Goal: Task Accomplishment & Management: Manage account settings

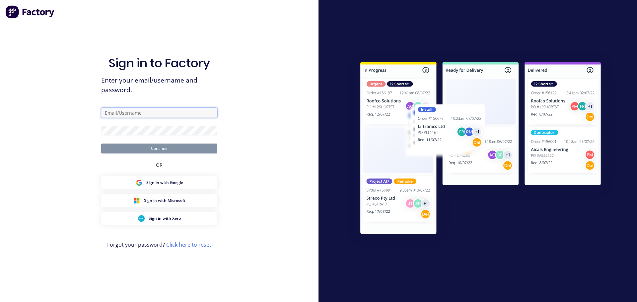
type input "katrina@jqmeng.com.au"
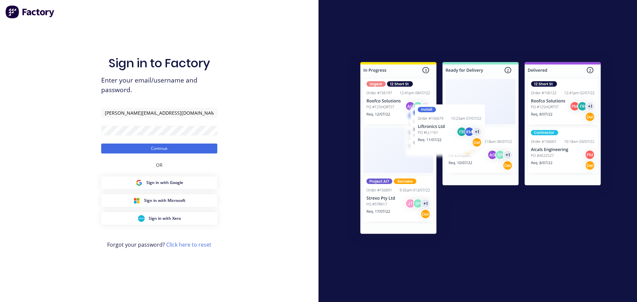
click at [166, 151] on button "Continue" at bounding box center [159, 149] width 116 height 10
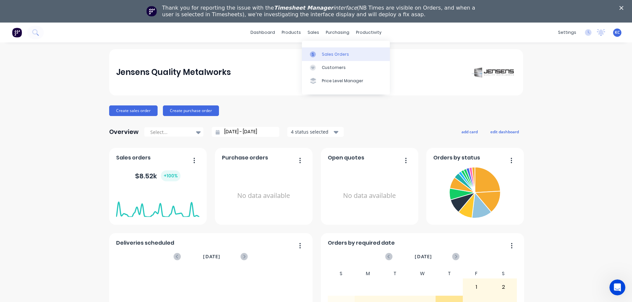
click at [325, 57] on div "Sales Orders" at bounding box center [335, 54] width 27 height 6
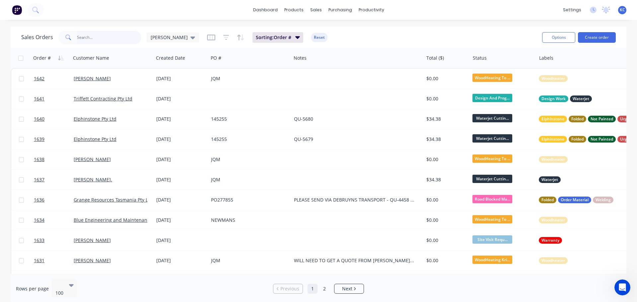
click at [114, 41] on input "text" at bounding box center [109, 37] width 65 height 13
type input "1614"
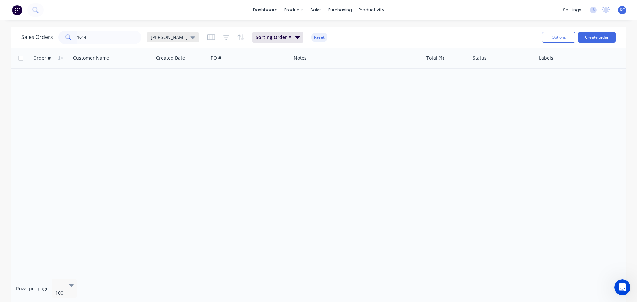
click at [164, 41] on div "[PERSON_NAME]" at bounding box center [173, 38] width 52 height 10
click at [172, 122] on button "Archived" at bounding box center [187, 121] width 76 height 8
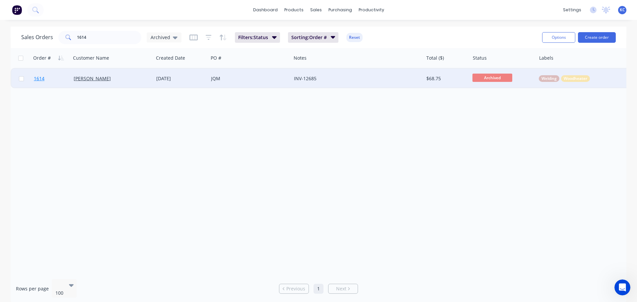
click at [41, 80] on span "1614" at bounding box center [39, 78] width 11 height 7
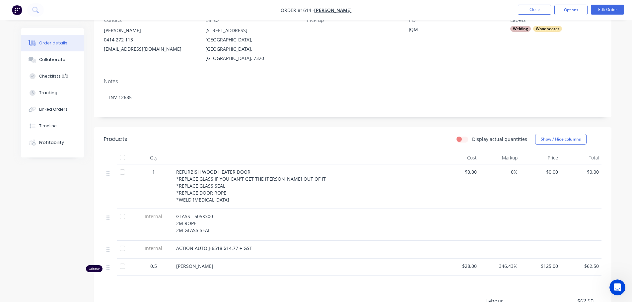
scroll to position [100, 0]
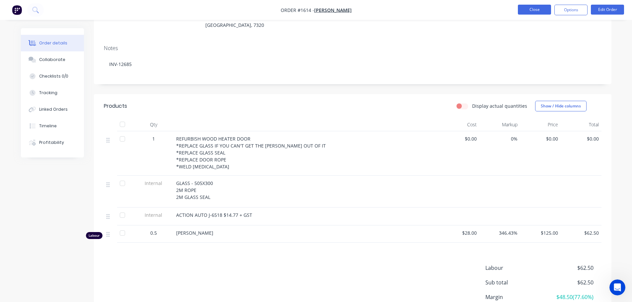
click at [530, 7] on button "Close" at bounding box center [534, 10] width 33 height 10
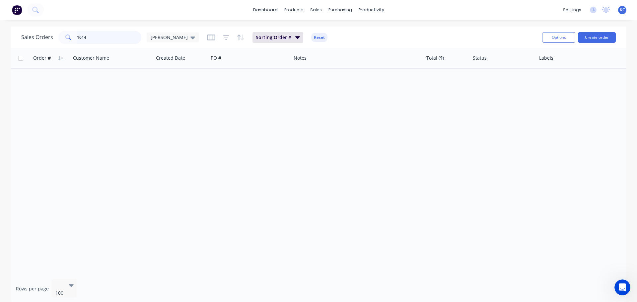
drag, startPoint x: 88, startPoint y: 37, endPoint x: 0, endPoint y: 54, distance: 89.3
click at [11, 52] on div "Sales Orders 1614 katrina Sorting: Order # Reset Options Create order Order # C…" at bounding box center [319, 165] width 616 height 277
type input "1626"
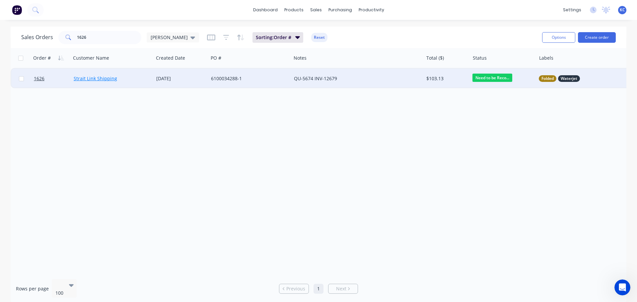
click at [110, 79] on link "Strait Link Shipping" at bounding box center [95, 78] width 43 height 6
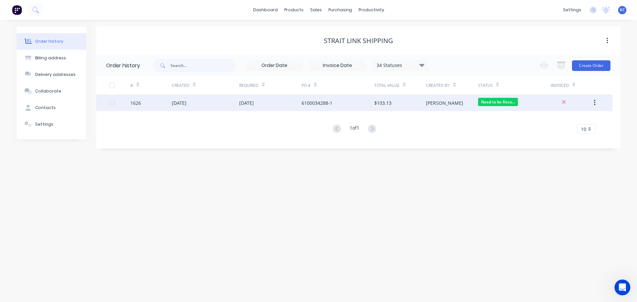
click at [138, 101] on div "1626" at bounding box center [135, 103] width 11 height 7
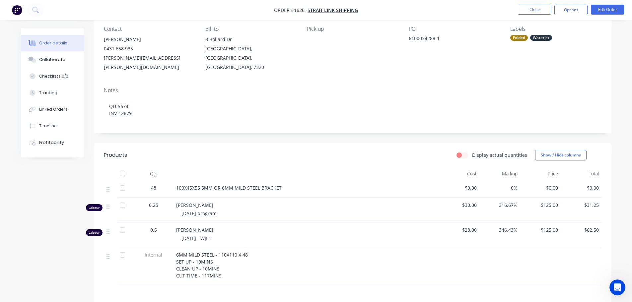
scroll to position [66, 0]
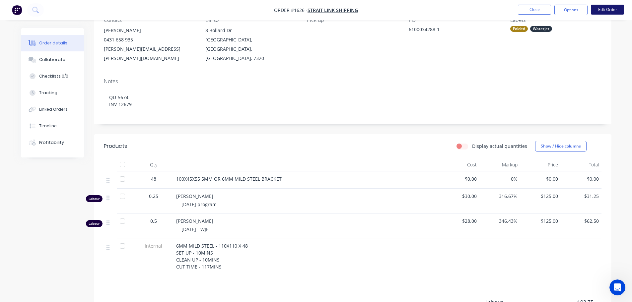
click at [604, 8] on button "Edit Order" at bounding box center [607, 10] width 33 height 10
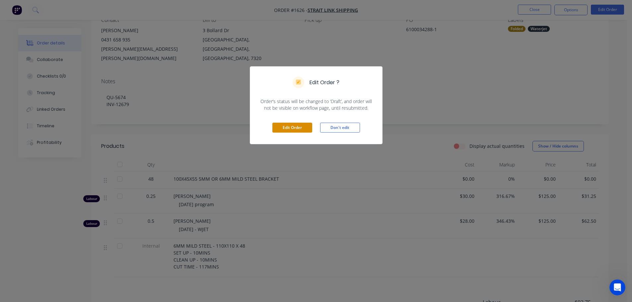
click at [293, 127] on button "Edit Order" at bounding box center [292, 128] width 40 height 10
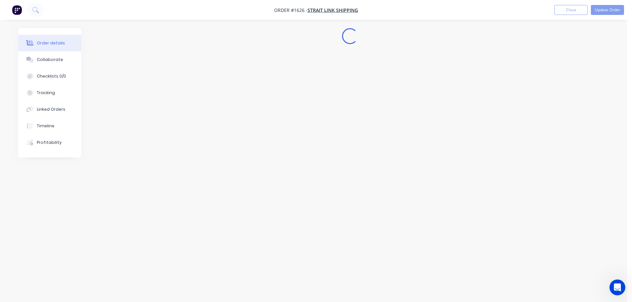
scroll to position [0, 0]
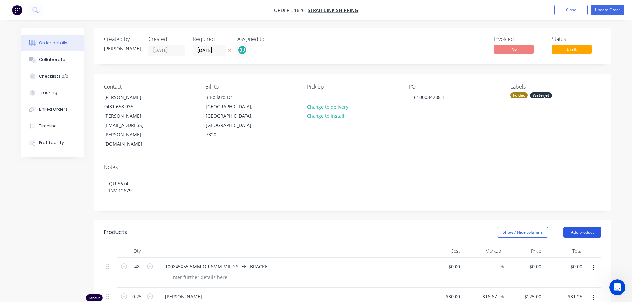
click at [590, 227] on button "Add product" at bounding box center [582, 232] width 38 height 11
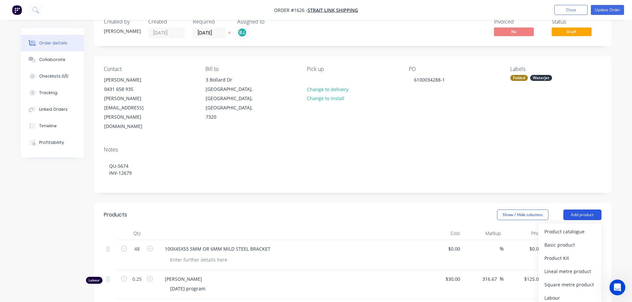
scroll to position [33, 0]
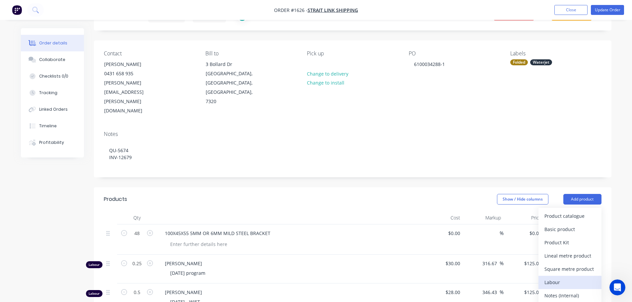
click at [568, 278] on div "Labour" at bounding box center [570, 283] width 51 height 10
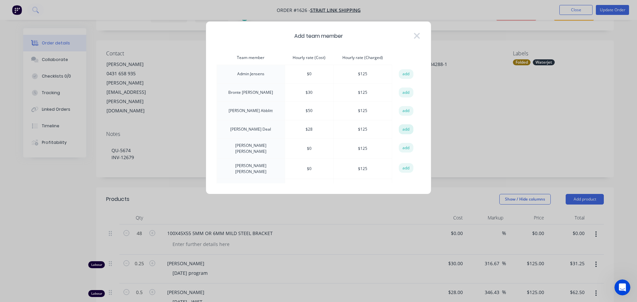
click at [403, 128] on button "add" at bounding box center [406, 129] width 15 height 10
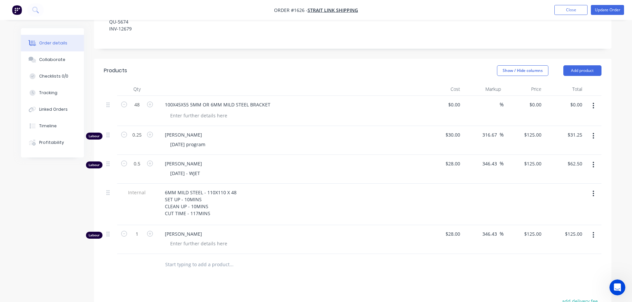
scroll to position [166, 0]
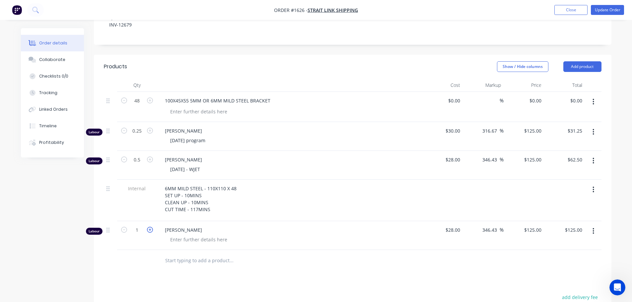
click at [151, 227] on icon "button" at bounding box center [150, 230] width 6 height 6
type input "2"
type input "$250.00"
click at [136, 106] on input "2" at bounding box center [136, 101] width 17 height 10
type input "0.75"
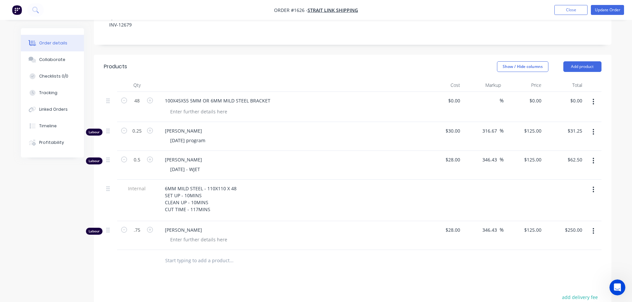
type input "$93.75"
click at [184, 235] on div at bounding box center [199, 240] width 68 height 10
type input "$28.00"
click at [375, 248] on div "Products Show / Hide columns Add product Qty Cost Markup Price Total 48 100X45X…" at bounding box center [353, 243] width 518 height 376
click at [45, 60] on div "Collaborate" at bounding box center [52, 60] width 26 height 6
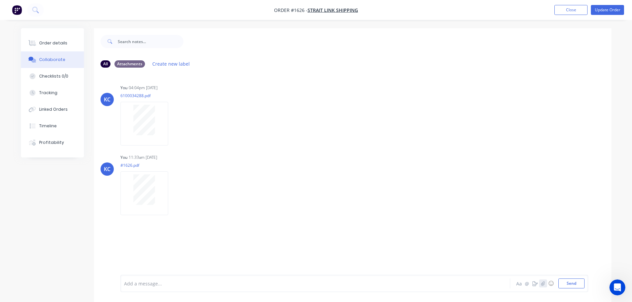
click at [544, 284] on icon "button" at bounding box center [543, 283] width 4 height 4
click at [569, 285] on button "Send" at bounding box center [571, 284] width 26 height 10
click at [620, 6] on button "Update Order" at bounding box center [607, 10] width 33 height 10
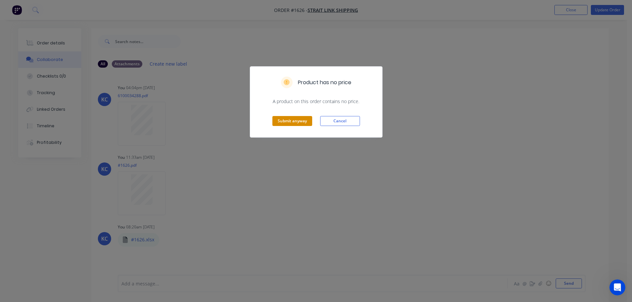
click at [307, 117] on button "Submit anyway" at bounding box center [292, 121] width 40 height 10
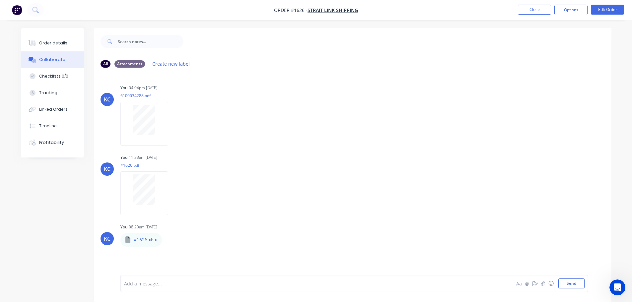
click at [525, 15] on li "Close" at bounding box center [534, 10] width 33 height 11
click at [532, 4] on nav "Order #1626 - Strait Link Shipping Close Options Edit Order" at bounding box center [316, 10] width 632 height 20
click at [532, 8] on button "Close" at bounding box center [534, 10] width 33 height 10
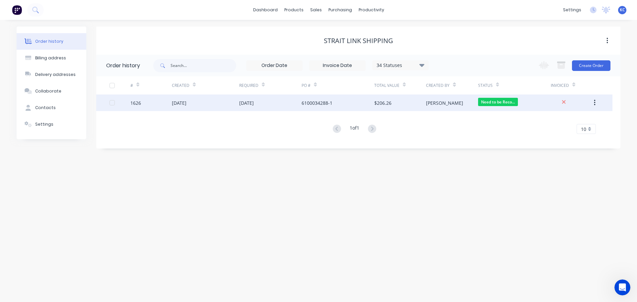
drag, startPoint x: 148, startPoint y: 105, endPoint x: 212, endPoint y: 104, distance: 64.4
drag, startPoint x: 212, startPoint y: 104, endPoint x: 200, endPoint y: 104, distance: 12.0
drag, startPoint x: 200, startPoint y: 104, endPoint x: 163, endPoint y: 105, distance: 37.5
click at [163, 105] on div "1626" at bounding box center [150, 103] width 41 height 17
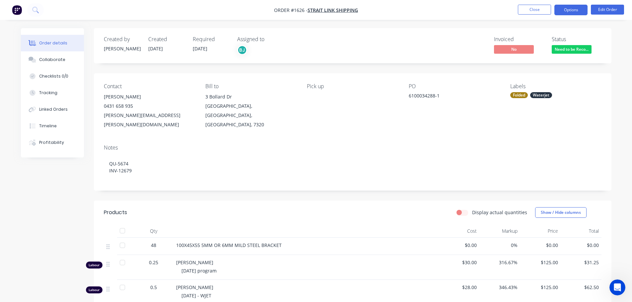
click at [571, 6] on button "Options" at bounding box center [570, 10] width 33 height 11
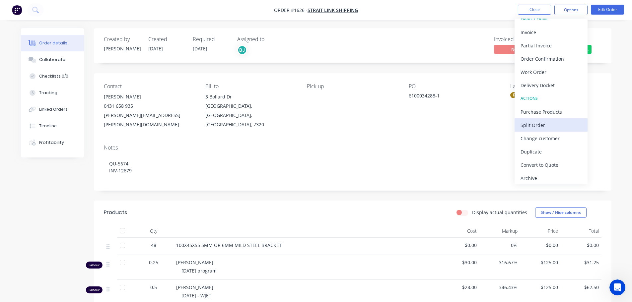
scroll to position [10, 0]
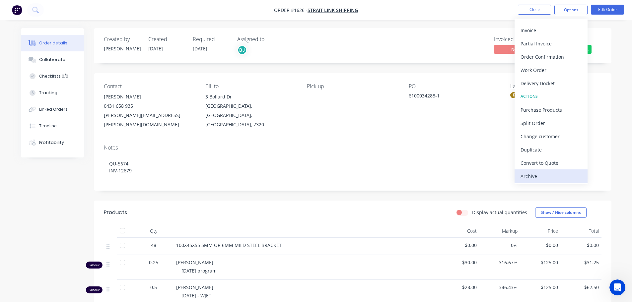
click at [547, 172] on div "Archive" at bounding box center [551, 177] width 61 height 10
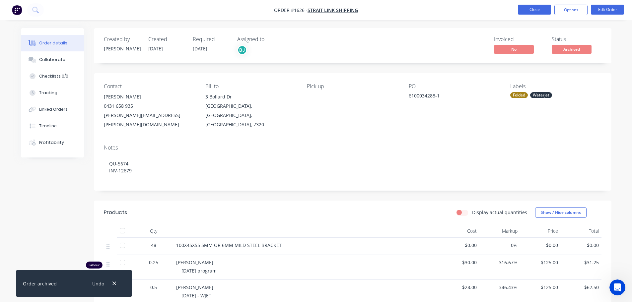
click at [535, 12] on button "Close" at bounding box center [534, 10] width 33 height 10
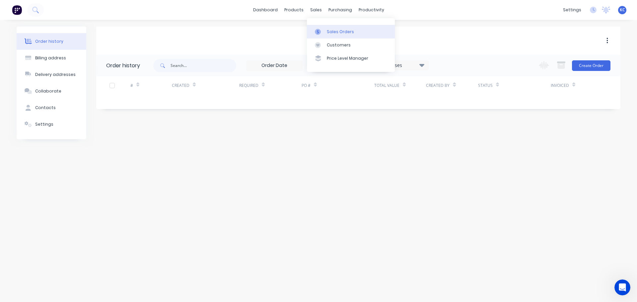
click at [326, 37] on link "Sales Orders" at bounding box center [351, 31] width 88 height 13
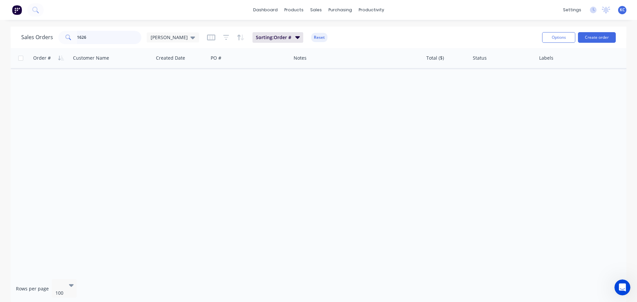
drag, startPoint x: 102, startPoint y: 37, endPoint x: 0, endPoint y: 36, distance: 102.2
click at [40, 34] on div "Sales Orders 1626 katrina" at bounding box center [110, 37] width 178 height 13
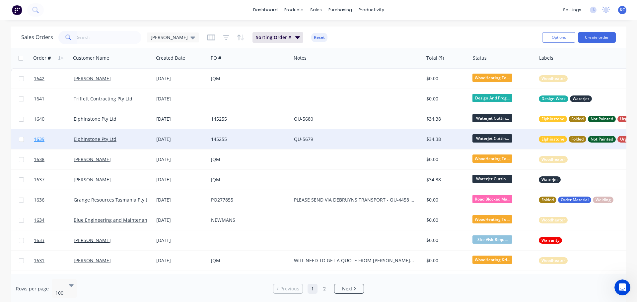
click at [43, 140] on span "1639" at bounding box center [39, 139] width 11 height 7
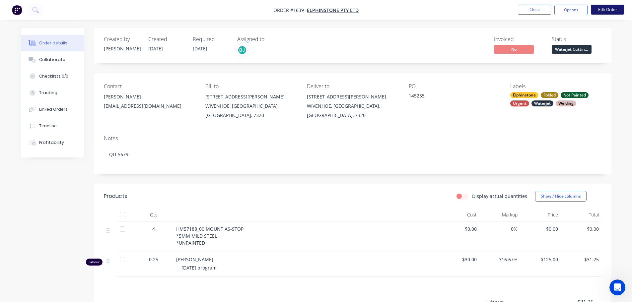
click at [607, 14] on button "Edit Order" at bounding box center [607, 10] width 33 height 10
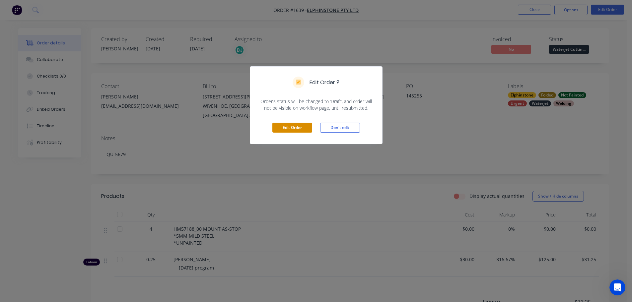
click at [297, 128] on button "Edit Order" at bounding box center [292, 128] width 40 height 10
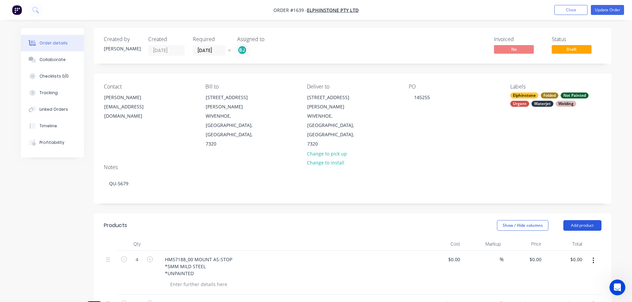
click at [585, 220] on button "Add product" at bounding box center [582, 225] width 38 height 11
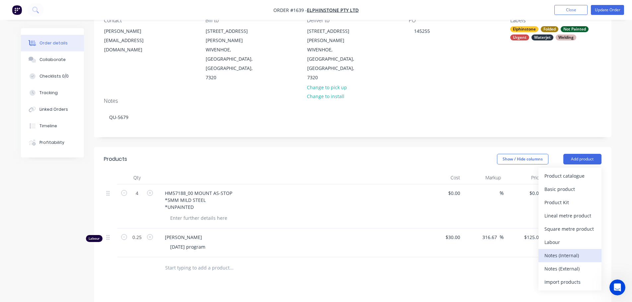
click at [571, 251] on div "Notes (Internal)" at bounding box center [570, 256] width 51 height 10
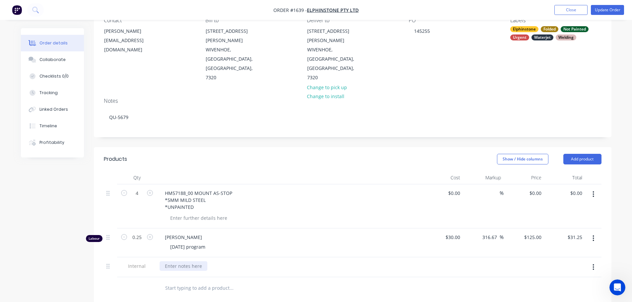
click at [188, 261] on div at bounding box center [184, 266] width 48 height 10
click at [606, 8] on button "Update Order" at bounding box center [607, 10] width 33 height 10
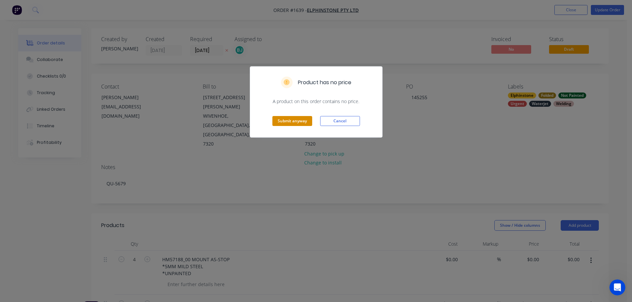
click at [290, 122] on button "Submit anyway" at bounding box center [292, 121] width 40 height 10
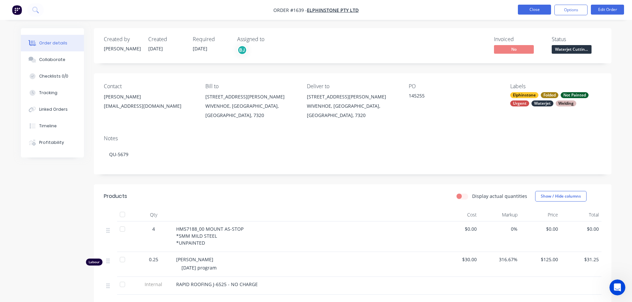
click at [538, 12] on button "Close" at bounding box center [534, 10] width 33 height 10
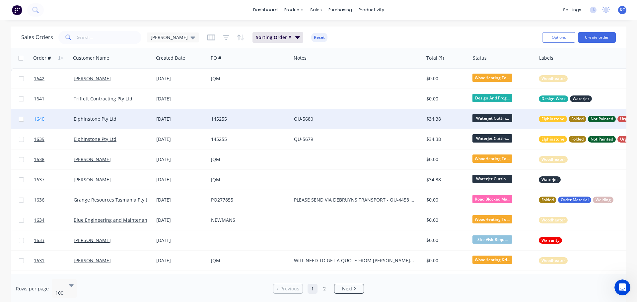
click at [43, 119] on span "1640" at bounding box center [39, 119] width 11 height 7
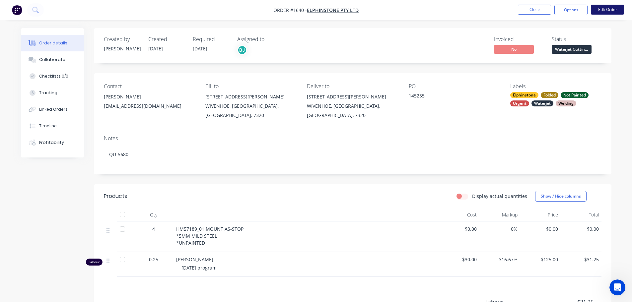
click at [604, 13] on button "Edit Order" at bounding box center [607, 10] width 33 height 10
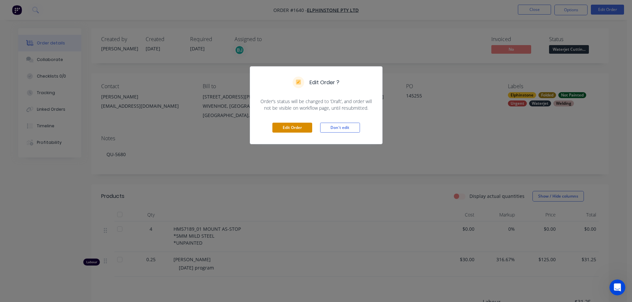
click at [298, 124] on button "Edit Order" at bounding box center [292, 128] width 40 height 10
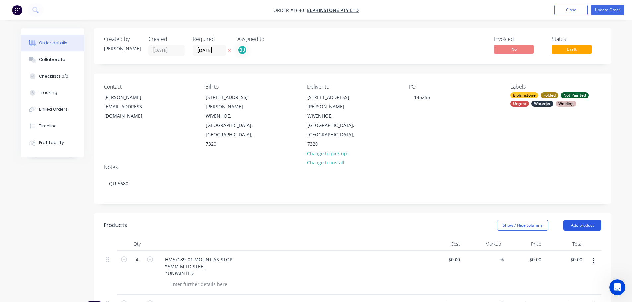
click at [576, 220] on button "Add product" at bounding box center [582, 225] width 38 height 11
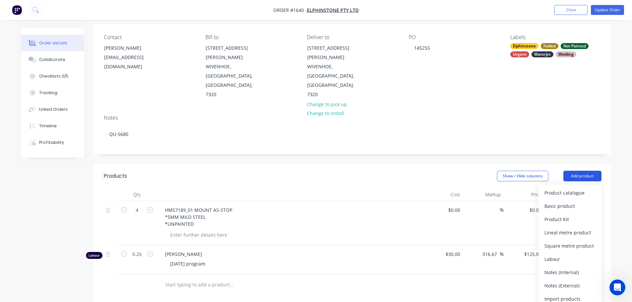
scroll to position [66, 0]
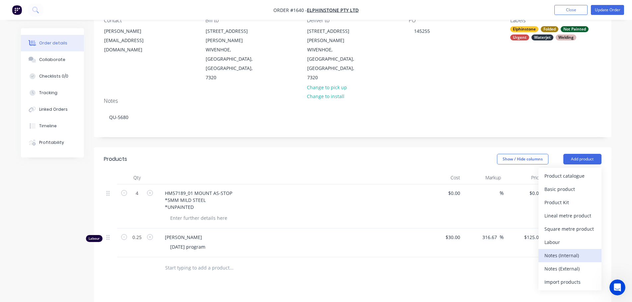
click at [574, 251] on div "Notes (Internal)" at bounding box center [570, 256] width 51 height 10
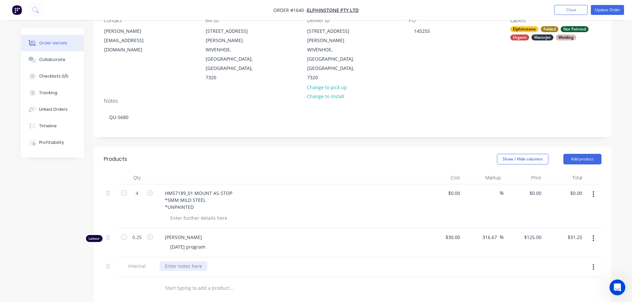
click at [181, 261] on div at bounding box center [184, 266] width 48 height 10
click at [373, 261] on div "RPAID ROOFING J-6525 - NO CHARGE" at bounding box center [290, 266] width 260 height 10
click at [615, 9] on button "Update Order" at bounding box center [607, 10] width 33 height 10
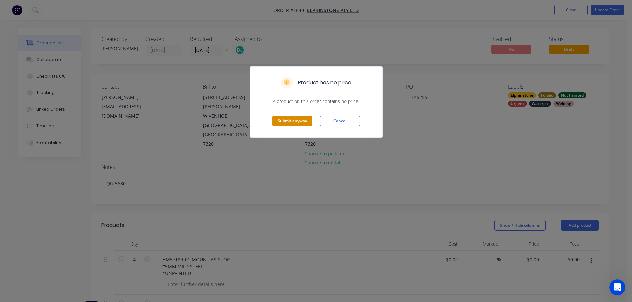
click at [292, 120] on button "Submit anyway" at bounding box center [292, 121] width 40 height 10
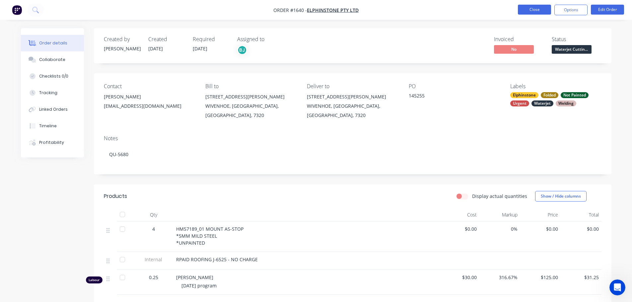
click at [523, 11] on button "Close" at bounding box center [534, 10] width 33 height 10
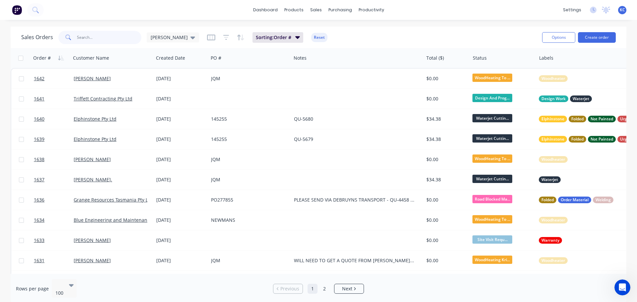
click at [91, 42] on input "text" at bounding box center [109, 37] width 65 height 13
type input "1632"
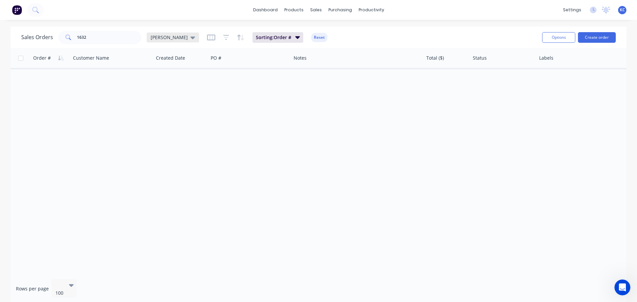
click at [174, 37] on div "[PERSON_NAME]" at bounding box center [173, 38] width 52 height 10
click at [169, 120] on button "Archived" at bounding box center [187, 121] width 76 height 8
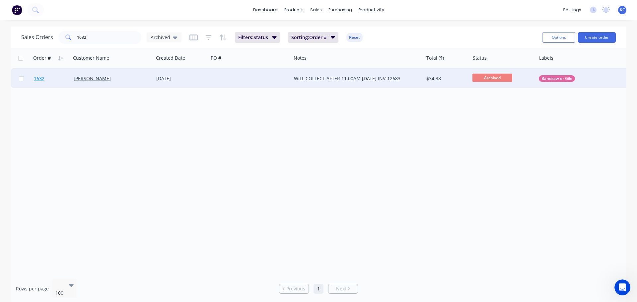
click at [40, 78] on span "1632" at bounding box center [39, 78] width 11 height 7
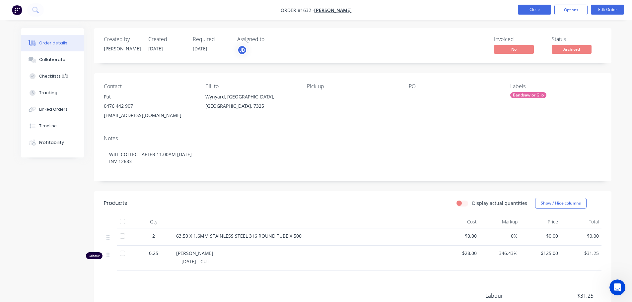
click at [542, 10] on button "Close" at bounding box center [534, 10] width 33 height 10
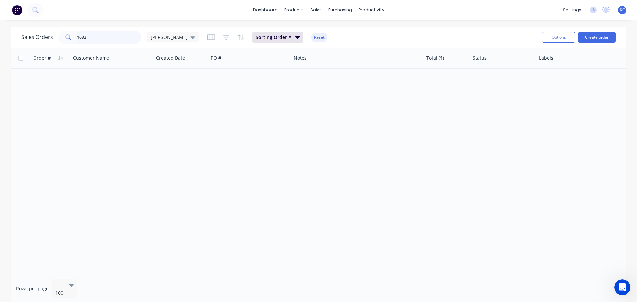
click at [111, 37] on input "1632" at bounding box center [109, 37] width 65 height 13
type input "1623"
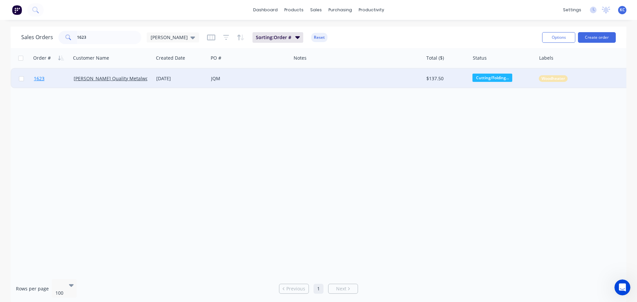
click at [41, 75] on link "1623" at bounding box center [54, 79] width 40 height 20
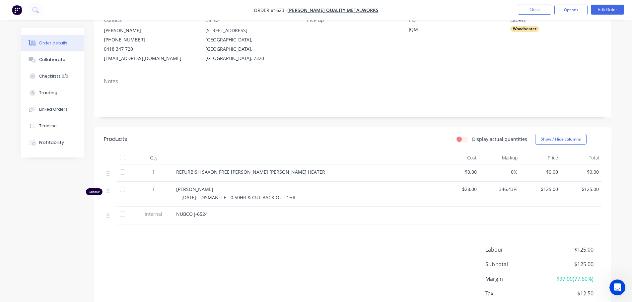
scroll to position [33, 0]
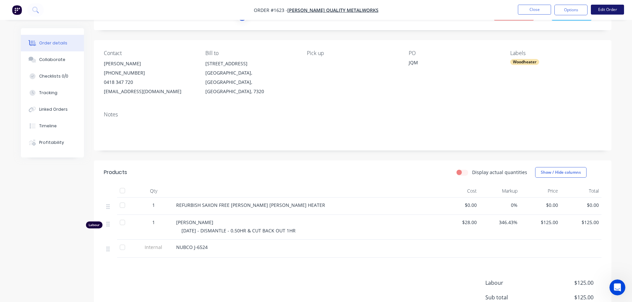
click at [601, 11] on button "Edit Order" at bounding box center [607, 10] width 33 height 10
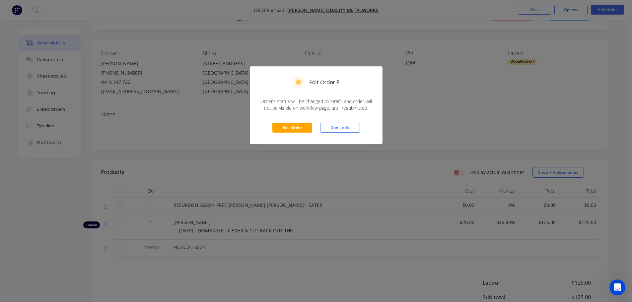
click at [303, 122] on div "Edit Order Don't edit" at bounding box center [316, 127] width 132 height 33
click at [299, 128] on button "Edit Order" at bounding box center [292, 128] width 40 height 10
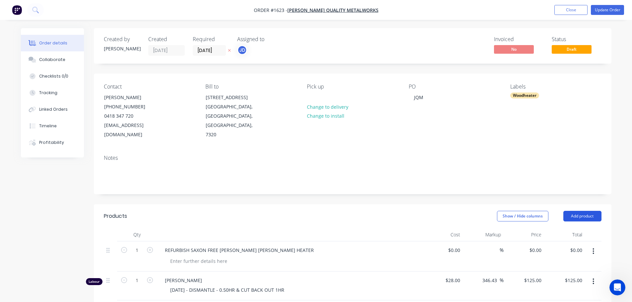
click at [584, 211] on button "Add product" at bounding box center [582, 216] width 38 height 11
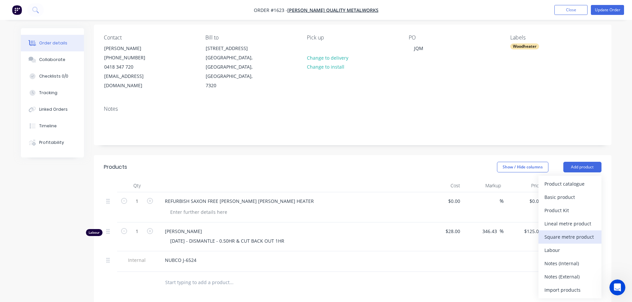
scroll to position [66, 0]
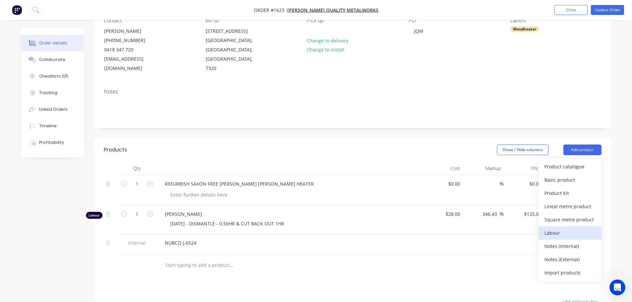
click at [572, 228] on div "Labour" at bounding box center [570, 233] width 51 height 10
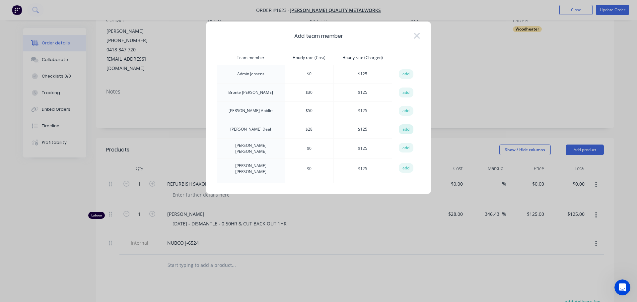
click at [402, 133] on button "add" at bounding box center [406, 129] width 15 height 10
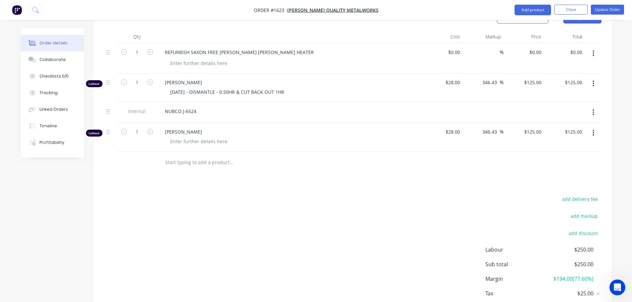
scroll to position [199, 0]
click at [139, 56] on input "1" at bounding box center [136, 51] width 17 height 10
type input "3.75"
type input "$468.75"
click at [186, 136] on div at bounding box center [199, 141] width 68 height 10
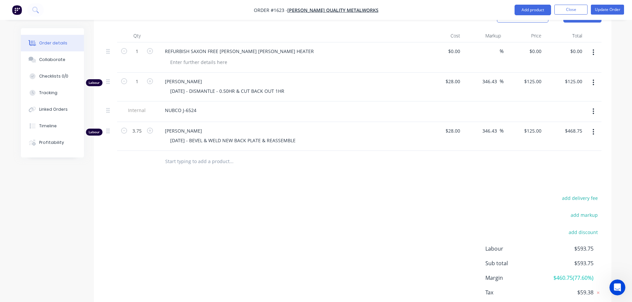
click at [303, 194] on div "add delivery fee add markup add discount Labour $593.75 Sub total $593.75 Margi…" at bounding box center [353, 258] width 498 height 128
click at [617, 11] on button "Update Order" at bounding box center [607, 10] width 33 height 10
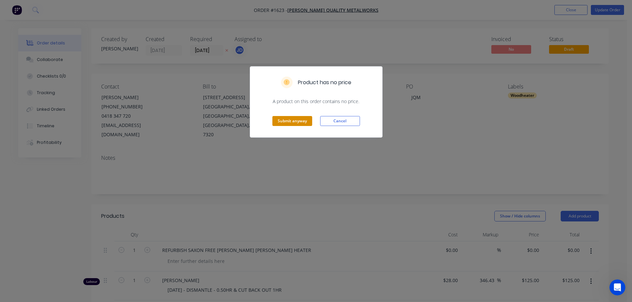
click at [287, 120] on button "Submit anyway" at bounding box center [292, 121] width 40 height 10
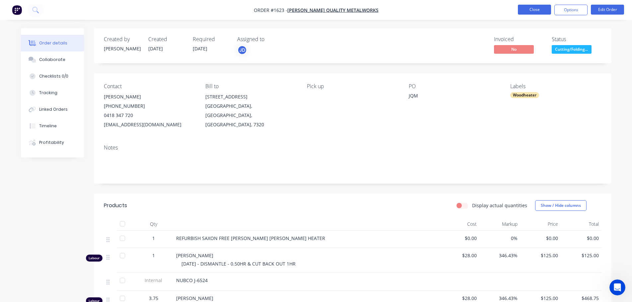
click at [532, 9] on button "Close" at bounding box center [534, 10] width 33 height 10
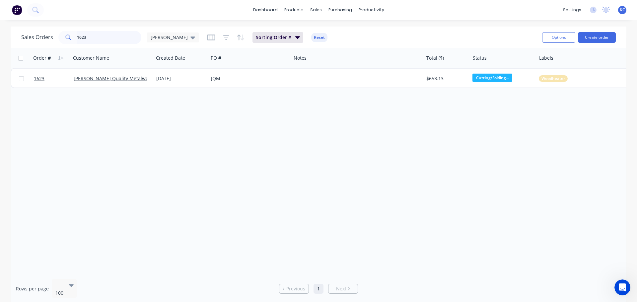
click at [93, 35] on input "1623" at bounding box center [109, 37] width 65 height 13
type input "1"
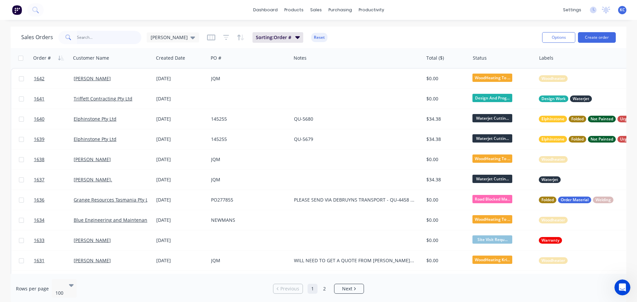
click at [88, 44] on input "text" at bounding box center [109, 37] width 65 height 13
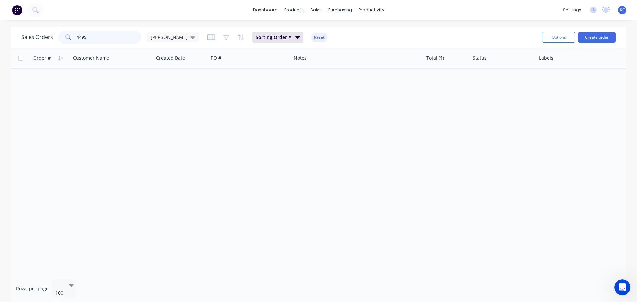
type input "1495"
click at [190, 40] on icon at bounding box center [192, 37] width 5 height 7
click at [171, 119] on button "Archived" at bounding box center [187, 121] width 76 height 8
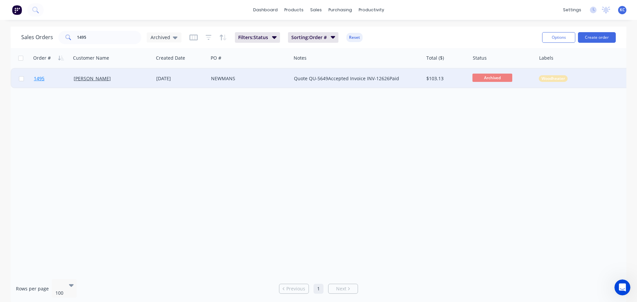
click at [41, 80] on span "1495" at bounding box center [39, 78] width 11 height 7
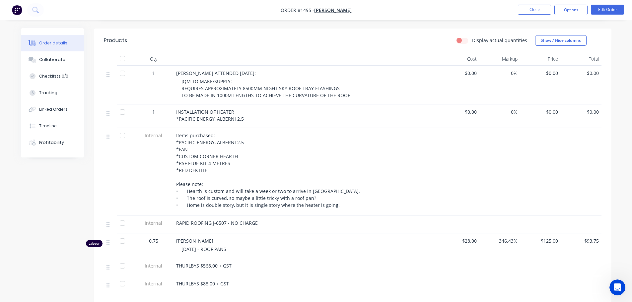
scroll to position [166, 0]
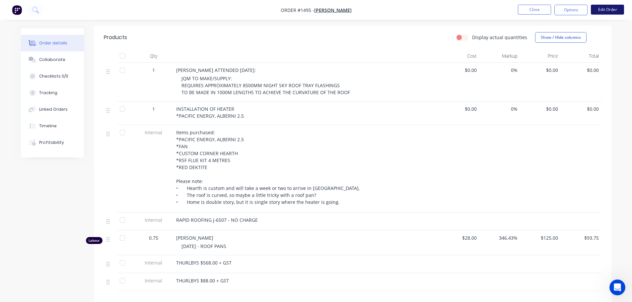
click at [600, 13] on button "Edit Order" at bounding box center [607, 10] width 33 height 10
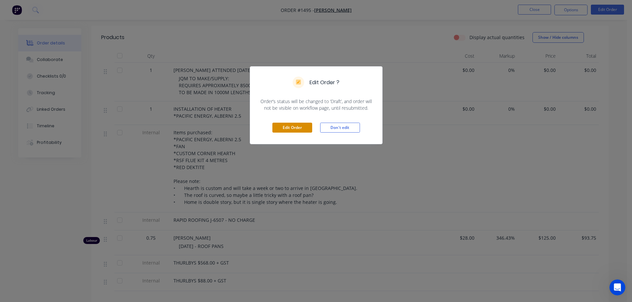
click at [295, 130] on button "Edit Order" at bounding box center [292, 128] width 40 height 10
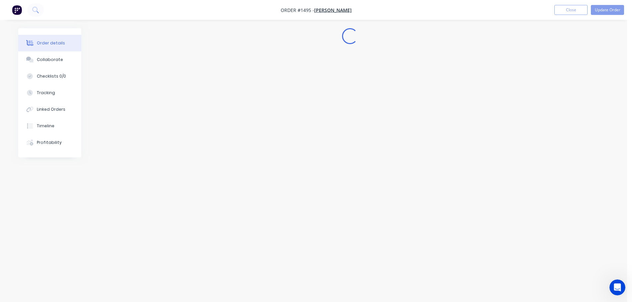
scroll to position [0, 0]
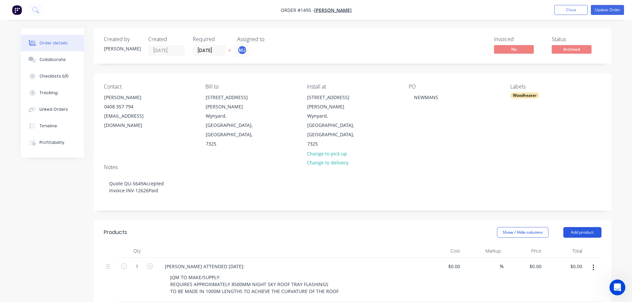
click at [577, 227] on button "Add product" at bounding box center [582, 232] width 38 height 11
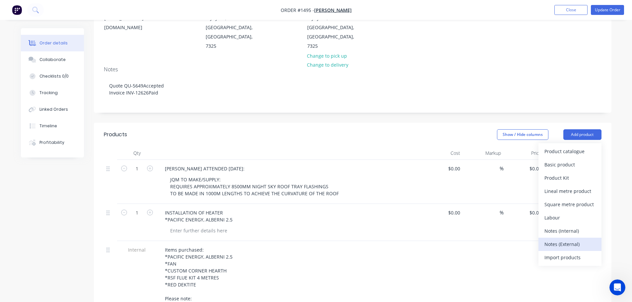
scroll to position [100, 0]
click at [562, 225] on div "Notes (Internal)" at bounding box center [570, 230] width 51 height 10
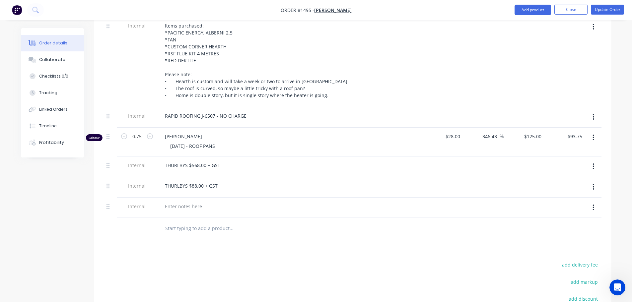
scroll to position [332, 0]
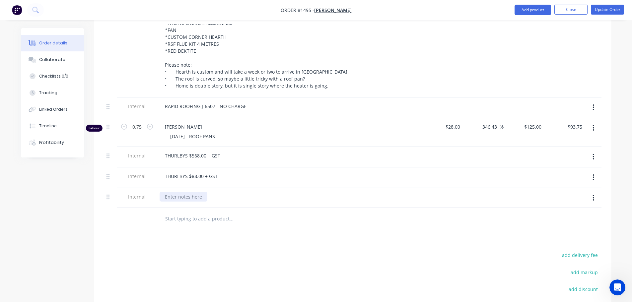
click at [175, 192] on div at bounding box center [184, 197] width 48 height 10
click at [594, 12] on button "Update Order" at bounding box center [607, 10] width 33 height 10
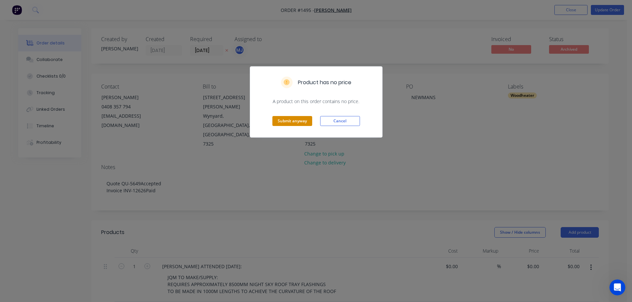
click at [303, 120] on button "Submit anyway" at bounding box center [292, 121] width 40 height 10
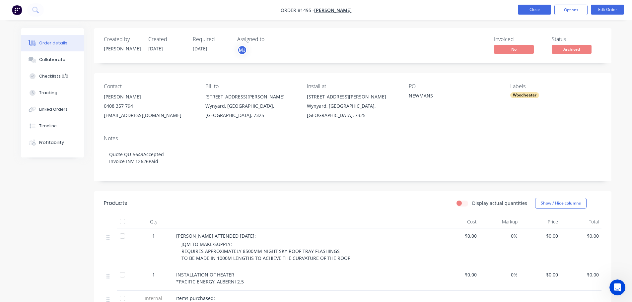
click at [533, 11] on button "Close" at bounding box center [534, 10] width 33 height 10
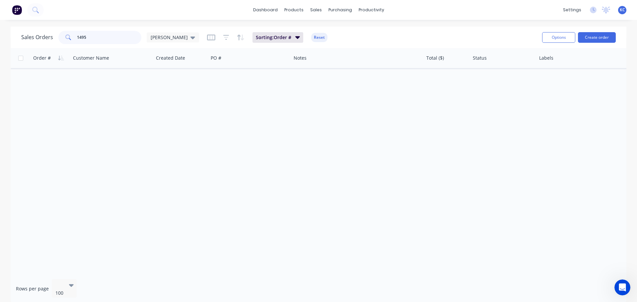
drag, startPoint x: 96, startPoint y: 36, endPoint x: 37, endPoint y: 36, distance: 59.4
click at [40, 36] on div "Sales Orders 1495 katrina" at bounding box center [110, 37] width 178 height 13
click at [90, 40] on input "1495" at bounding box center [109, 37] width 65 height 13
type input "1"
type input "698"
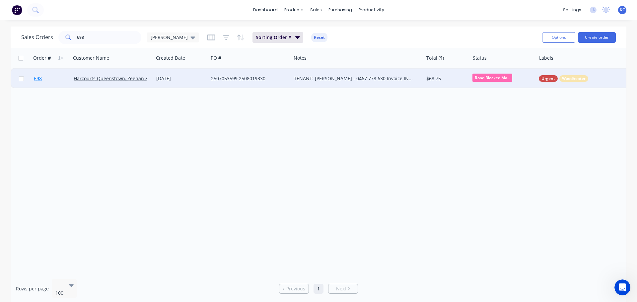
click at [37, 77] on span "698" at bounding box center [38, 78] width 8 height 7
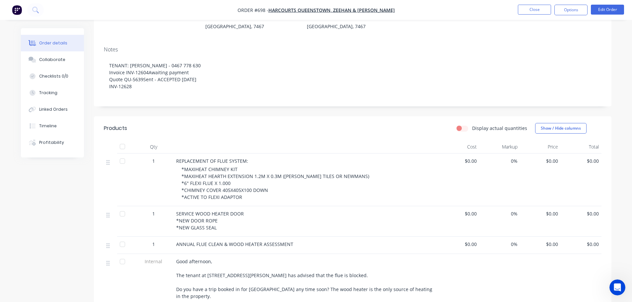
scroll to position [96, 0]
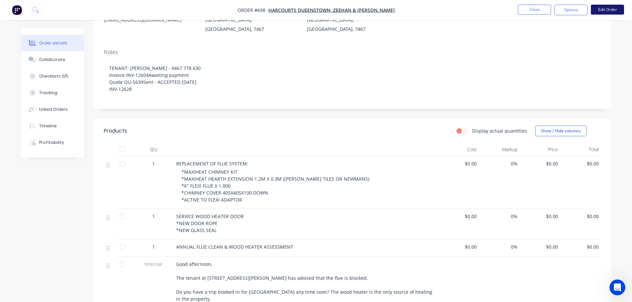
click at [604, 8] on button "Edit Order" at bounding box center [607, 10] width 33 height 10
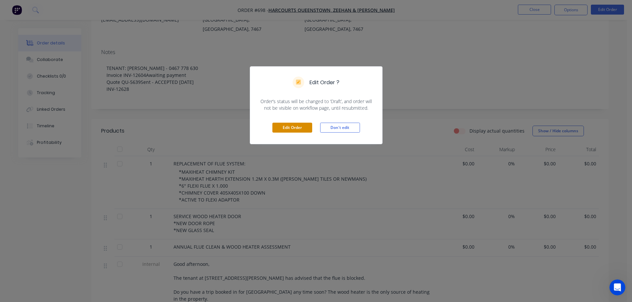
click at [302, 129] on button "Edit Order" at bounding box center [292, 128] width 40 height 10
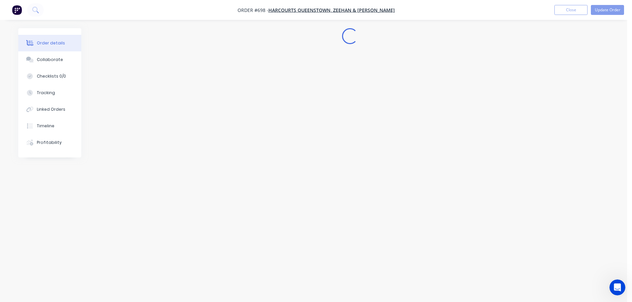
scroll to position [0, 0]
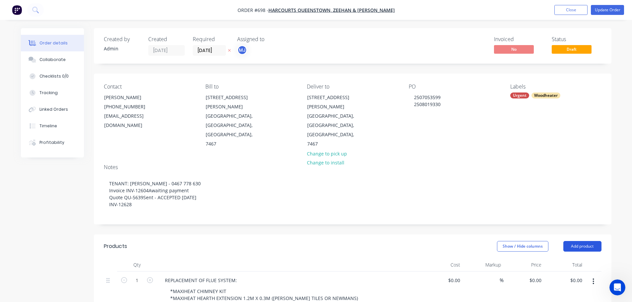
click at [588, 241] on button "Add product" at bounding box center [582, 246] width 38 height 11
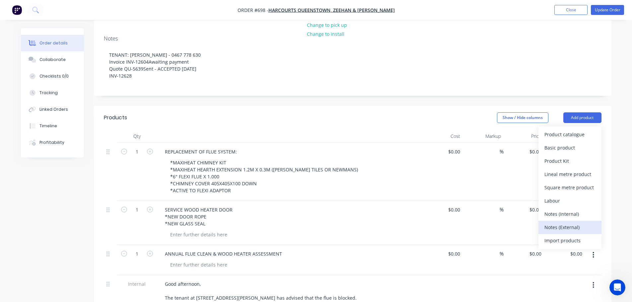
scroll to position [133, 0]
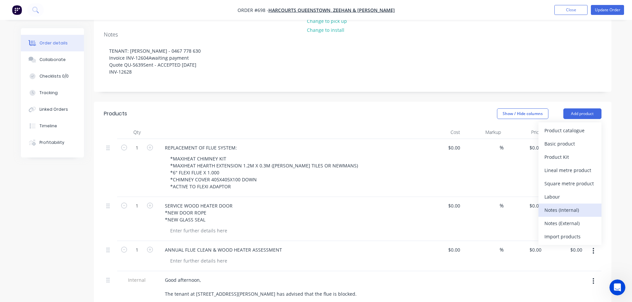
drag, startPoint x: 560, startPoint y: 173, endPoint x: 573, endPoint y: 190, distance: 21.8
click at [573, 190] on div "Product catalogue Basic product Product Kit Lineal metre product Square metre p…" at bounding box center [570, 183] width 63 height 123
click at [573, 205] on div "Notes (Internal)" at bounding box center [570, 210] width 51 height 10
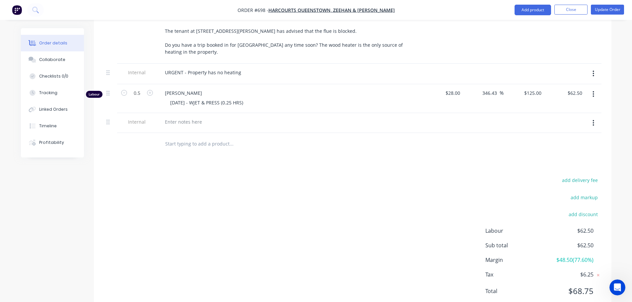
scroll to position [397, 0]
click at [181, 116] on div at bounding box center [184, 121] width 48 height 10
click at [601, 8] on button "Update Order" at bounding box center [607, 10] width 33 height 10
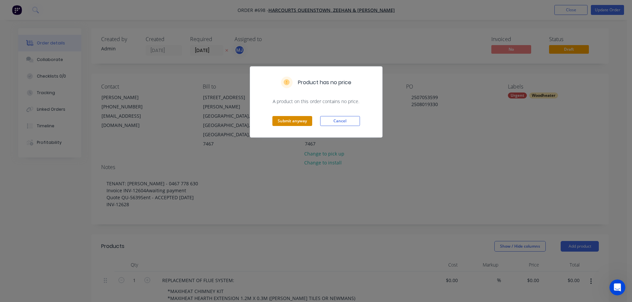
click at [295, 120] on button "Submit anyway" at bounding box center [292, 121] width 40 height 10
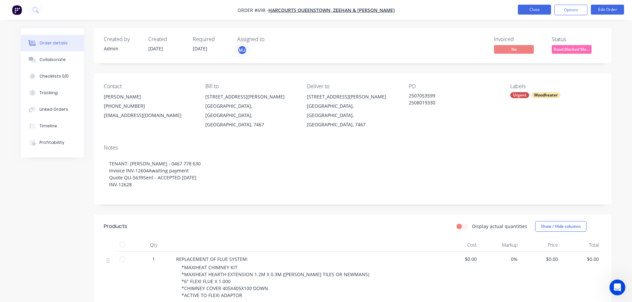
click at [538, 9] on button "Close" at bounding box center [534, 10] width 33 height 10
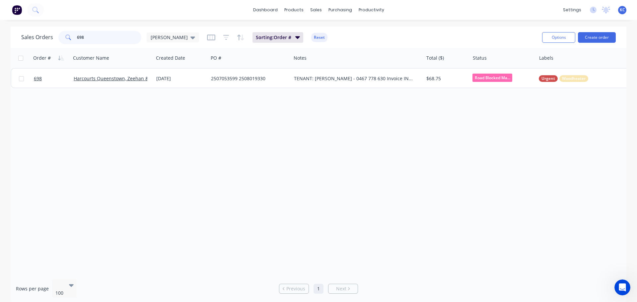
click at [106, 35] on input "698" at bounding box center [109, 37] width 65 height 13
type input "6"
type input "1574"
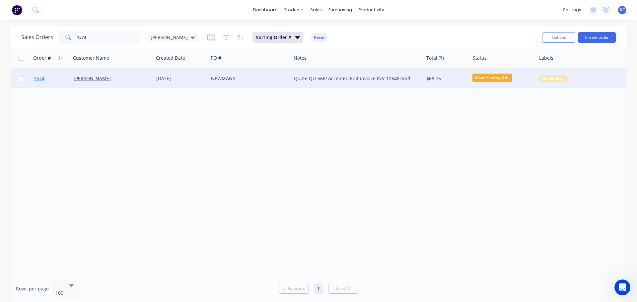
click at [38, 79] on span "1574" at bounding box center [39, 78] width 11 height 7
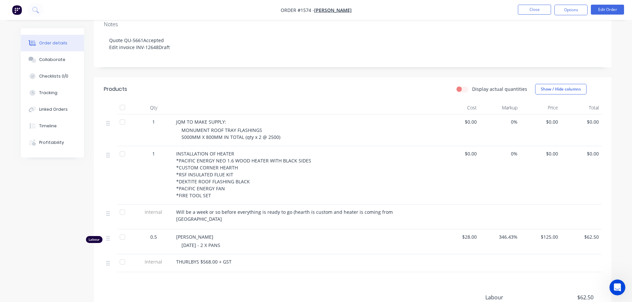
scroll to position [133, 0]
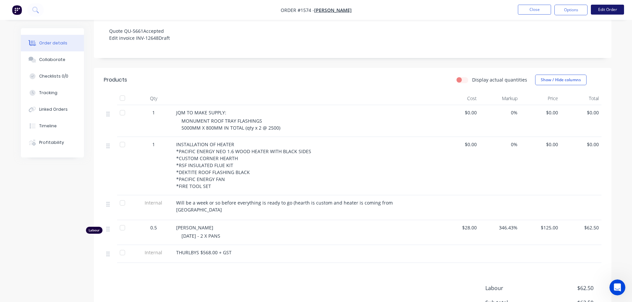
click at [599, 10] on button "Edit Order" at bounding box center [607, 10] width 33 height 10
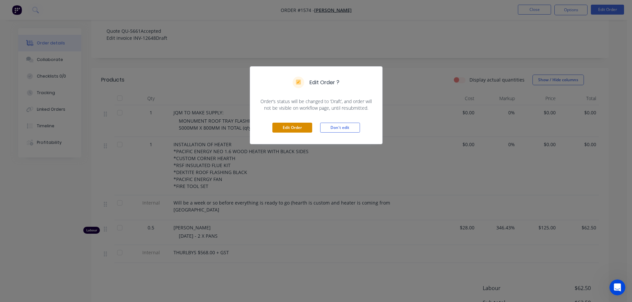
click at [283, 128] on button "Edit Order" at bounding box center [292, 128] width 40 height 10
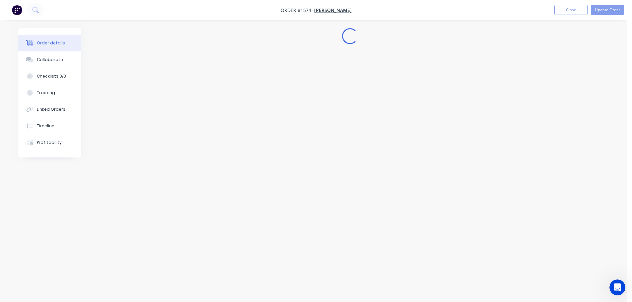
scroll to position [0, 0]
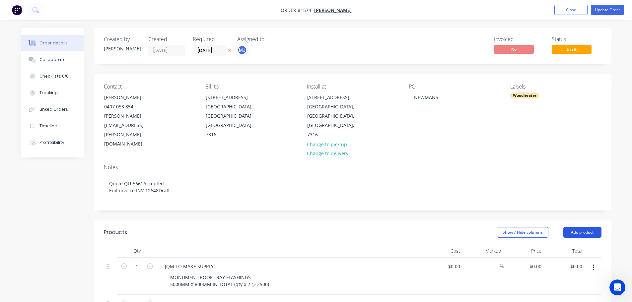
click at [593, 227] on button "Add product" at bounding box center [582, 232] width 38 height 11
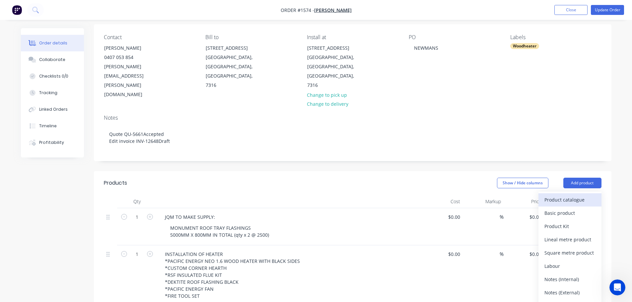
scroll to position [66, 0]
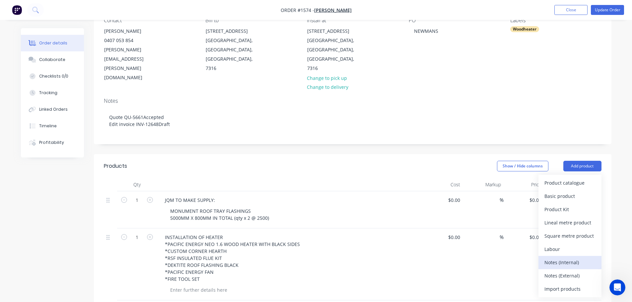
click at [554, 258] on div "Notes (Internal)" at bounding box center [570, 263] width 51 height 10
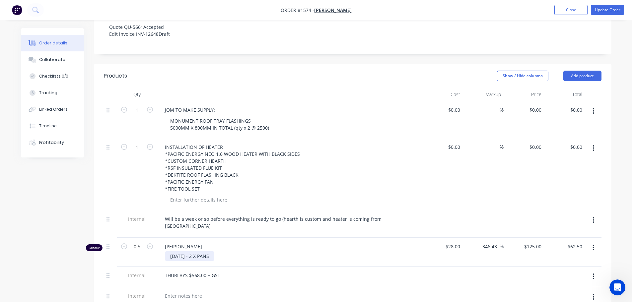
scroll to position [166, 0]
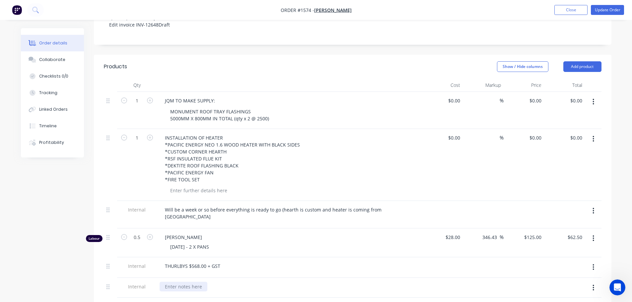
click at [181, 282] on div at bounding box center [184, 287] width 48 height 10
click at [606, 10] on button "Update Order" at bounding box center [607, 10] width 33 height 10
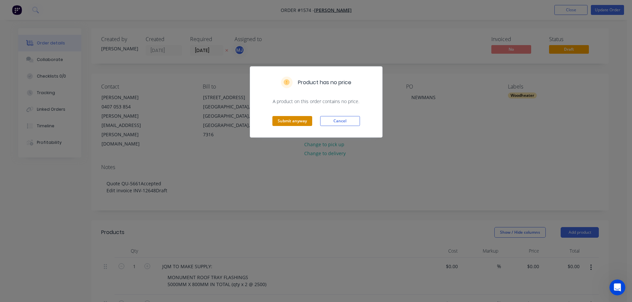
click at [296, 122] on button "Submit anyway" at bounding box center [292, 121] width 40 height 10
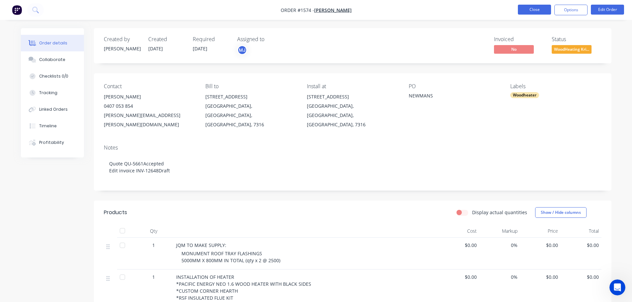
click at [542, 11] on button "Close" at bounding box center [534, 10] width 33 height 10
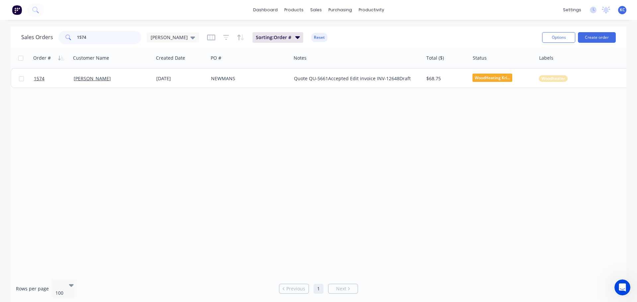
drag, startPoint x: 103, startPoint y: 36, endPoint x: 0, endPoint y: 47, distance: 103.4
click at [27, 39] on div "Sales Orders 1574 katrina" at bounding box center [110, 37] width 178 height 13
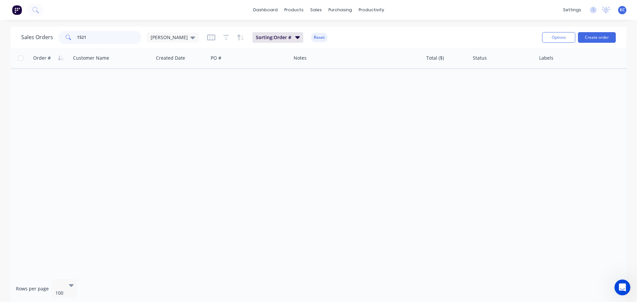
type input "1521"
click at [190, 35] on icon at bounding box center [192, 37] width 5 height 7
click at [164, 121] on button "Archived" at bounding box center [187, 121] width 76 height 8
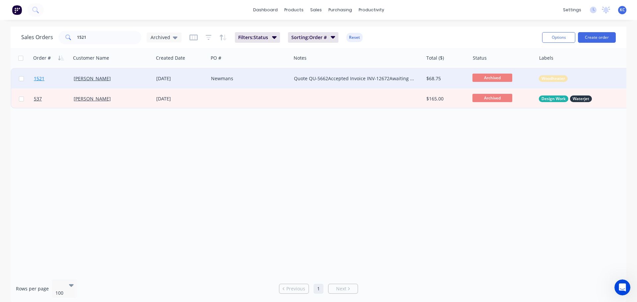
click at [42, 78] on span "1521" at bounding box center [39, 78] width 11 height 7
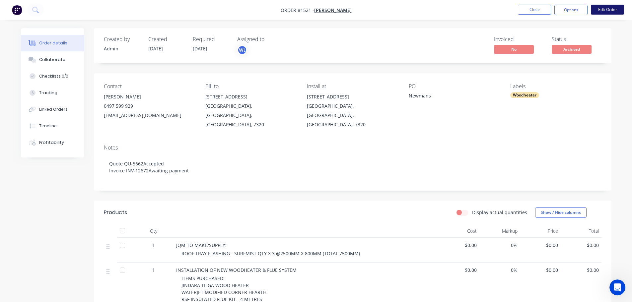
click at [615, 11] on button "Edit Order" at bounding box center [607, 10] width 33 height 10
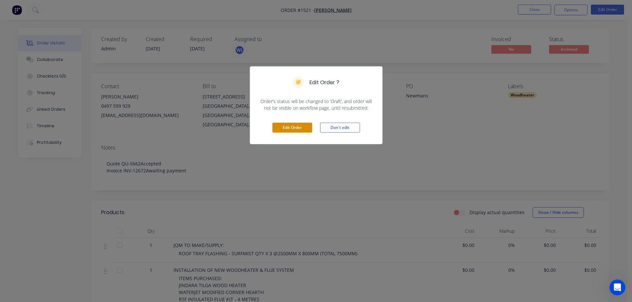
click at [291, 129] on button "Edit Order" at bounding box center [292, 128] width 40 height 10
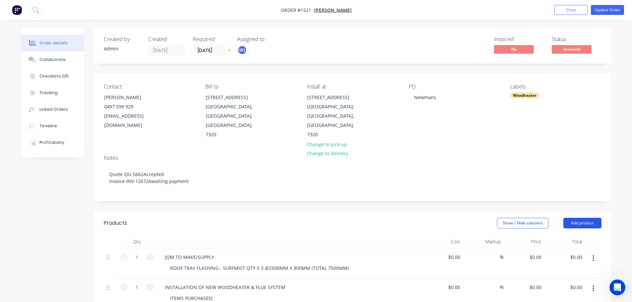
click at [584, 218] on button "Add product" at bounding box center [582, 223] width 38 height 11
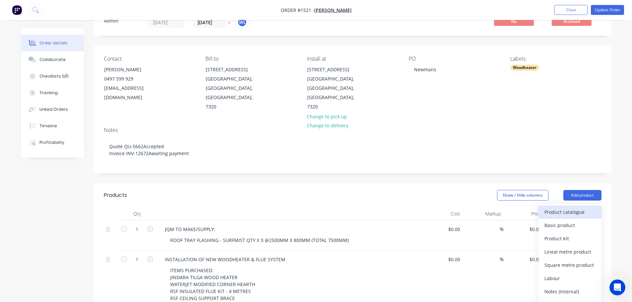
scroll to position [100, 0]
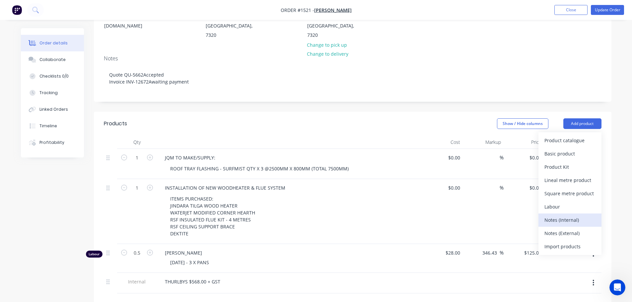
click at [560, 215] on div "Notes (Internal)" at bounding box center [570, 220] width 51 height 10
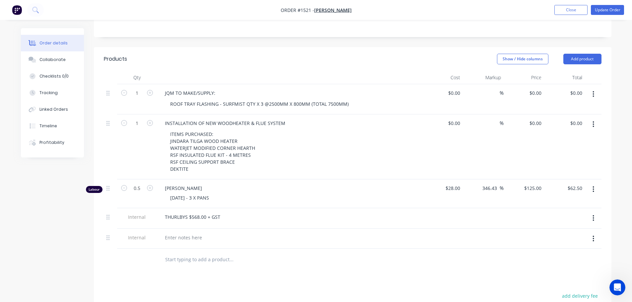
scroll to position [166, 0]
click at [180, 231] on div at bounding box center [184, 236] width 48 height 10
click at [414, 185] on div "Justin Deal 18.8.2025 - 3 X PANS" at bounding box center [289, 192] width 265 height 29
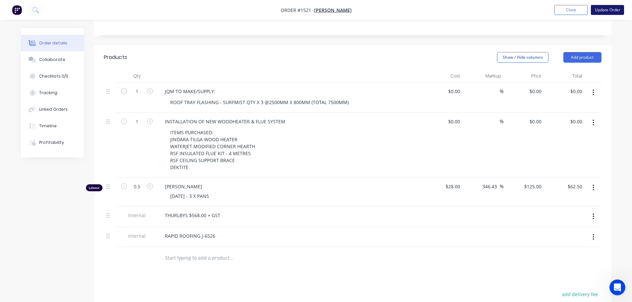
click at [602, 9] on button "Update Order" at bounding box center [607, 10] width 33 height 10
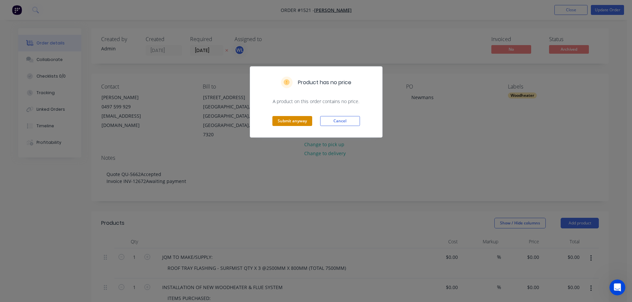
click at [277, 118] on button "Submit anyway" at bounding box center [292, 121] width 40 height 10
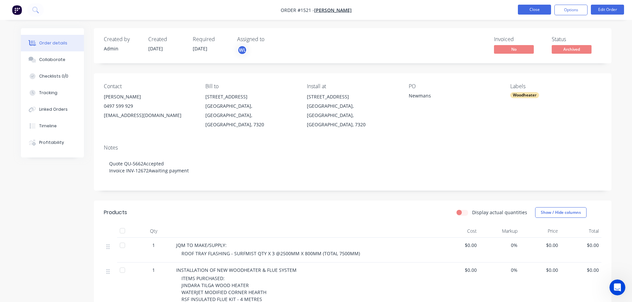
click at [534, 9] on button "Close" at bounding box center [534, 10] width 33 height 10
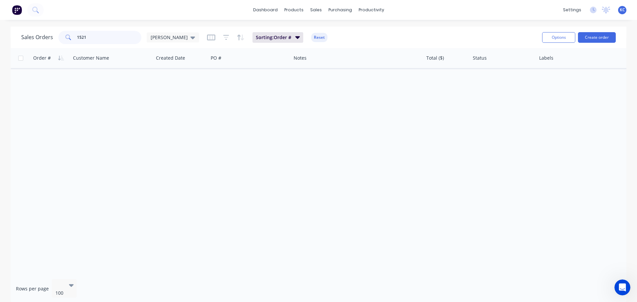
drag, startPoint x: 108, startPoint y: 39, endPoint x: 0, endPoint y: 39, distance: 108.2
click at [0, 41] on div "Sales Orders 1521 katrina Sorting: Order # Reset Options Create order Order # C…" at bounding box center [318, 165] width 637 height 277
type input "\"
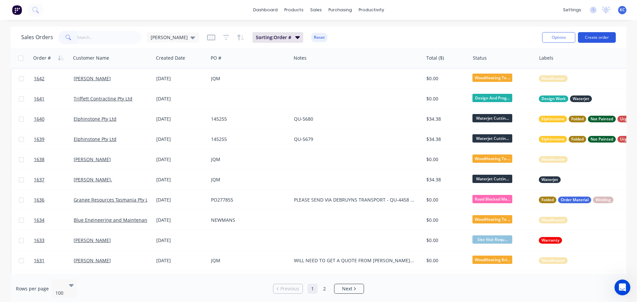
click at [601, 38] on button "Create order" at bounding box center [597, 37] width 38 height 11
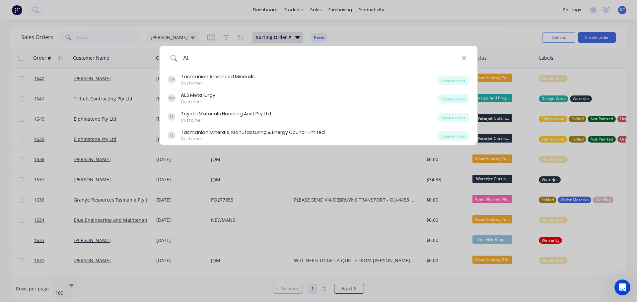
type input "A"
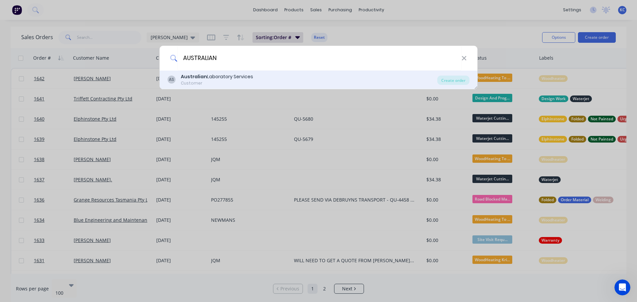
type input "AUSTRALIAN"
click at [225, 76] on div "Australian Laboratory Services" at bounding box center [217, 76] width 72 height 7
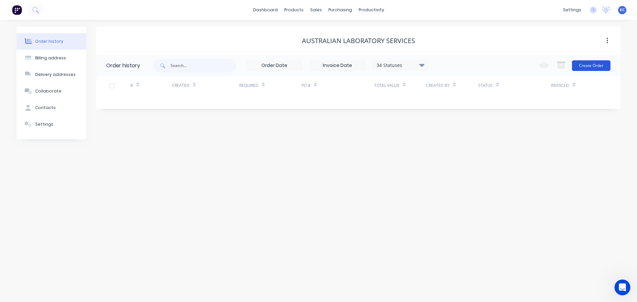
click at [602, 65] on button "Create Order" at bounding box center [591, 65] width 38 height 11
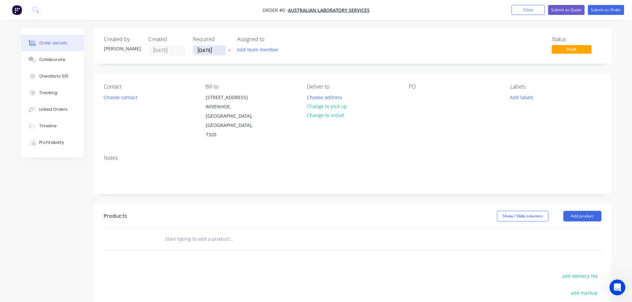
click at [217, 52] on input "[DATE]" at bounding box center [209, 50] width 33 height 10
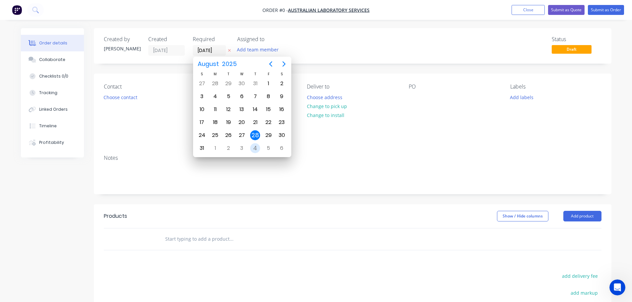
click at [253, 144] on div "4" at bounding box center [255, 148] width 10 height 10
type input "[DATE]"
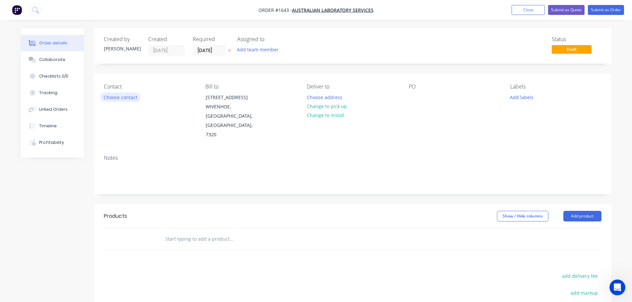
click at [129, 97] on button "Choose contact" at bounding box center [120, 97] width 41 height 9
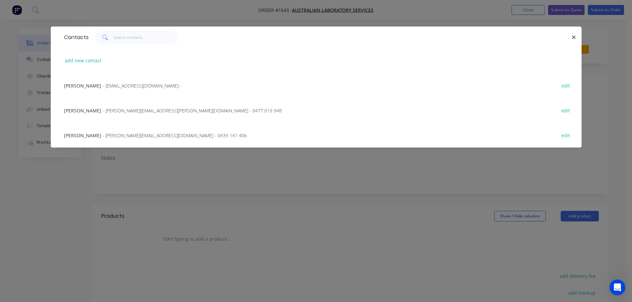
click at [127, 111] on span "- darrel.carey@ALSGlobal.com - 0477 019 948" at bounding box center [192, 111] width 179 height 6
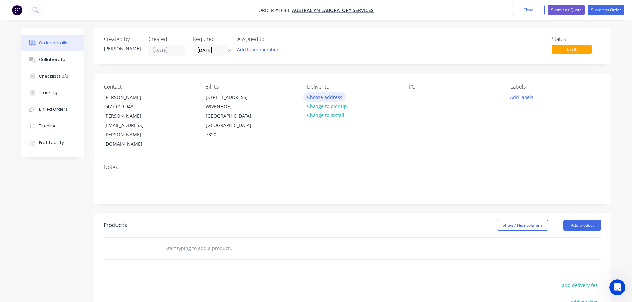
click at [330, 95] on button "Choose address" at bounding box center [324, 97] width 42 height 9
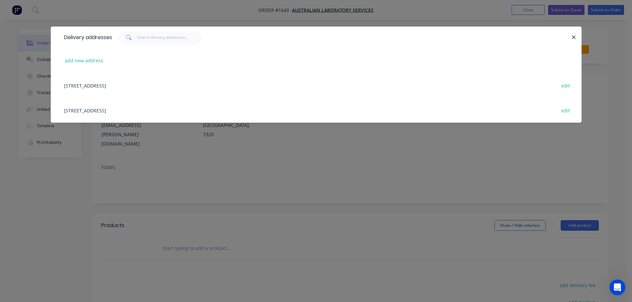
click at [108, 88] on div "39 River Road, WIVENHOE, Tasmania, Australia, 7320 edit" at bounding box center [316, 85] width 511 height 25
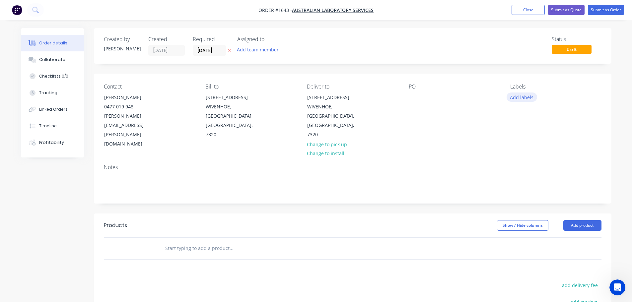
click at [512, 98] on button "Add labels" at bounding box center [522, 97] width 31 height 9
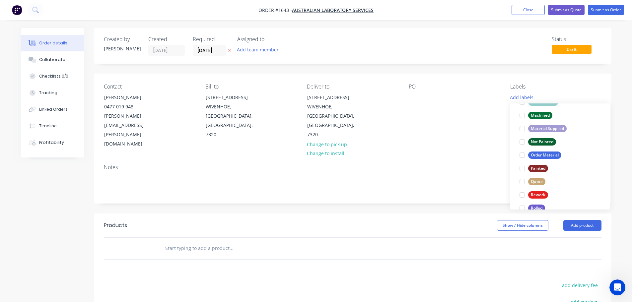
scroll to position [232, 0]
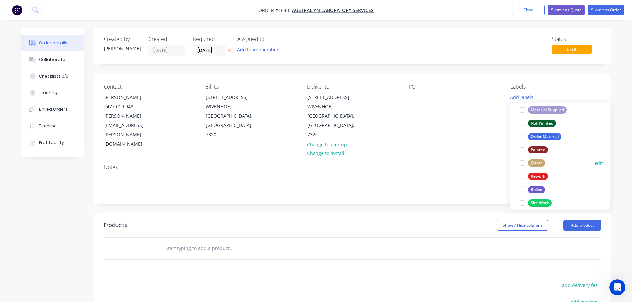
click at [521, 164] on div at bounding box center [522, 163] width 13 height 13
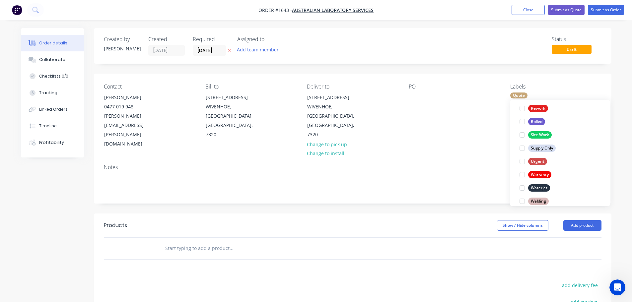
scroll to position [285, 0]
click at [522, 147] on div at bounding box center [522, 146] width 13 height 13
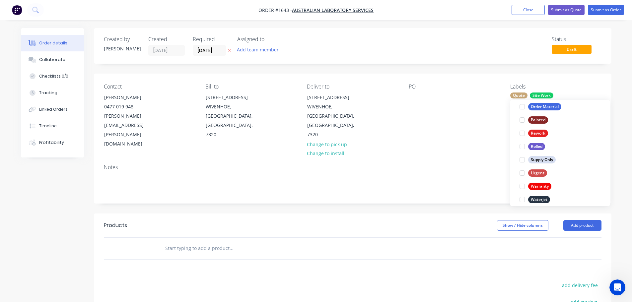
scroll to position [20, 0]
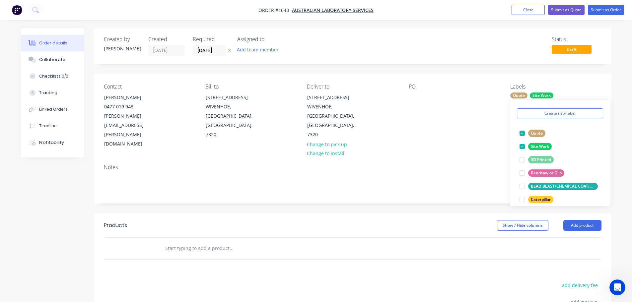
click at [468, 164] on div "Notes" at bounding box center [353, 167] width 498 height 6
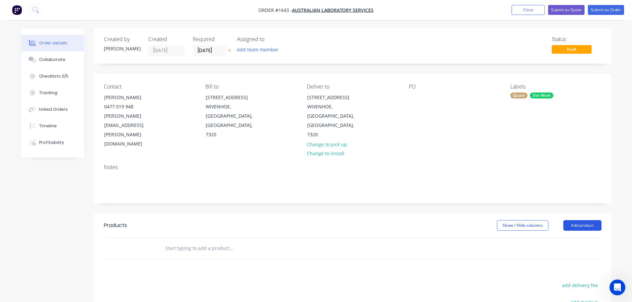
click at [571, 220] on button "Add product" at bounding box center [582, 225] width 38 height 11
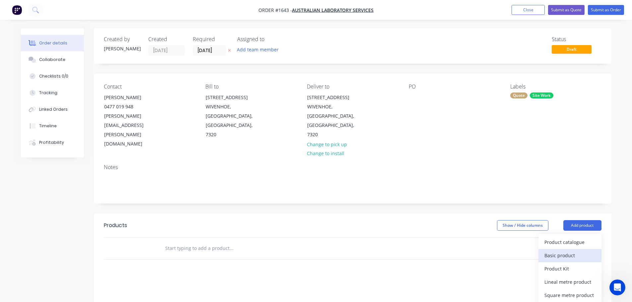
click at [560, 251] on div "Basic product" at bounding box center [570, 256] width 51 height 10
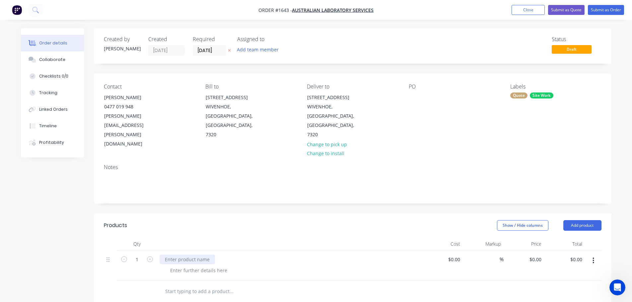
click at [194, 255] on div at bounding box center [187, 260] width 55 height 10
click at [265, 238] on div at bounding box center [289, 244] width 265 height 13
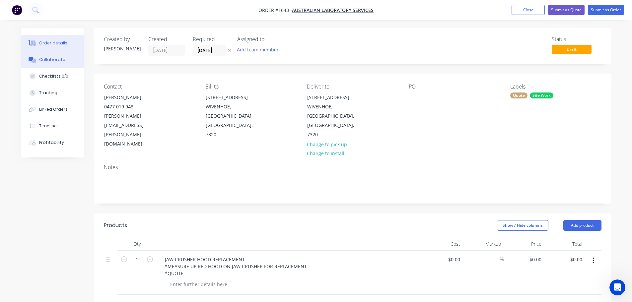
click at [64, 57] on button "Collaborate" at bounding box center [52, 59] width 63 height 17
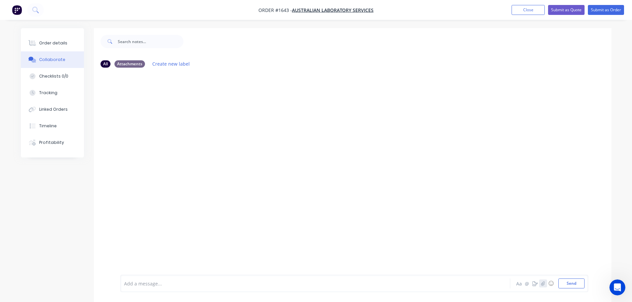
click at [543, 286] on button "button" at bounding box center [543, 284] width 8 height 8
click at [580, 288] on button "Send" at bounding box center [571, 284] width 26 height 10
click at [60, 42] on div "Order details" at bounding box center [53, 43] width 28 height 6
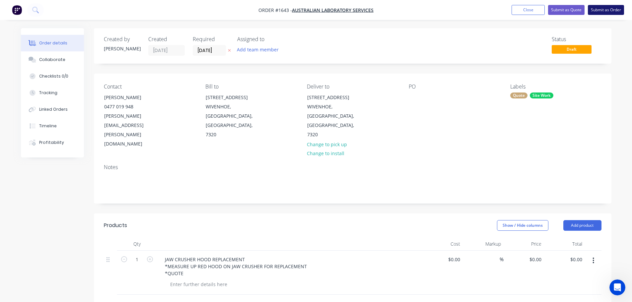
click at [618, 12] on button "Submit as Order" at bounding box center [606, 10] width 36 height 10
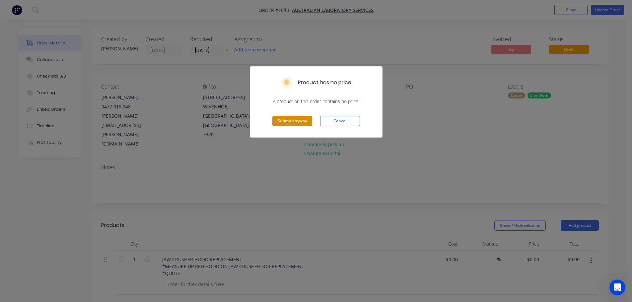
click at [291, 123] on button "Submit anyway" at bounding box center [292, 121] width 40 height 10
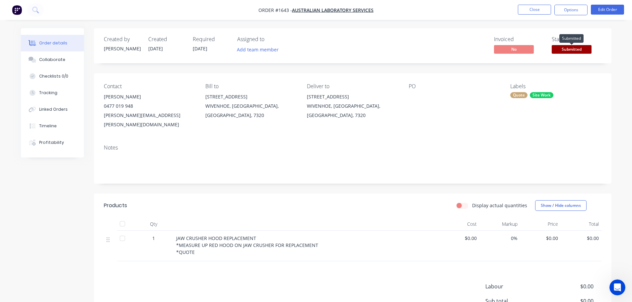
click at [573, 52] on span "Submitted" at bounding box center [572, 49] width 40 height 8
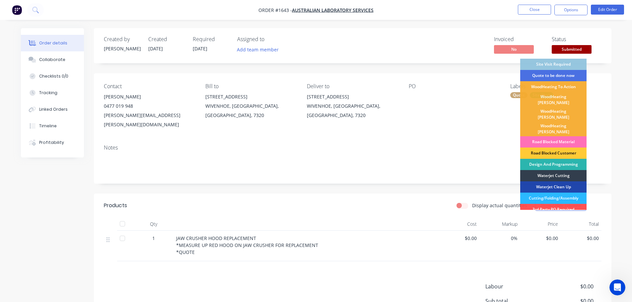
click at [570, 62] on div "Site Visit Required" at bounding box center [553, 64] width 66 height 11
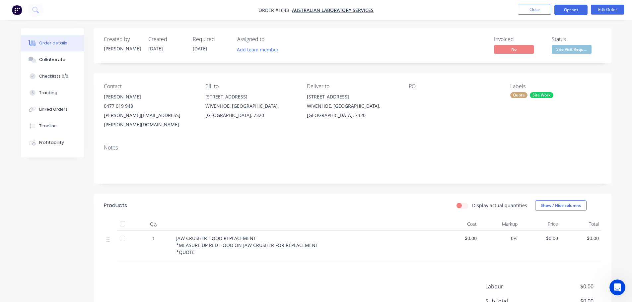
click at [571, 5] on button "Options" at bounding box center [570, 10] width 33 height 11
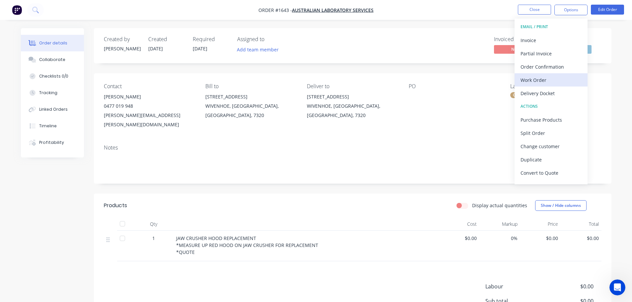
click at [541, 74] on button "Work Order" at bounding box center [551, 79] width 73 height 13
click at [536, 78] on div "Custom" at bounding box center [551, 80] width 61 height 10
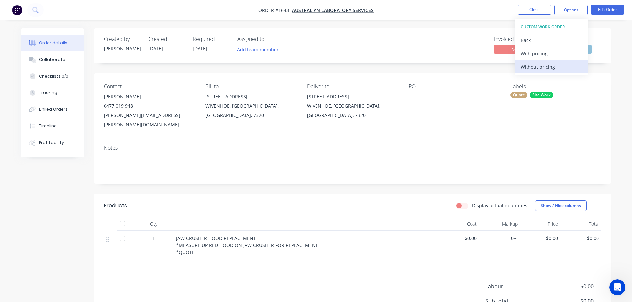
click at [536, 68] on div "Without pricing" at bounding box center [551, 67] width 61 height 10
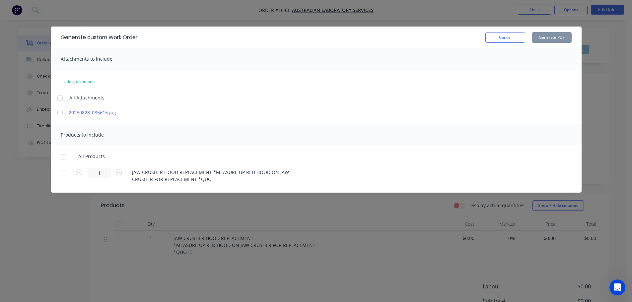
click at [62, 99] on div at bounding box center [59, 98] width 13 height 13
click at [62, 160] on div at bounding box center [63, 156] width 13 height 13
click at [549, 38] on button "Generate PDF" at bounding box center [552, 37] width 40 height 11
click at [514, 39] on button "Cancel" at bounding box center [505, 37] width 40 height 11
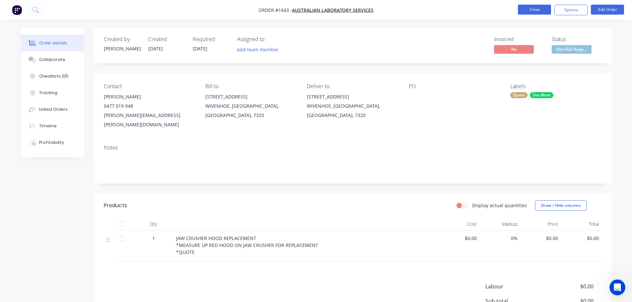
click at [537, 7] on button "Close" at bounding box center [534, 10] width 33 height 10
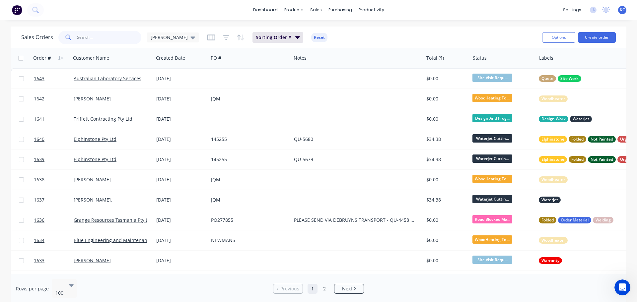
click at [90, 39] on input "text" at bounding box center [109, 37] width 65 height 13
type input "1621"
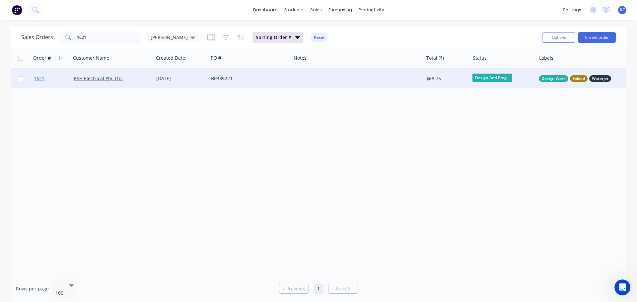
click at [39, 79] on span "1621" at bounding box center [39, 78] width 11 height 7
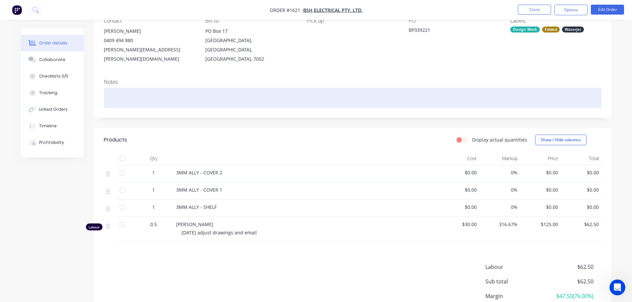
scroll to position [66, 0]
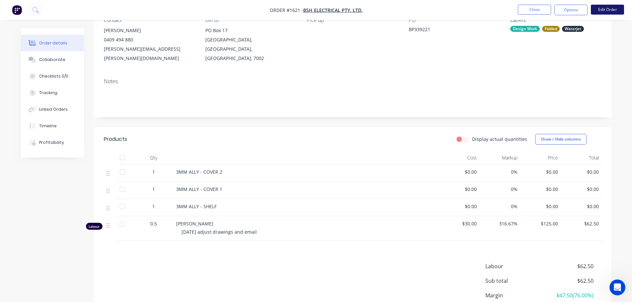
click at [609, 13] on button "Edit Order" at bounding box center [607, 10] width 33 height 10
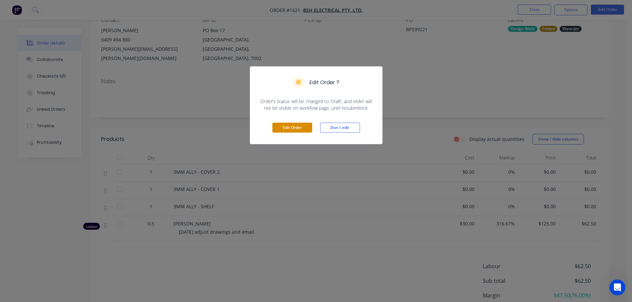
click at [289, 123] on button "Edit Order" at bounding box center [292, 128] width 40 height 10
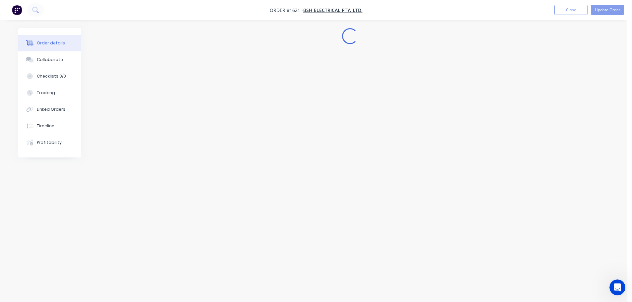
scroll to position [0, 0]
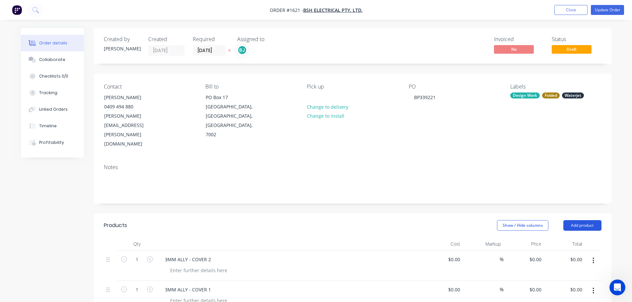
click at [580, 220] on button "Add product" at bounding box center [582, 225] width 38 height 11
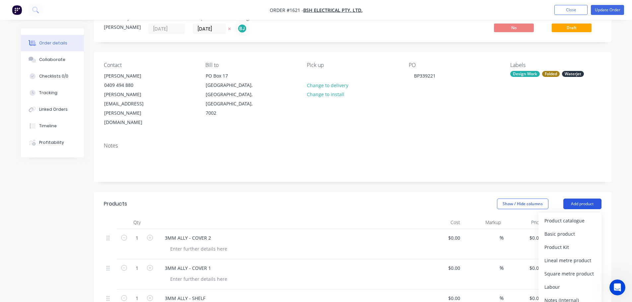
scroll to position [33, 0]
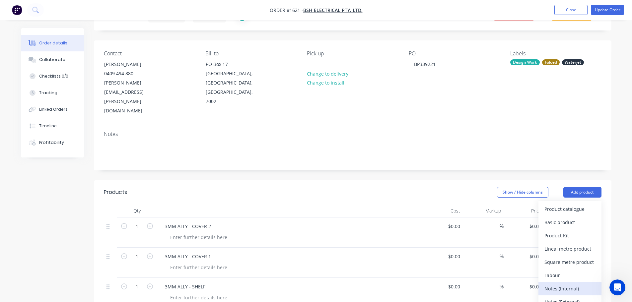
click at [574, 284] on div "Notes (Internal)" at bounding box center [570, 289] width 51 height 10
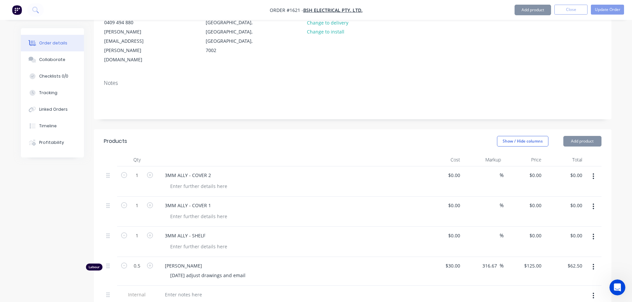
scroll to position [199, 0]
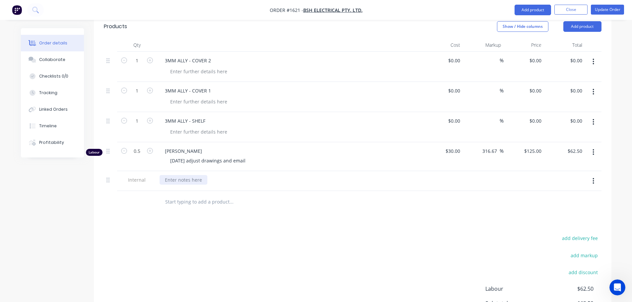
click at [200, 175] on div at bounding box center [184, 180] width 48 height 10
click at [318, 171] on div "BLUESCOPE J-6520 $175.00 + GST" at bounding box center [289, 181] width 265 height 20
click at [599, 11] on button "Update Order" at bounding box center [607, 10] width 33 height 10
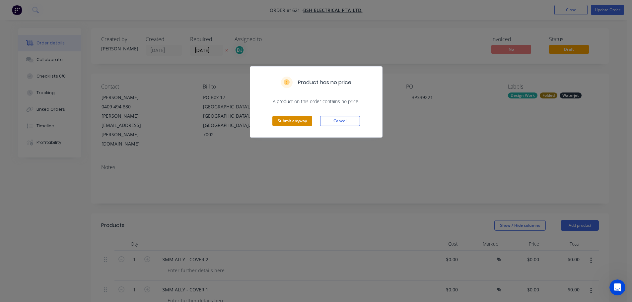
click at [290, 125] on button "Submit anyway" at bounding box center [292, 121] width 40 height 10
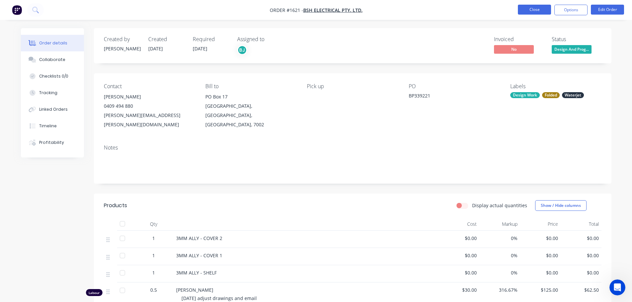
click at [534, 12] on button "Close" at bounding box center [534, 10] width 33 height 10
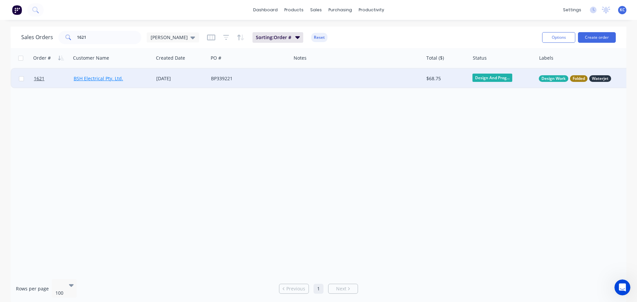
click at [90, 79] on link "BSH Electrical Pty. Ltd." at bounding box center [98, 78] width 49 height 6
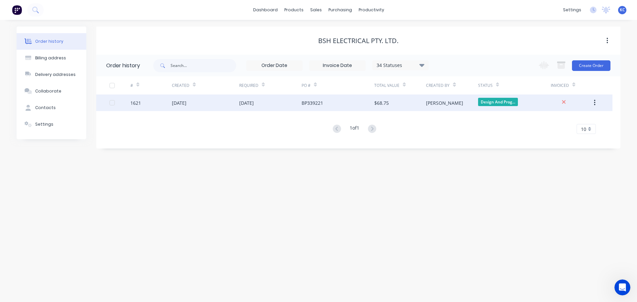
click at [137, 106] on div "1621" at bounding box center [135, 103] width 11 height 7
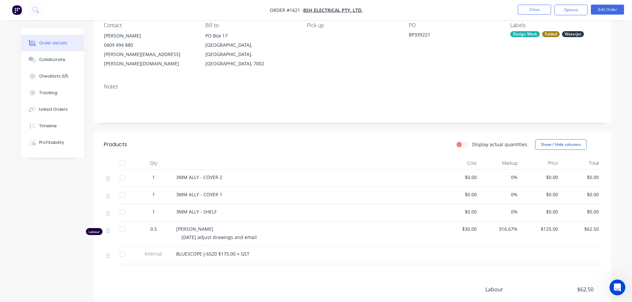
scroll to position [33, 0]
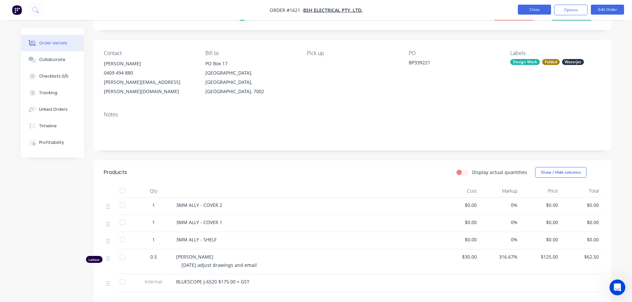
click at [538, 12] on button "Close" at bounding box center [534, 10] width 33 height 10
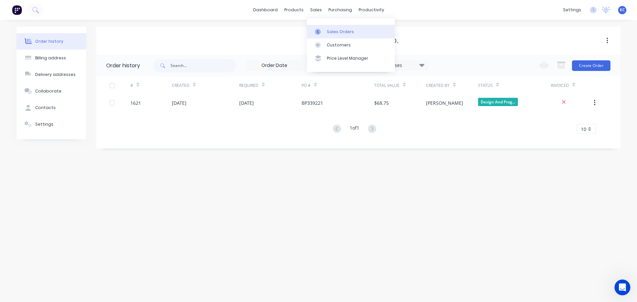
click at [330, 30] on div "Sales Orders" at bounding box center [340, 32] width 27 height 6
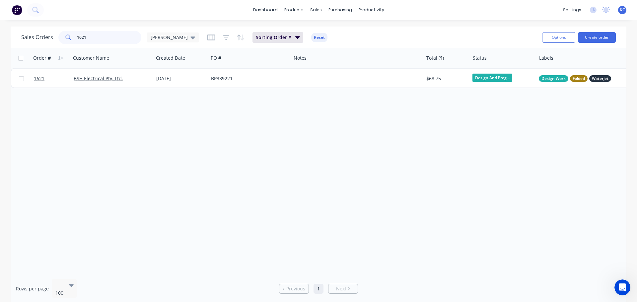
drag, startPoint x: 104, startPoint y: 36, endPoint x: 0, endPoint y: 51, distance: 104.7
click at [0, 51] on div "Sales Orders 1621 katrina Sorting: Order # Reset Options Create order Order # C…" at bounding box center [318, 165] width 637 height 277
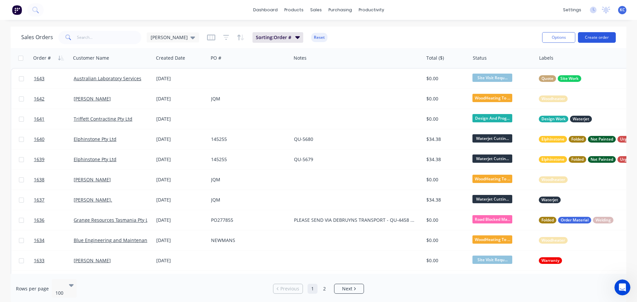
click at [590, 37] on button "Create order" at bounding box center [597, 37] width 38 height 11
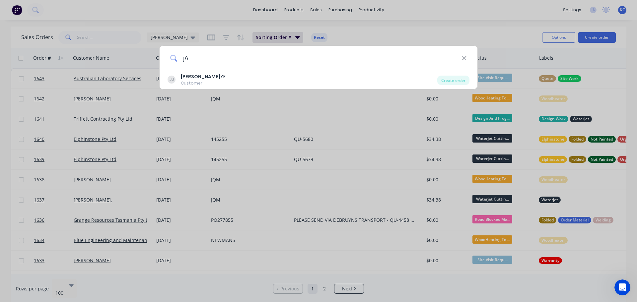
type input "j"
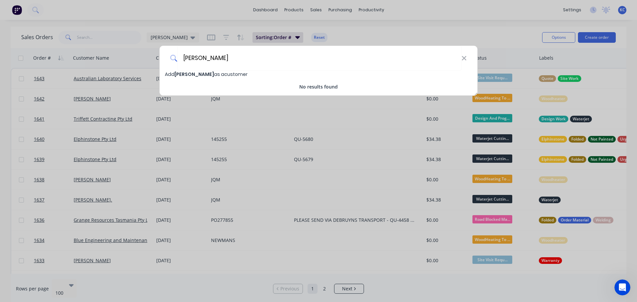
type input "[PERSON_NAME]"
click at [218, 76] on span "Add Jaye Green as a customer" at bounding box center [206, 74] width 83 height 7
select select "AU"
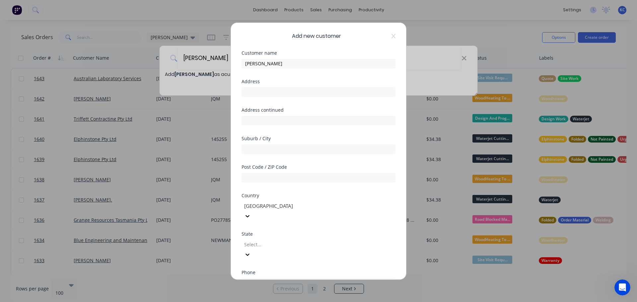
click at [265, 241] on div at bounding box center [292, 245] width 96 height 8
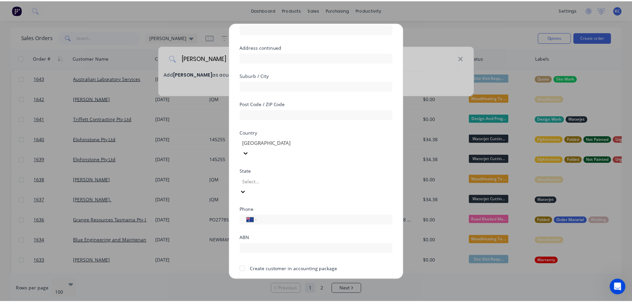
scroll to position [67, 0]
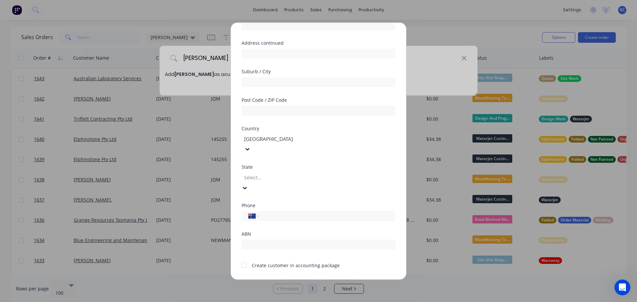
click at [299, 279] on button "Save" at bounding box center [297, 284] width 37 height 11
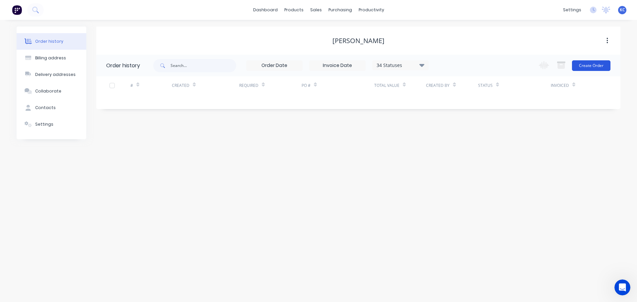
click at [594, 67] on button "Create Order" at bounding box center [591, 65] width 38 height 11
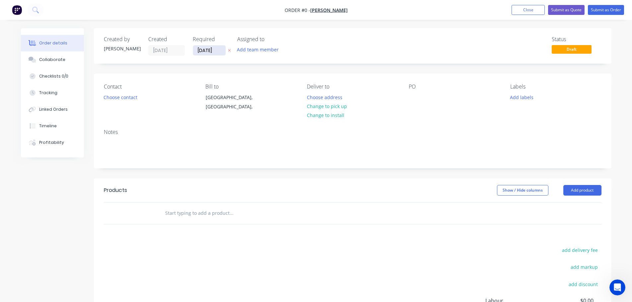
click at [217, 54] on input "[DATE]" at bounding box center [209, 50] width 33 height 10
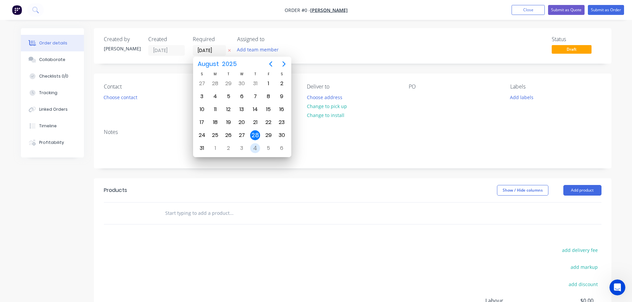
click at [253, 148] on div "4" at bounding box center [255, 148] width 10 height 10
type input "[DATE]"
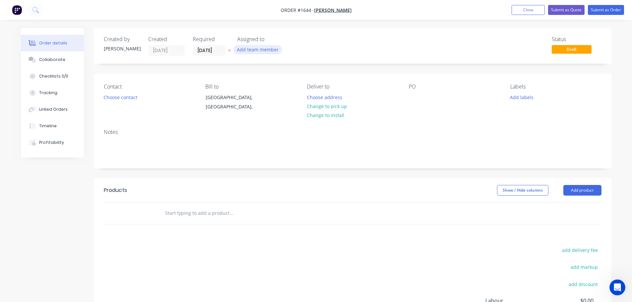
click at [247, 49] on button "Add team member" at bounding box center [257, 49] width 49 height 9
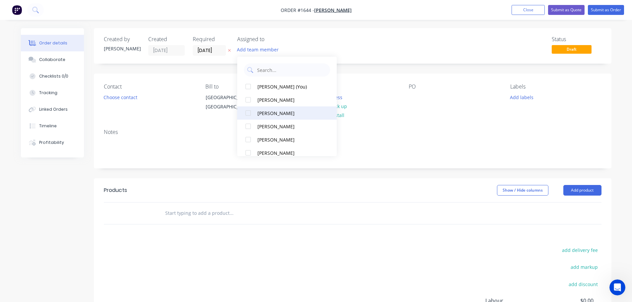
click at [250, 113] on div at bounding box center [248, 113] width 13 height 13
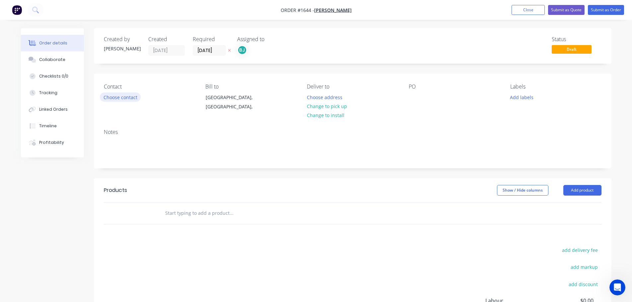
click at [128, 100] on button "Choose contact" at bounding box center [120, 97] width 41 height 9
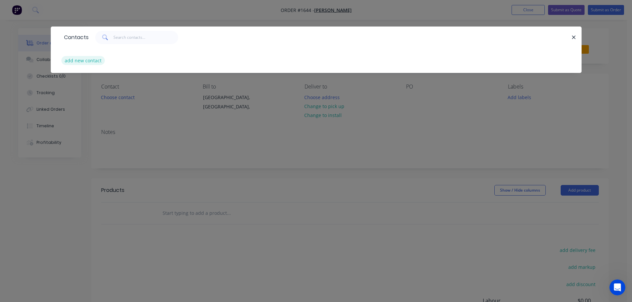
click at [84, 60] on button "add new contact" at bounding box center [83, 60] width 44 height 9
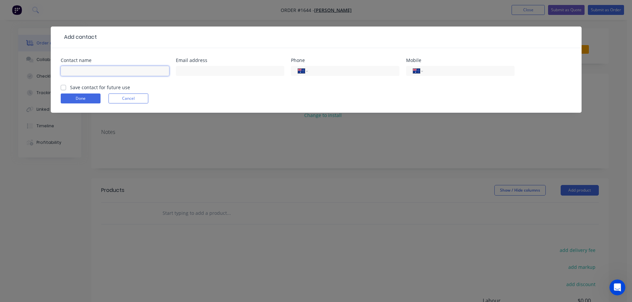
click at [89, 68] on input "text" at bounding box center [115, 71] width 109 height 10
type input "[PERSON_NAME]"
select select "AU"
type input "0413 029 442"
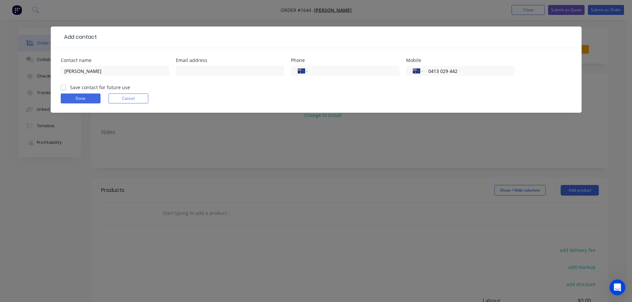
click at [70, 88] on label "Save contact for future use" at bounding box center [100, 87] width 60 height 7
click at [63, 88] on input "Save contact for future use" at bounding box center [63, 87] width 5 height 6
checkbox input "true"
click at [76, 101] on button "Done" at bounding box center [81, 99] width 40 height 10
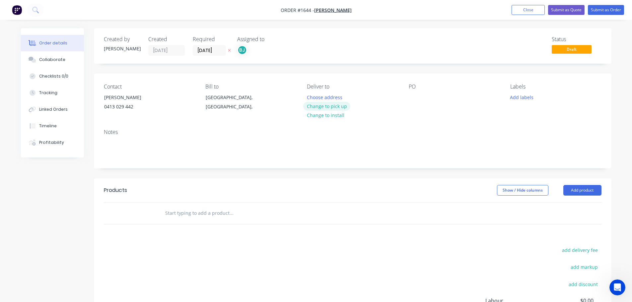
click at [333, 104] on button "Change to pick up" at bounding box center [326, 106] width 47 height 9
click at [528, 95] on button "Add labels" at bounding box center [522, 97] width 31 height 9
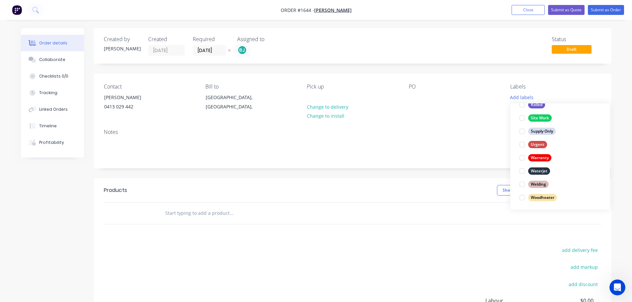
scroll to position [319, 0]
click at [523, 183] on div at bounding box center [522, 183] width 13 height 13
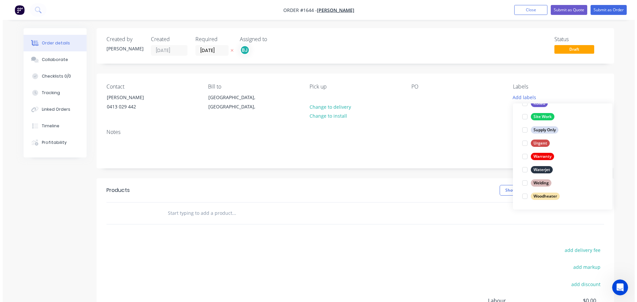
scroll to position [0, 0]
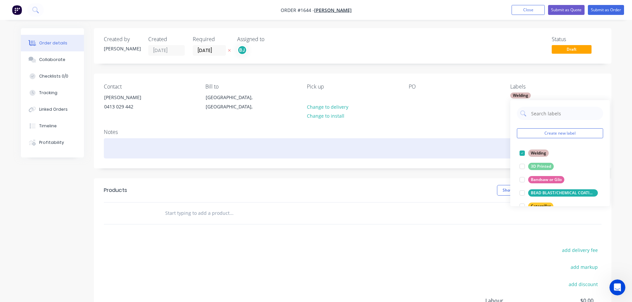
click at [140, 150] on div at bounding box center [353, 148] width 498 height 20
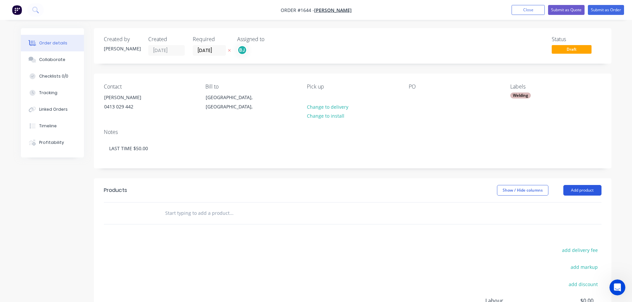
click at [588, 190] on button "Add product" at bounding box center [582, 190] width 38 height 11
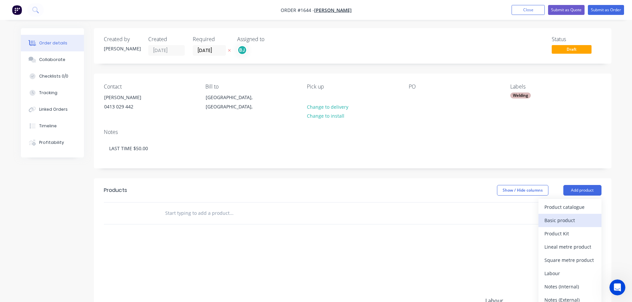
click at [570, 218] on div "Basic product" at bounding box center [570, 221] width 51 height 10
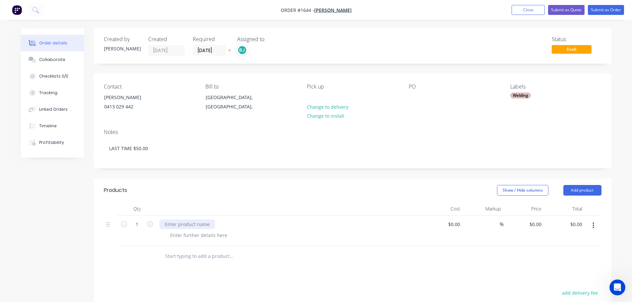
click at [189, 223] on div at bounding box center [187, 225] width 55 height 10
click at [272, 246] on div at bounding box center [292, 243] width 255 height 10
click at [616, 9] on button "Submit as Order" at bounding box center [606, 10] width 36 height 10
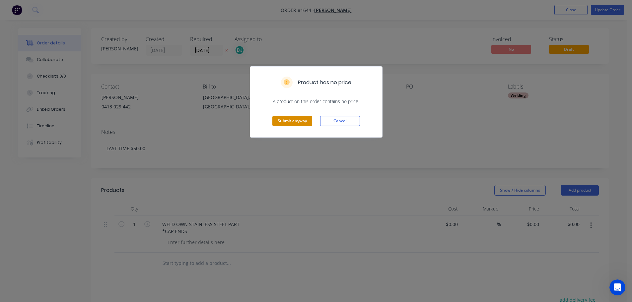
click at [294, 122] on button "Submit anyway" at bounding box center [292, 121] width 40 height 10
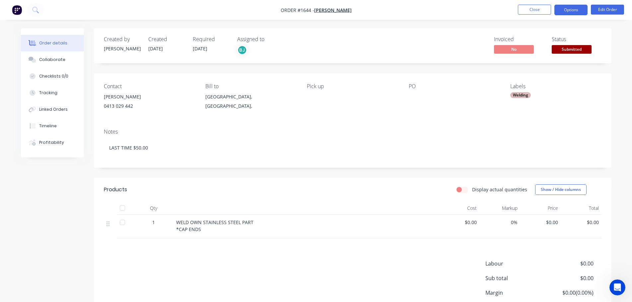
click at [567, 11] on button "Options" at bounding box center [570, 10] width 33 height 11
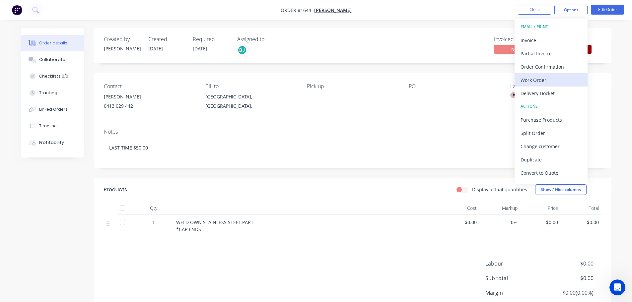
click at [555, 76] on div "Work Order" at bounding box center [551, 80] width 61 height 10
click at [543, 81] on div "Custom" at bounding box center [551, 80] width 61 height 10
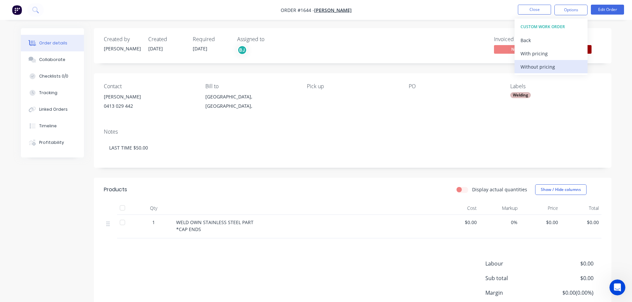
click at [541, 69] on div "Without pricing" at bounding box center [551, 67] width 61 height 10
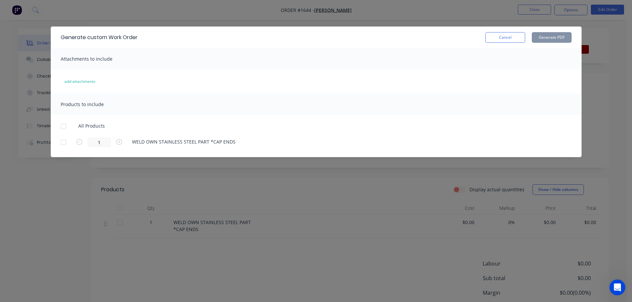
drag, startPoint x: 61, startPoint y: 130, endPoint x: 80, endPoint y: 135, distance: 19.2
click at [61, 129] on div at bounding box center [63, 126] width 13 height 13
click at [564, 37] on button "Generate PDF" at bounding box center [552, 37] width 40 height 11
click at [505, 32] on button "Cancel" at bounding box center [505, 37] width 40 height 11
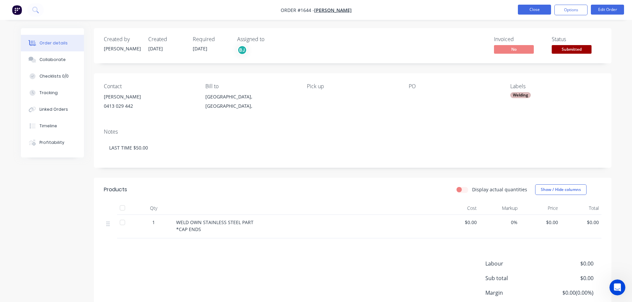
click at [532, 10] on button "Close" at bounding box center [534, 10] width 33 height 10
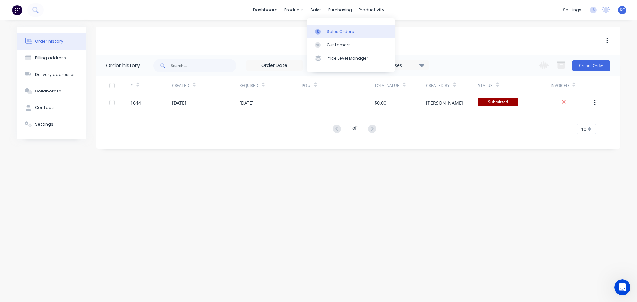
click at [329, 35] on link "Sales Orders" at bounding box center [351, 31] width 88 height 13
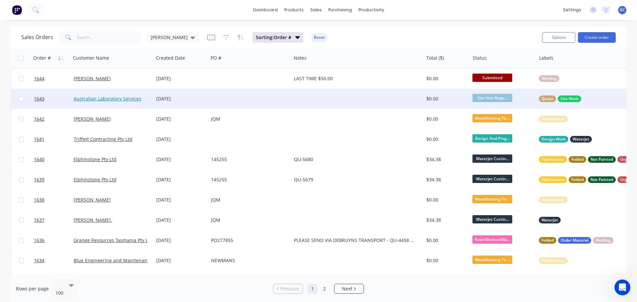
click at [128, 97] on link "Australian Laboratory Services" at bounding box center [108, 99] width 68 height 6
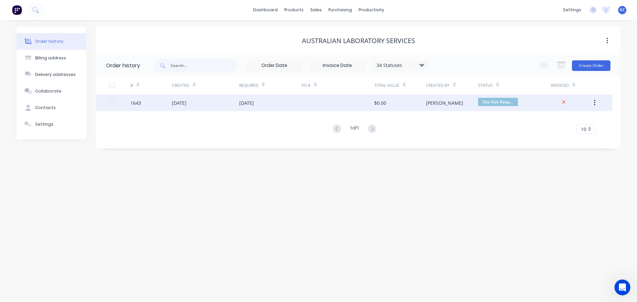
click at [254, 103] on div "04 Sep 2025" at bounding box center [246, 103] width 15 height 7
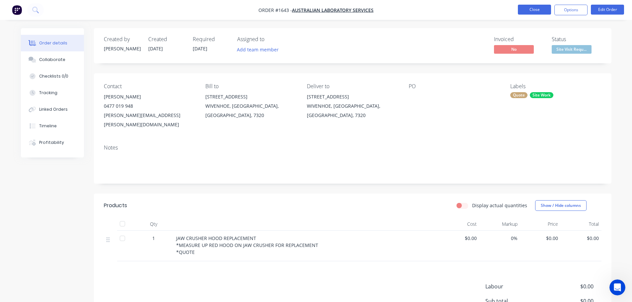
click at [522, 8] on button "Close" at bounding box center [534, 10] width 33 height 10
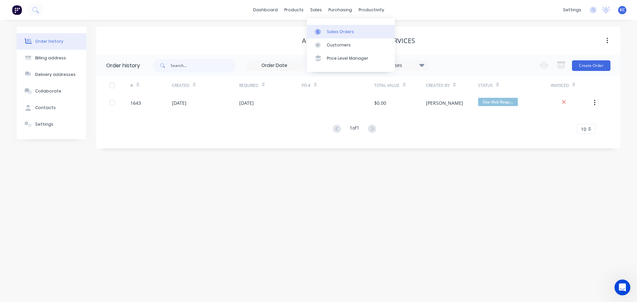
click at [330, 30] on div "Sales Orders" at bounding box center [340, 32] width 27 height 6
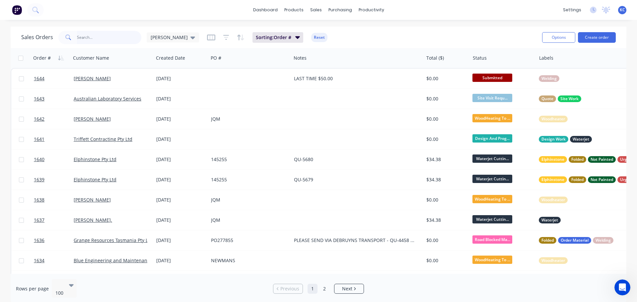
click at [85, 39] on input "text" at bounding box center [109, 37] width 65 height 13
type input "1597"
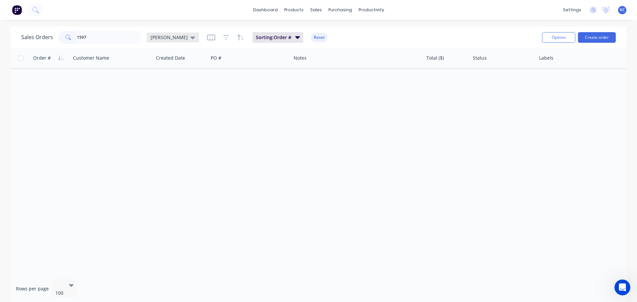
click at [190, 39] on icon at bounding box center [192, 37] width 5 height 7
click at [165, 121] on button "Archived" at bounding box center [187, 121] width 76 height 8
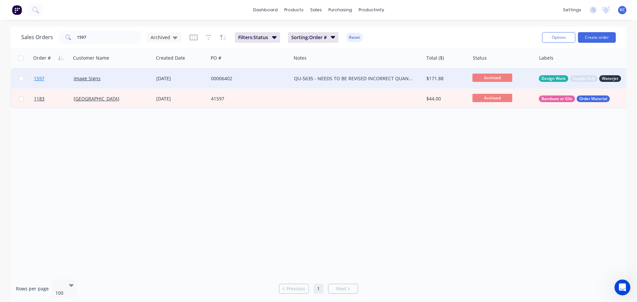
click at [36, 77] on span "1597" at bounding box center [39, 78] width 11 height 7
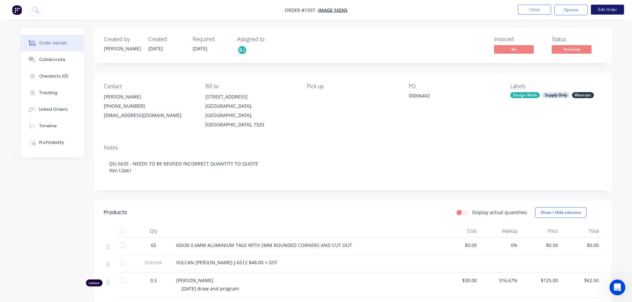
click at [616, 11] on button "Edit Order" at bounding box center [607, 10] width 33 height 10
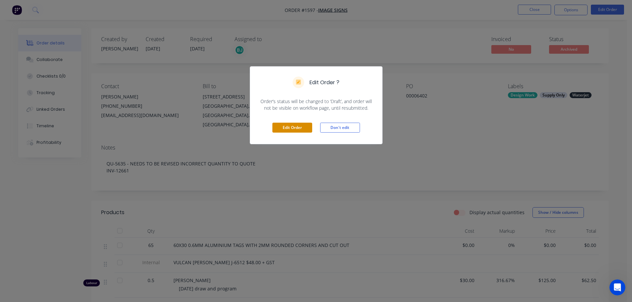
click at [292, 132] on button "Edit Order" at bounding box center [292, 128] width 40 height 10
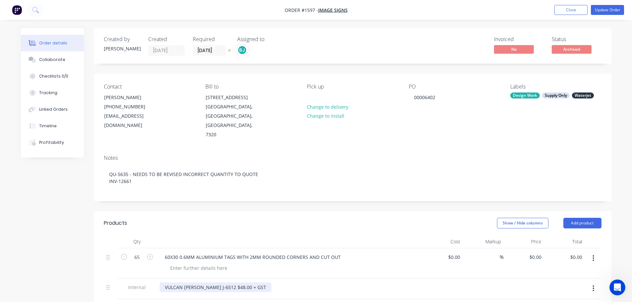
click at [224, 283] on div "VULCAN ULLRICH J-6512 $48.00 + GST" at bounding box center [216, 288] width 112 height 10
click at [226, 283] on div "VULCAN ULLRICH J-6512 $48.00 + GST" at bounding box center [216, 288] width 112 height 10
click at [601, 10] on button "Update Order" at bounding box center [607, 10] width 33 height 10
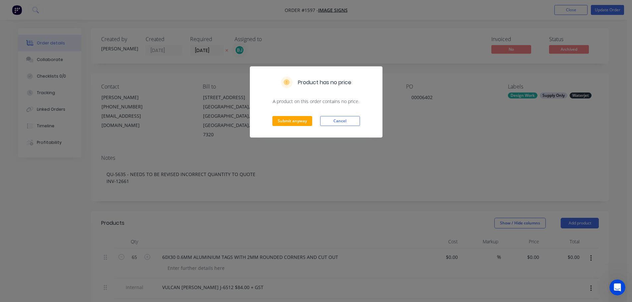
click at [292, 116] on div "Submit anyway Cancel" at bounding box center [316, 121] width 132 height 33
click at [291, 117] on button "Submit anyway" at bounding box center [292, 121] width 40 height 10
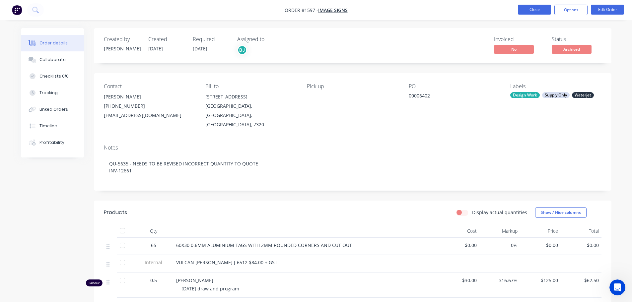
click at [539, 7] on button "Close" at bounding box center [534, 10] width 33 height 10
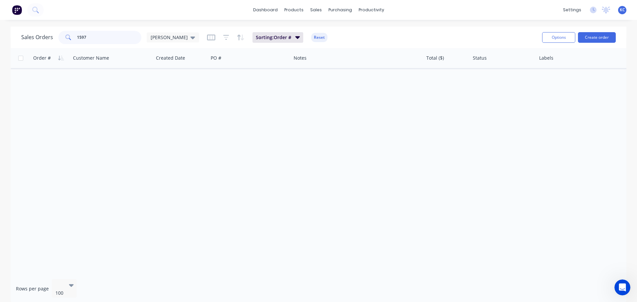
drag, startPoint x: 108, startPoint y: 34, endPoint x: 0, endPoint y: 49, distance: 109.2
click at [0, 47] on div "Sales Orders 1597 katrina Sorting: Order # Reset Options Create order Order # C…" at bounding box center [318, 165] width 637 height 277
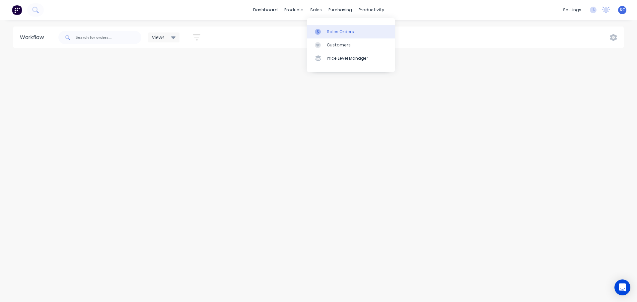
click at [338, 30] on div "Sales Orders" at bounding box center [340, 32] width 27 height 6
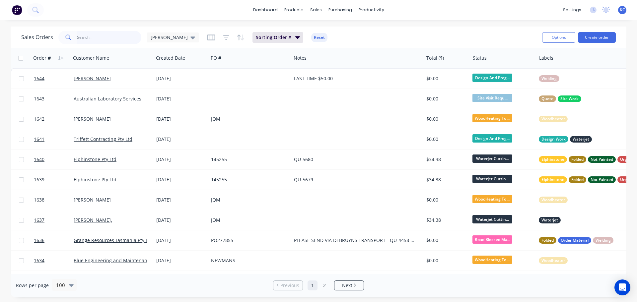
click at [101, 41] on input "text" at bounding box center [109, 37] width 65 height 13
type input "1614"
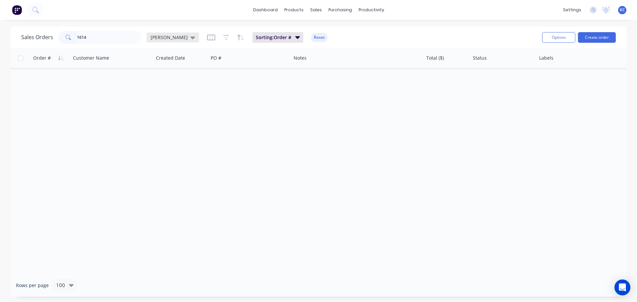
click at [169, 40] on div "[PERSON_NAME]" at bounding box center [173, 38] width 52 height 10
click at [163, 119] on button "Archived" at bounding box center [187, 121] width 76 height 8
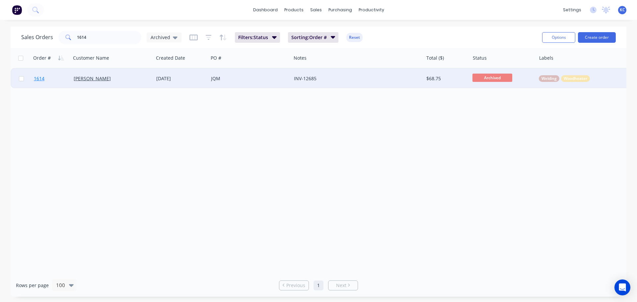
click at [37, 76] on span "1614" at bounding box center [39, 78] width 11 height 7
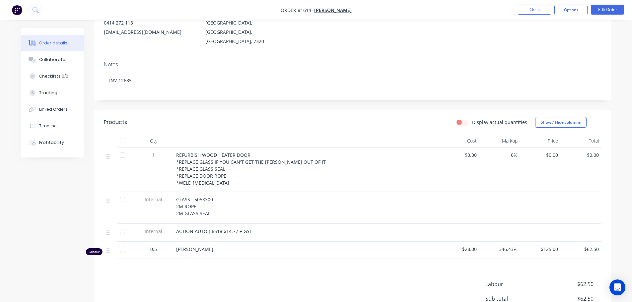
scroll to position [100, 0]
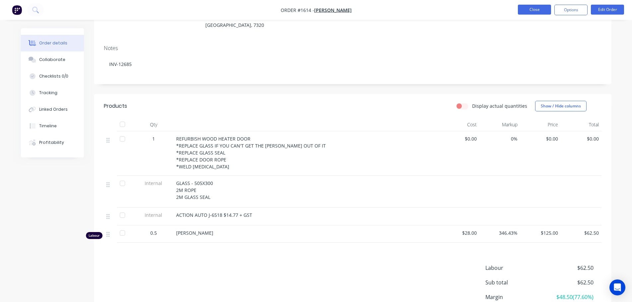
click at [542, 12] on button "Close" at bounding box center [534, 10] width 33 height 10
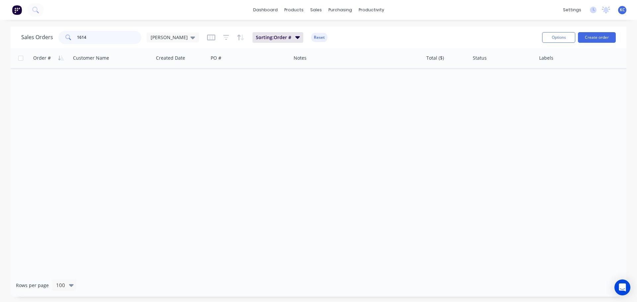
click at [99, 35] on input "1614" at bounding box center [109, 37] width 65 height 13
type input "1619"
click at [167, 39] on div "[PERSON_NAME]" at bounding box center [173, 38] width 44 height 6
click at [166, 117] on button "Archived" at bounding box center [187, 121] width 76 height 8
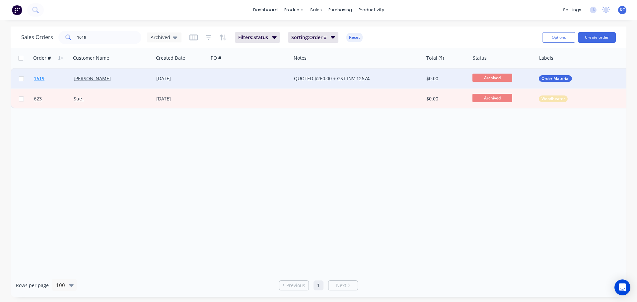
click at [41, 78] on span "1619" at bounding box center [39, 78] width 11 height 7
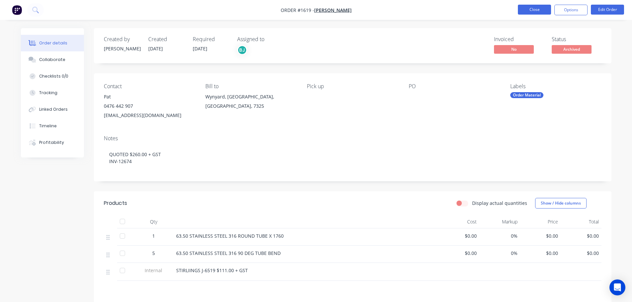
click at [535, 9] on button "Close" at bounding box center [534, 10] width 33 height 10
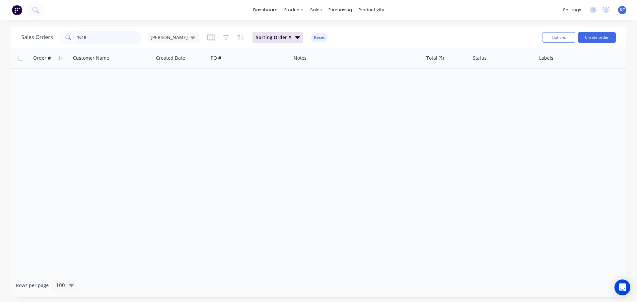
drag, startPoint x: 89, startPoint y: 34, endPoint x: 56, endPoint y: 41, distance: 34.1
click at [60, 41] on div "1619" at bounding box center [99, 37] width 83 height 13
type input "1623"
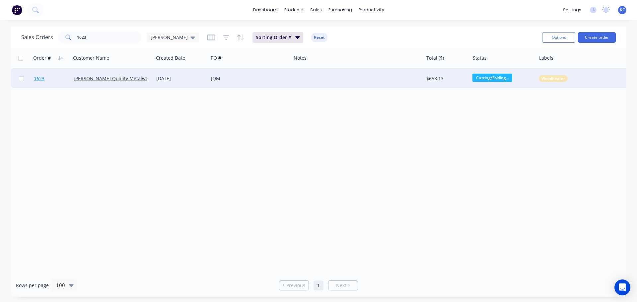
click at [40, 81] on span "1623" at bounding box center [39, 78] width 11 height 7
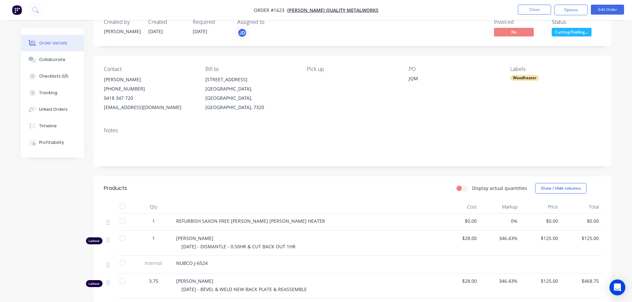
scroll to position [33, 0]
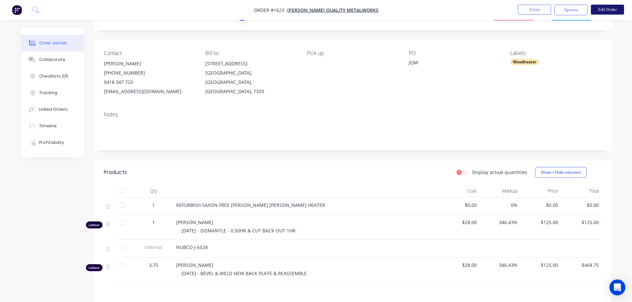
click at [603, 9] on button "Edit Order" at bounding box center [607, 10] width 33 height 10
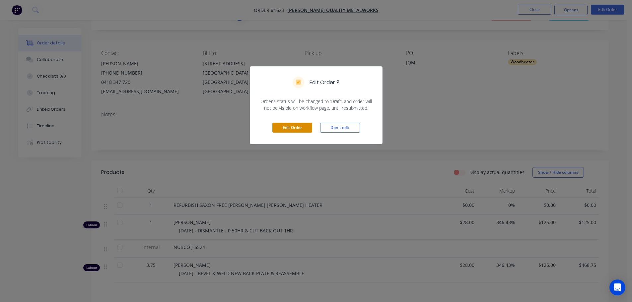
click at [300, 125] on button "Edit Order" at bounding box center [292, 128] width 40 height 10
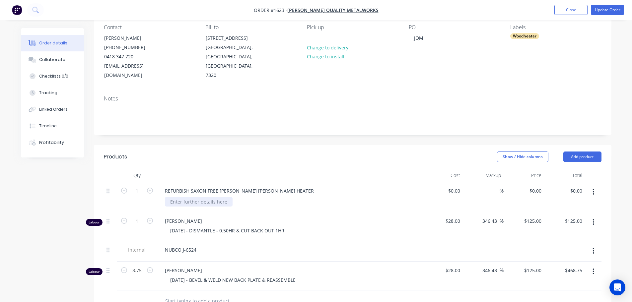
scroll to position [66, 0]
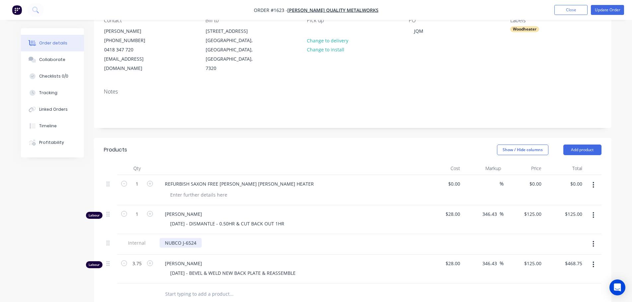
click at [200, 238] on div "NUBCO J-6524" at bounding box center [181, 243] width 42 height 10
click at [608, 9] on button "Update Order" at bounding box center [607, 10] width 33 height 10
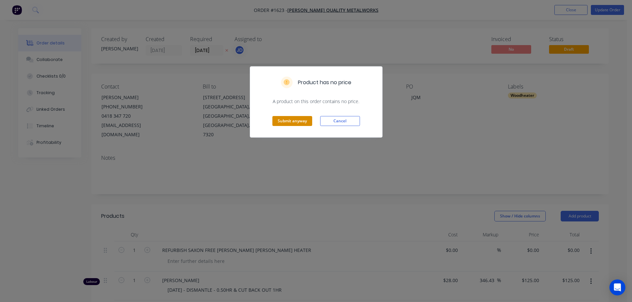
click at [294, 121] on button "Submit anyway" at bounding box center [292, 121] width 40 height 10
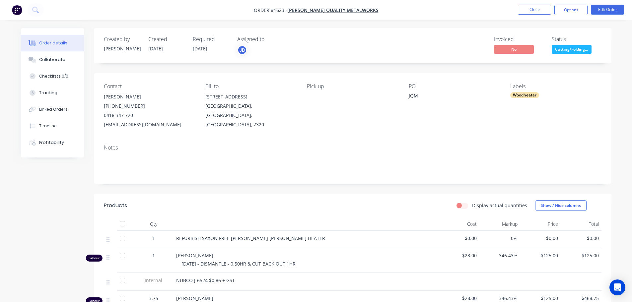
click at [532, 15] on li "Close" at bounding box center [534, 10] width 33 height 11
click at [531, 10] on button "Close" at bounding box center [534, 10] width 33 height 10
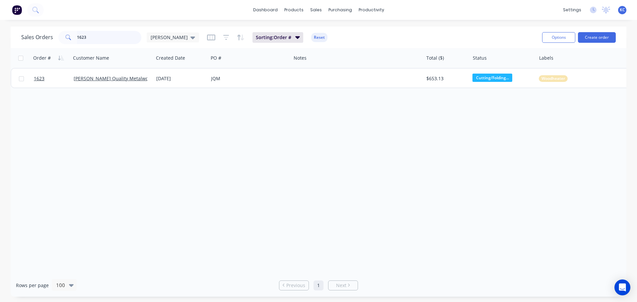
click at [93, 39] on input "1623" at bounding box center [109, 37] width 65 height 13
type input "1"
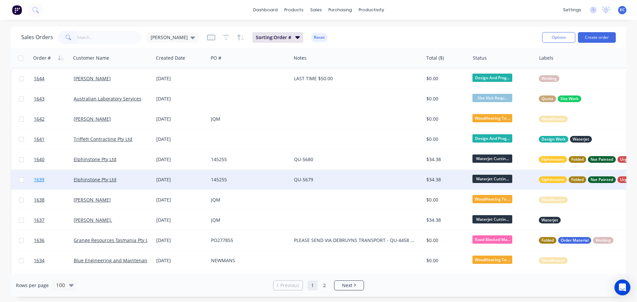
click at [37, 181] on span "1639" at bounding box center [39, 180] width 11 height 7
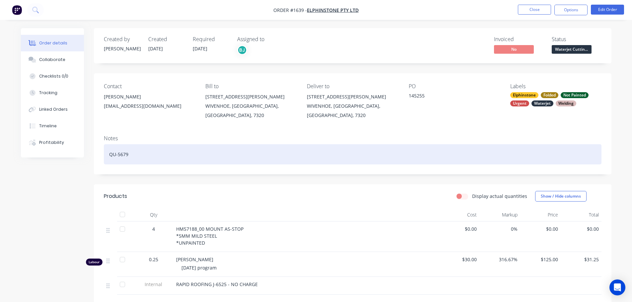
click at [147, 153] on div "QU-5679" at bounding box center [353, 154] width 498 height 20
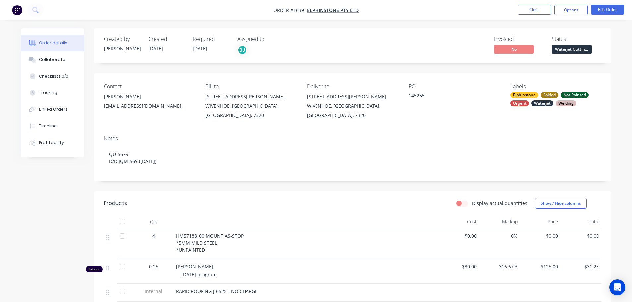
click at [232, 215] on div at bounding box center [306, 221] width 265 height 13
click at [541, 7] on button "Close" at bounding box center [534, 10] width 33 height 10
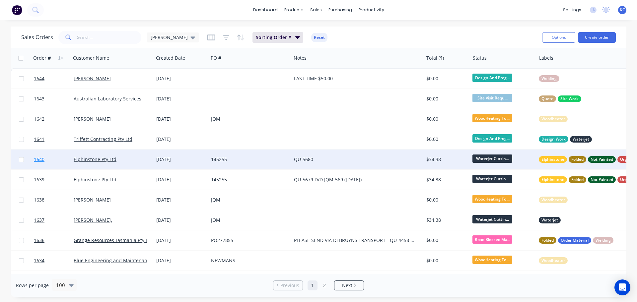
click at [44, 158] on span "1640" at bounding box center [39, 159] width 11 height 7
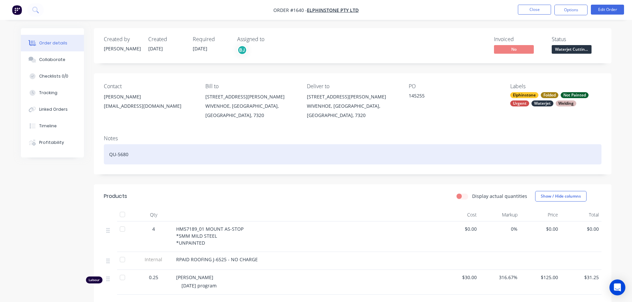
click at [137, 151] on div "QU-5680" at bounding box center [353, 154] width 498 height 20
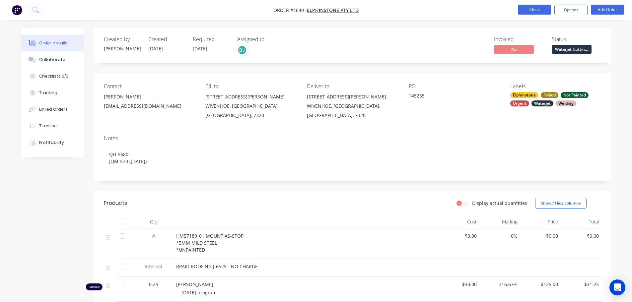
click at [533, 14] on button "Close" at bounding box center [534, 10] width 33 height 10
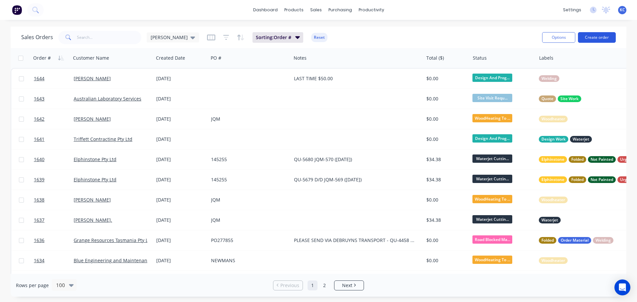
click at [592, 37] on button "Create order" at bounding box center [597, 37] width 38 height 11
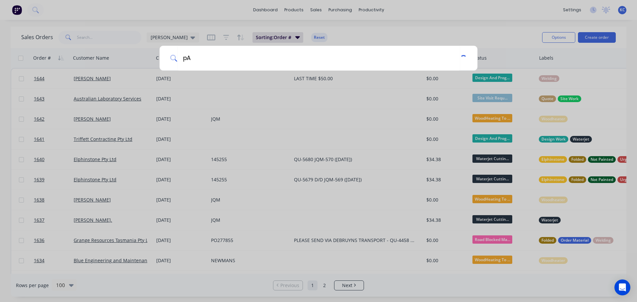
type input "p"
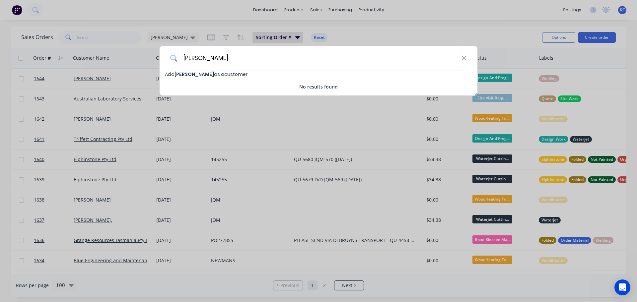
type input "[PERSON_NAME]"
click at [193, 71] on span "[PERSON_NAME]" at bounding box center [194, 74] width 39 height 7
select select "AU"
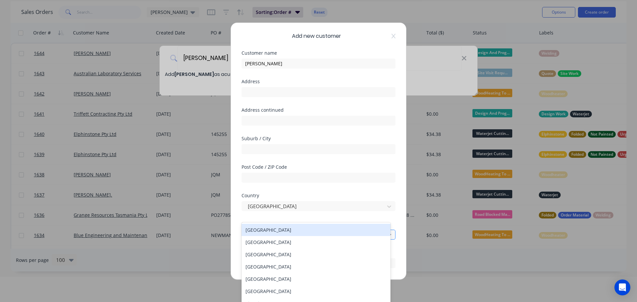
click at [271, 235] on div at bounding box center [314, 235] width 134 height 8
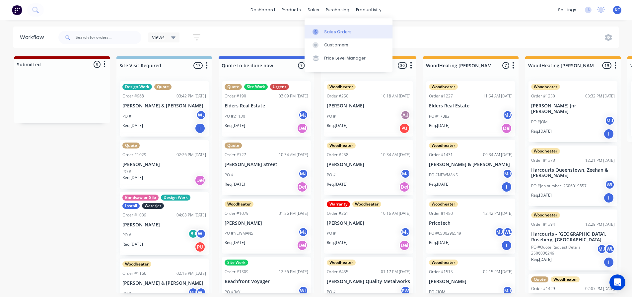
click at [323, 28] on link "Sales Orders" at bounding box center [349, 31] width 88 height 13
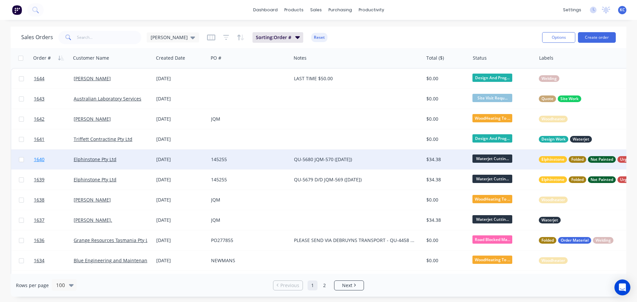
click at [37, 161] on span "1640" at bounding box center [39, 159] width 11 height 7
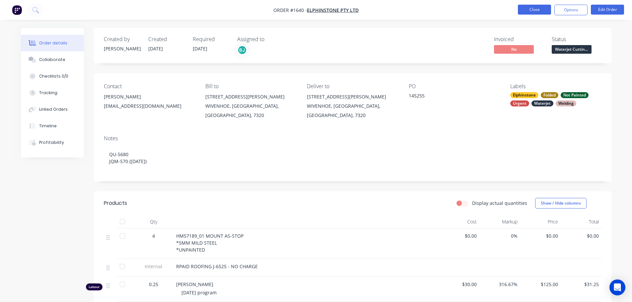
click at [533, 9] on button "Close" at bounding box center [534, 10] width 33 height 10
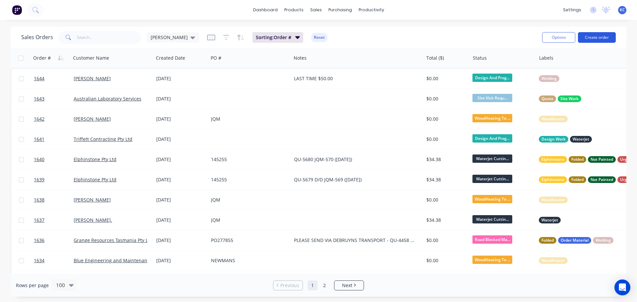
click at [603, 37] on button "Create order" at bounding box center [597, 37] width 38 height 11
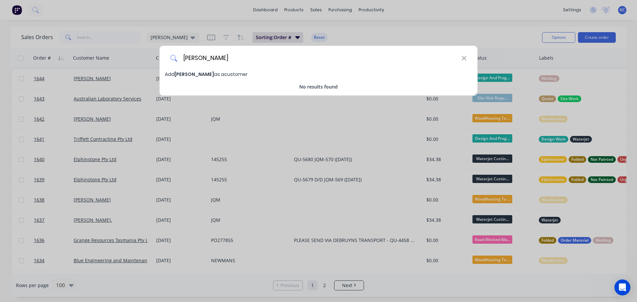
type input "[PERSON_NAME]"
click at [225, 73] on span "Add Paul Wheeler as a customer" at bounding box center [206, 74] width 83 height 7
select select "AU"
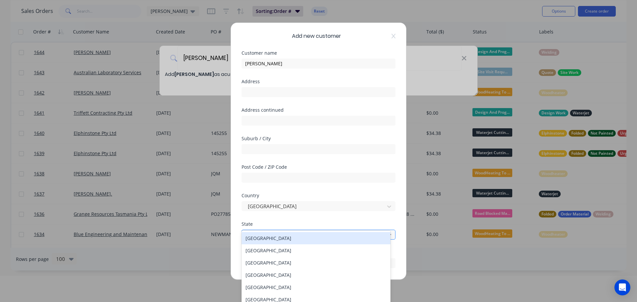
click at [275, 235] on div at bounding box center [314, 235] width 134 height 8
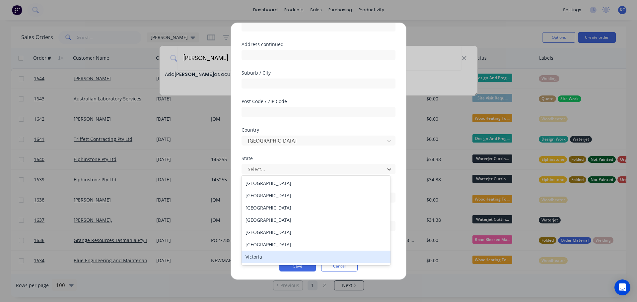
scroll to position [66, 0]
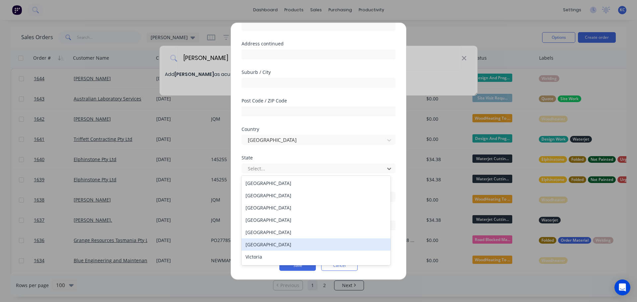
click at [265, 243] on div "[GEOGRAPHIC_DATA]" at bounding box center [316, 245] width 149 height 12
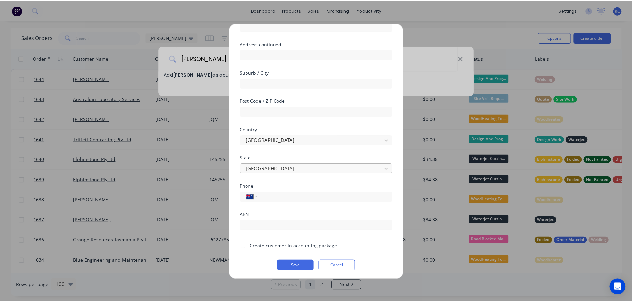
scroll to position [67, 0]
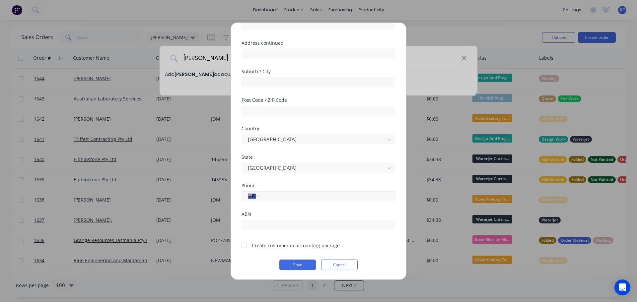
click at [271, 195] on input "tel" at bounding box center [325, 196] width 125 height 8
type input "0499 919 993"
click at [304, 266] on button "Save" at bounding box center [297, 264] width 37 height 11
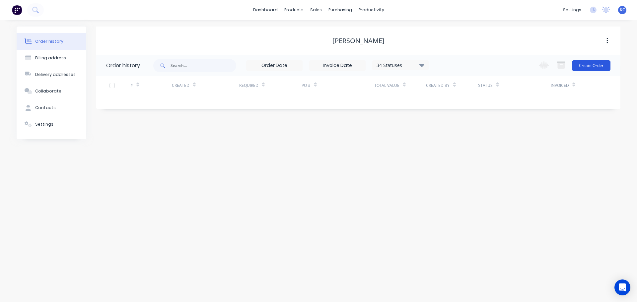
click at [597, 64] on button "Create Order" at bounding box center [591, 65] width 38 height 11
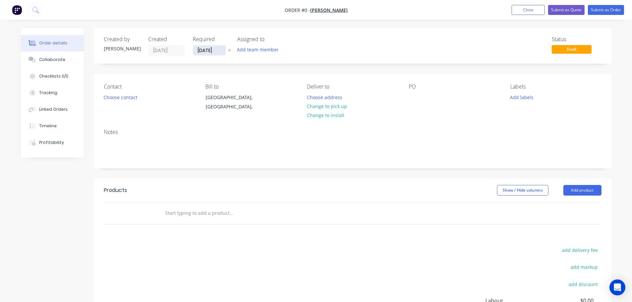
click at [215, 52] on input "[DATE]" at bounding box center [209, 50] width 33 height 10
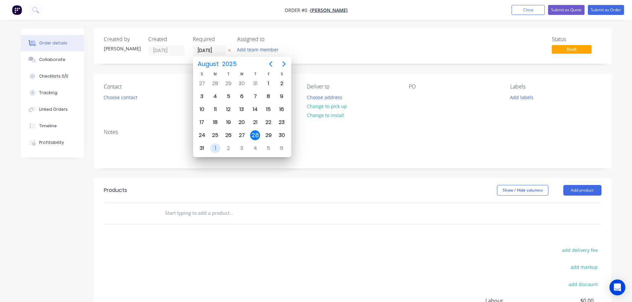
click at [219, 148] on div "1" at bounding box center [215, 148] width 10 height 10
type input "[DATE]"
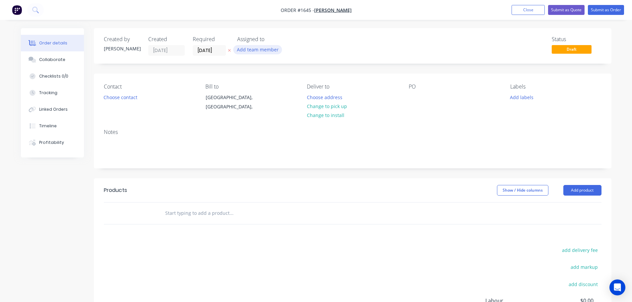
click at [268, 49] on button "Add team member" at bounding box center [257, 49] width 49 height 9
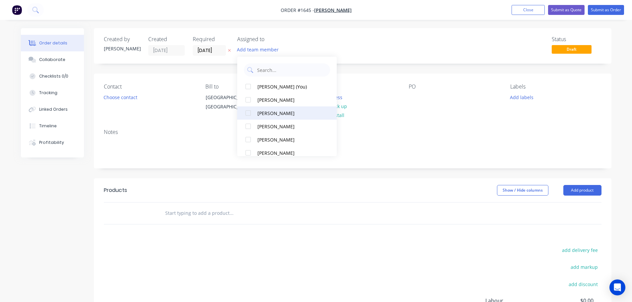
click at [249, 114] on div at bounding box center [248, 113] width 13 height 13
click at [104, 100] on button "Choose contact" at bounding box center [120, 97] width 41 height 9
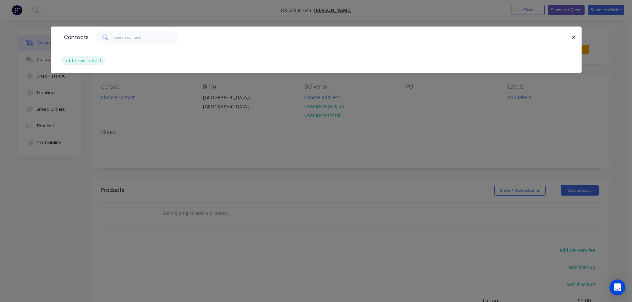
click at [94, 60] on button "add new contact" at bounding box center [83, 60] width 44 height 9
select select "AU"
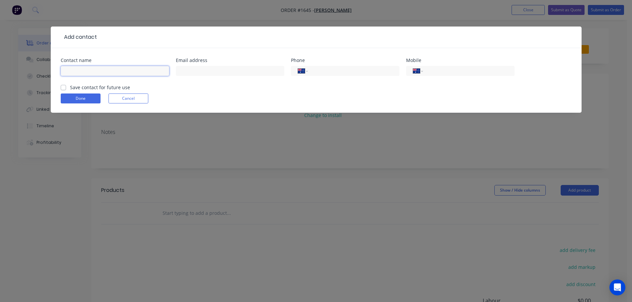
click at [104, 74] on input "text" at bounding box center [115, 71] width 109 height 10
type input "[PERSON_NAME]"
type input "0499 919 993"
drag, startPoint x: 64, startPoint y: 85, endPoint x: 67, endPoint y: 94, distance: 8.7
click at [70, 85] on label "Save contact for future use" at bounding box center [100, 87] width 60 height 7
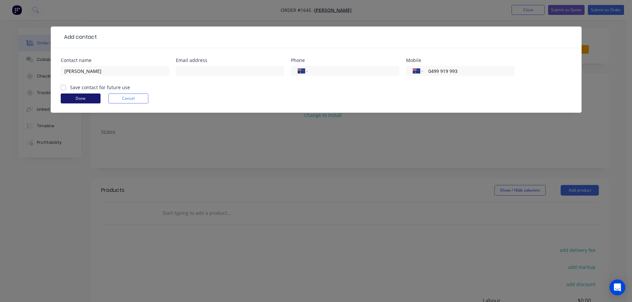
click at [65, 85] on input "Save contact for future use" at bounding box center [63, 87] width 5 height 6
checkbox input "true"
click at [73, 100] on button "Done" at bounding box center [81, 99] width 40 height 10
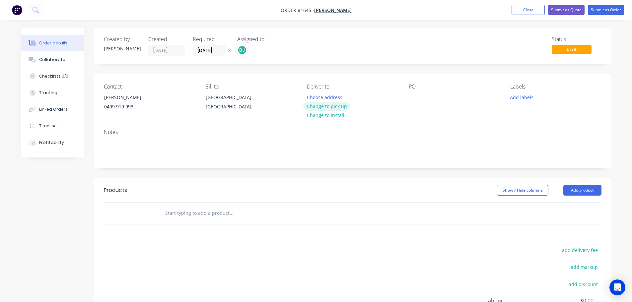
click at [326, 106] on button "Change to pick up" at bounding box center [326, 106] width 47 height 9
click at [418, 99] on div at bounding box center [414, 98] width 11 height 10
click at [519, 96] on button "Add labels" at bounding box center [522, 97] width 31 height 9
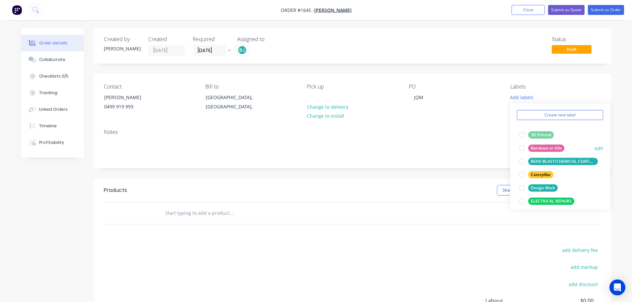
scroll to position [33, 0]
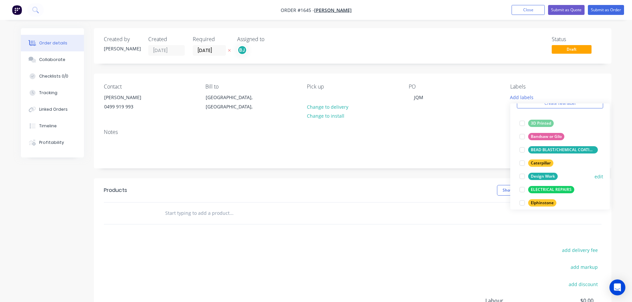
click at [524, 176] on div at bounding box center [522, 176] width 13 height 13
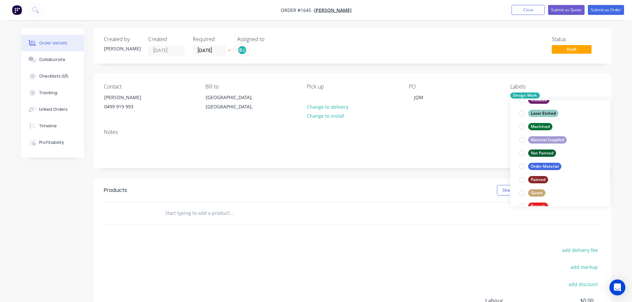
scroll to position [319, 0]
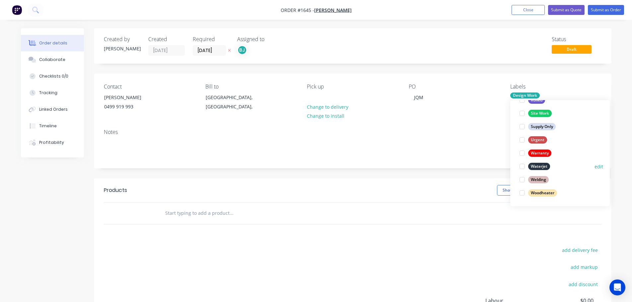
click at [521, 168] on div at bounding box center [522, 166] width 13 height 13
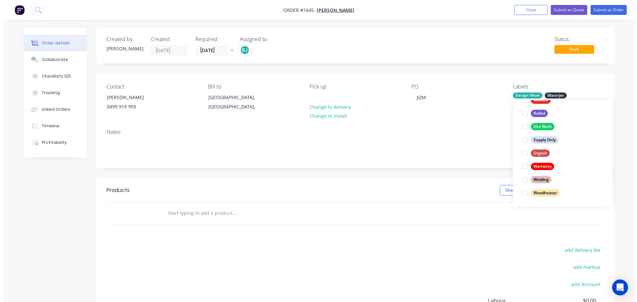
scroll to position [0, 0]
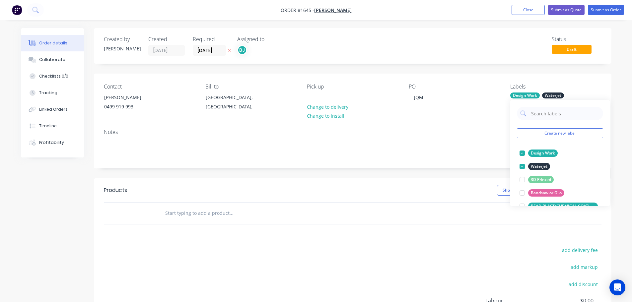
click at [405, 210] on div at bounding box center [353, 214] width 498 height 22
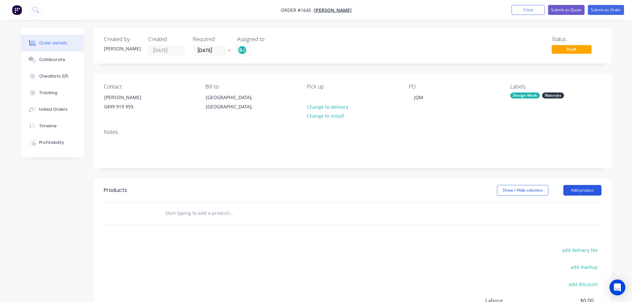
click at [575, 190] on button "Add product" at bounding box center [582, 190] width 38 height 11
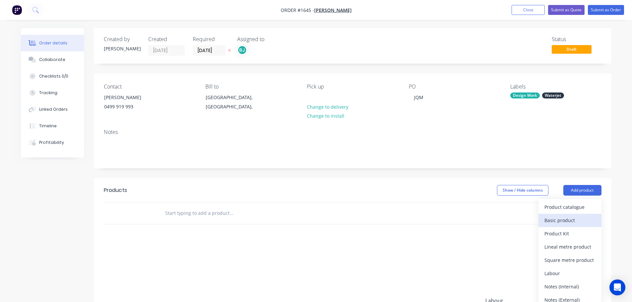
click at [570, 219] on div "Basic product" at bounding box center [570, 221] width 51 height 10
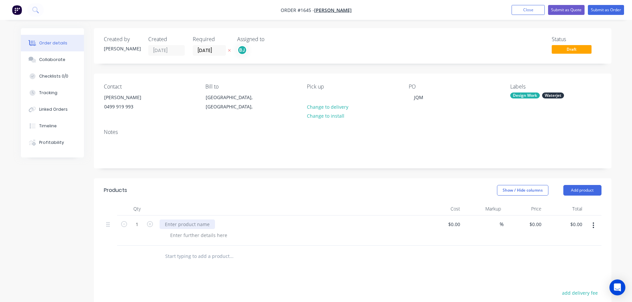
click at [200, 224] on div at bounding box center [187, 225] width 55 height 10
click at [591, 11] on button "Submit as Order" at bounding box center [606, 10] width 36 height 10
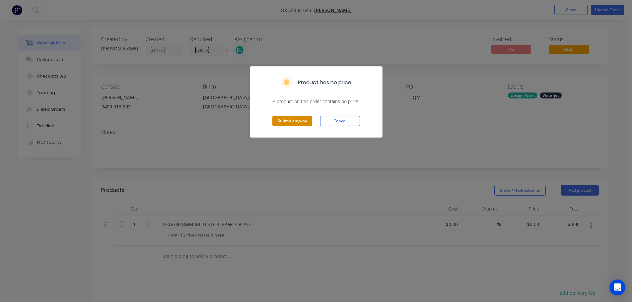
click at [295, 121] on button "Submit anyway" at bounding box center [292, 121] width 40 height 10
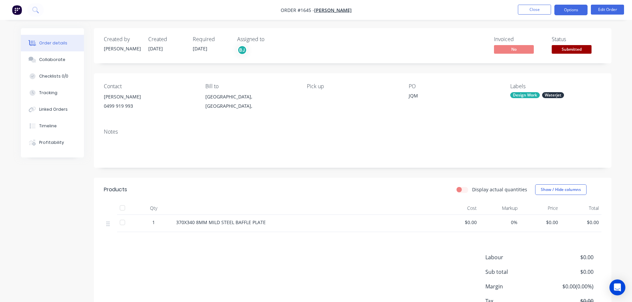
click at [570, 8] on button "Options" at bounding box center [570, 10] width 33 height 11
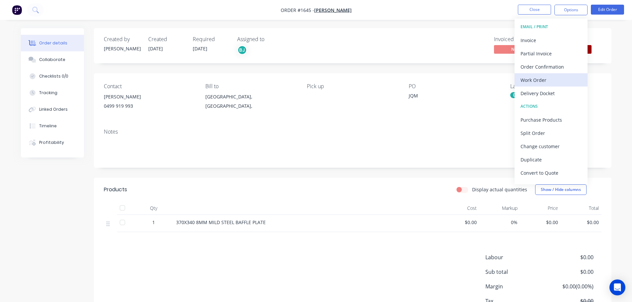
click at [559, 83] on div "Work Order" at bounding box center [551, 80] width 61 height 10
click at [542, 85] on div "Custom" at bounding box center [551, 80] width 61 height 10
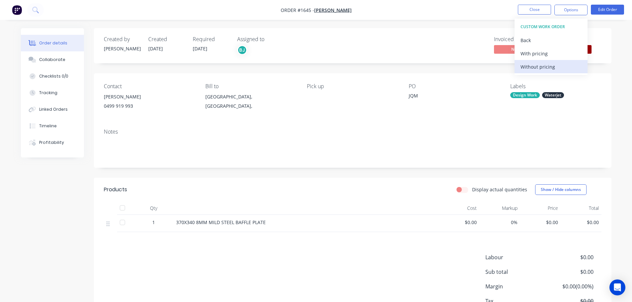
click at [540, 67] on div "Without pricing" at bounding box center [551, 67] width 61 height 10
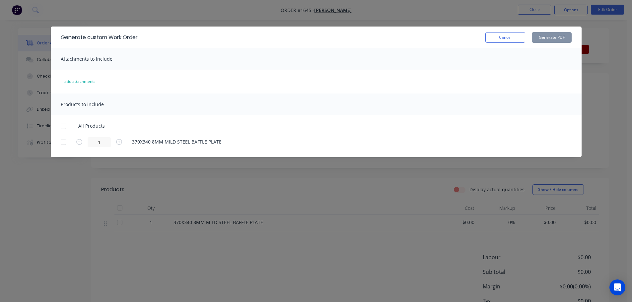
click at [63, 127] on div at bounding box center [63, 126] width 13 height 13
click at [551, 37] on button "Generate PDF" at bounding box center [552, 37] width 40 height 11
click at [518, 38] on button "Cancel" at bounding box center [505, 37] width 40 height 11
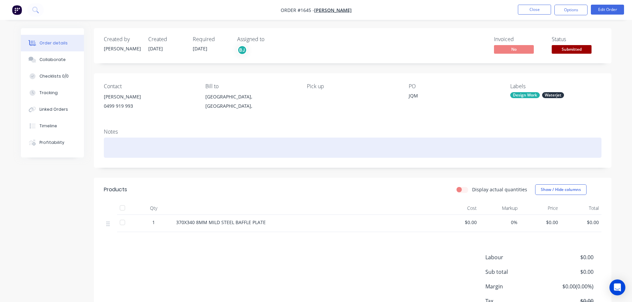
click at [121, 142] on div at bounding box center [353, 148] width 498 height 20
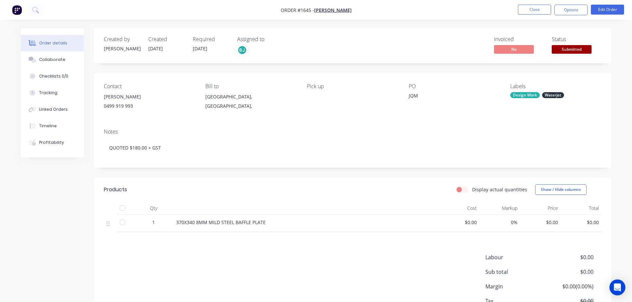
click at [211, 129] on div "Notes" at bounding box center [353, 132] width 498 height 6
click at [534, 7] on button "Close" at bounding box center [534, 10] width 33 height 10
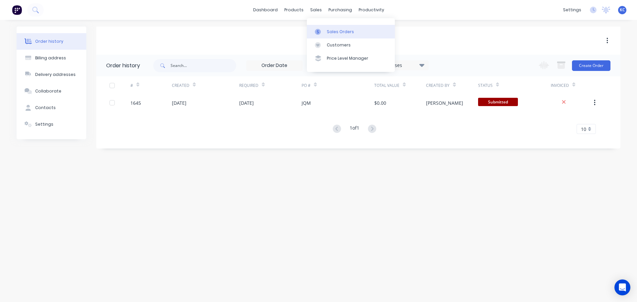
click at [327, 29] on div "Sales Orders" at bounding box center [340, 32] width 27 height 6
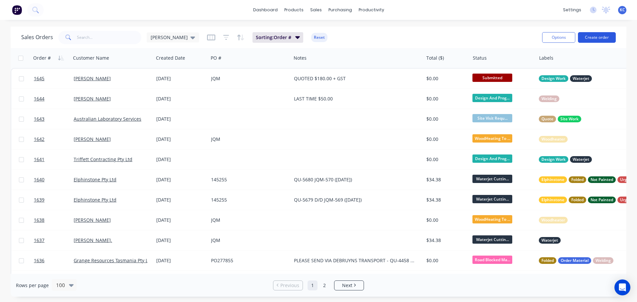
click at [594, 40] on button "Create order" at bounding box center [597, 37] width 38 height 11
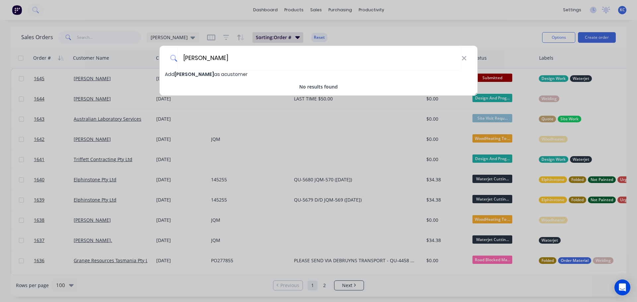
type input "Stephen Duniam"
click at [195, 75] on span "Stephen Duniam" at bounding box center [194, 74] width 39 height 7
select select "AU"
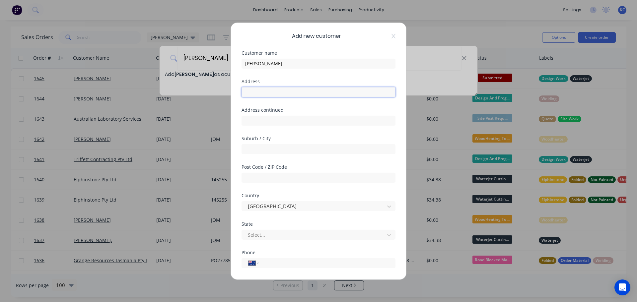
click at [264, 94] on input "text" at bounding box center [319, 92] width 154 height 10
type input "30 Singline Avenue"
type input "Burnie"
type input "7320"
type input "t"
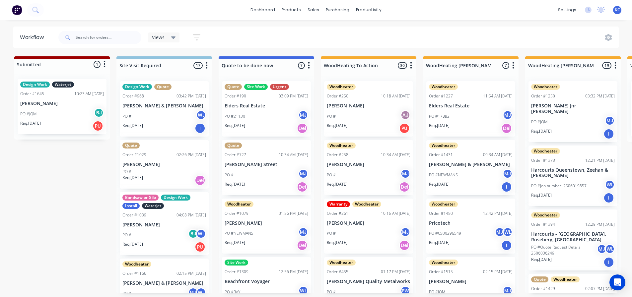
click at [618, 8] on span "KC" at bounding box center [617, 10] width 5 height 6
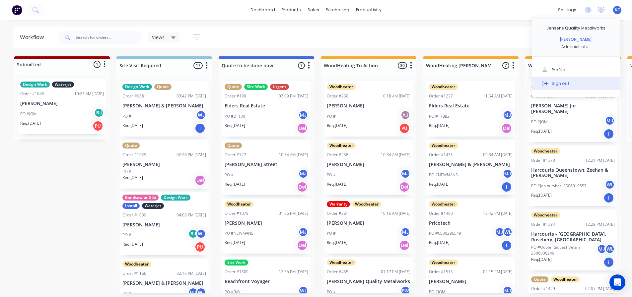
click at [579, 83] on button "Sign out" at bounding box center [576, 83] width 88 height 13
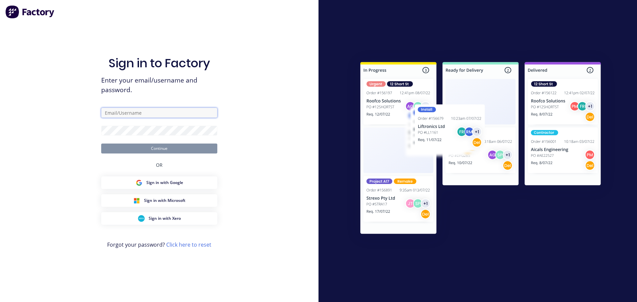
type input "katrina@jqmeng.com.au"
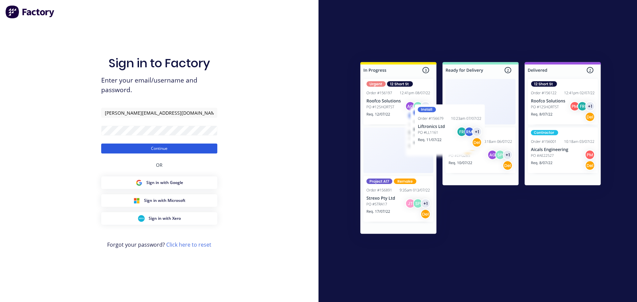
click at [163, 148] on button "Continue" at bounding box center [159, 149] width 116 height 10
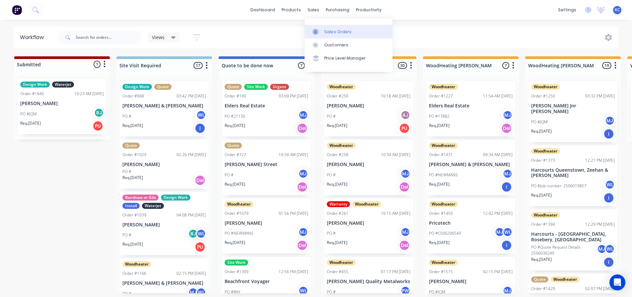
click at [331, 32] on div "Sales Orders" at bounding box center [338, 32] width 27 height 6
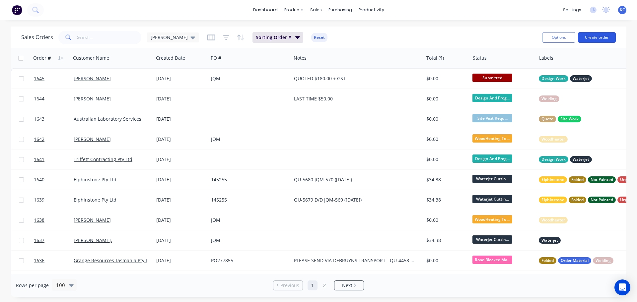
click at [604, 38] on button "Create order" at bounding box center [597, 37] width 38 height 11
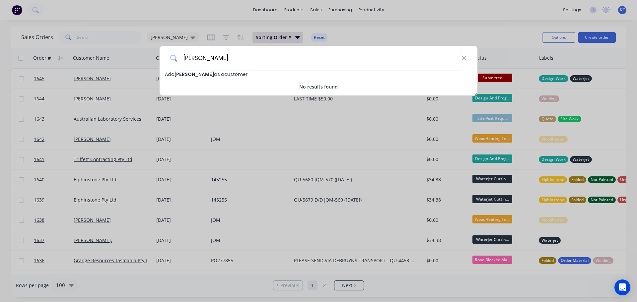
type input "Stephen Duniam"
click at [214, 74] on span "Stephen Duniam" at bounding box center [194, 74] width 39 height 7
select select "AU"
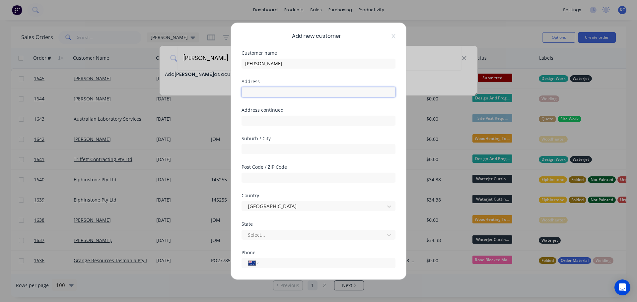
click at [261, 95] on input "text" at bounding box center [319, 92] width 154 height 10
type input "30 Singline Avenue"
click at [263, 148] on input "text" at bounding box center [319, 149] width 154 height 10
type input "Burnie"
type input "7300"
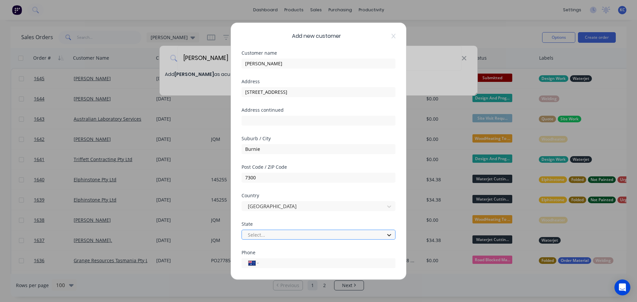
click at [386, 234] on icon at bounding box center [389, 235] width 7 height 7
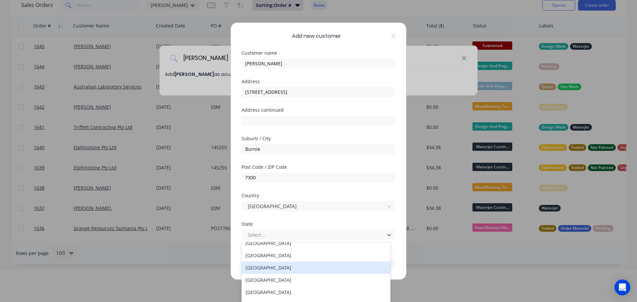
scroll to position [11, 0]
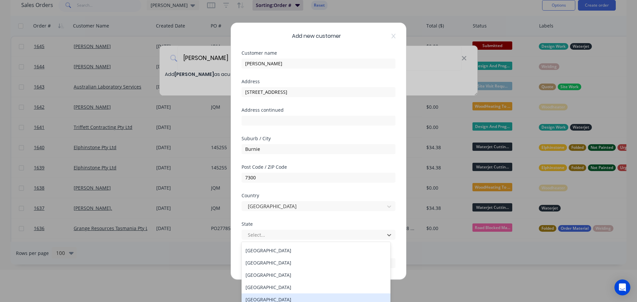
click at [254, 299] on div "[GEOGRAPHIC_DATA]" at bounding box center [316, 300] width 149 height 12
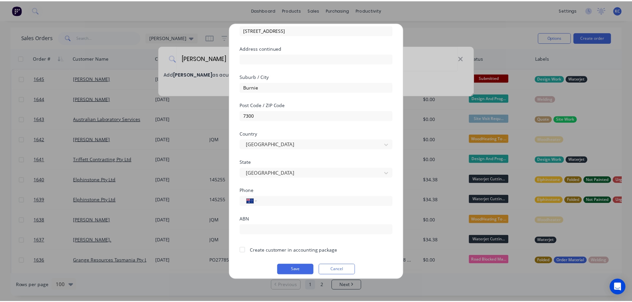
scroll to position [67, 0]
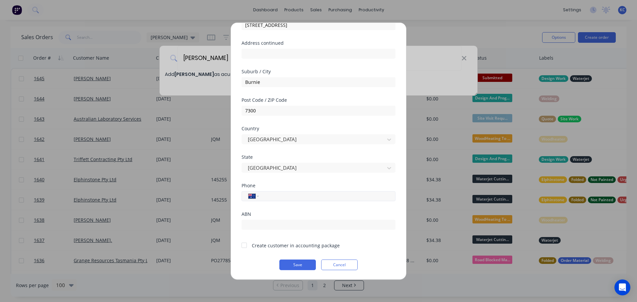
click at [281, 192] on input "tel" at bounding box center [325, 196] width 125 height 8
type input "0438 322 614"
click at [305, 263] on button "Save" at bounding box center [297, 264] width 37 height 11
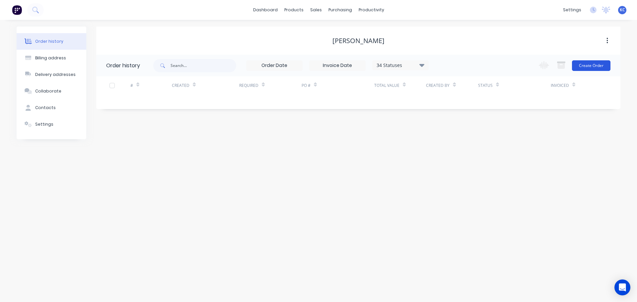
click at [604, 65] on button "Create Order" at bounding box center [591, 65] width 38 height 11
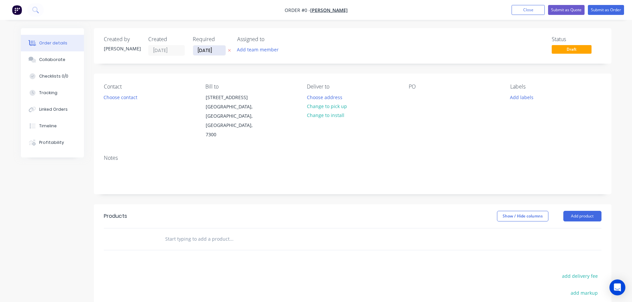
click at [218, 50] on input "[DATE]" at bounding box center [209, 50] width 33 height 10
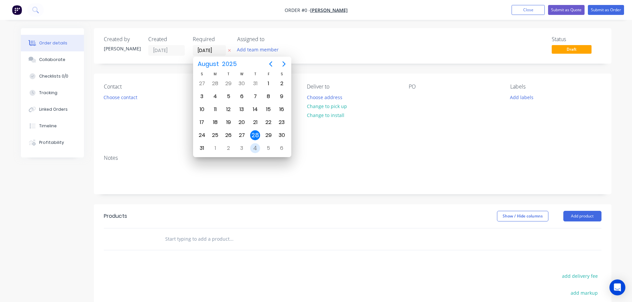
click at [252, 148] on div "4" at bounding box center [255, 148] width 10 height 10
type input "[DATE]"
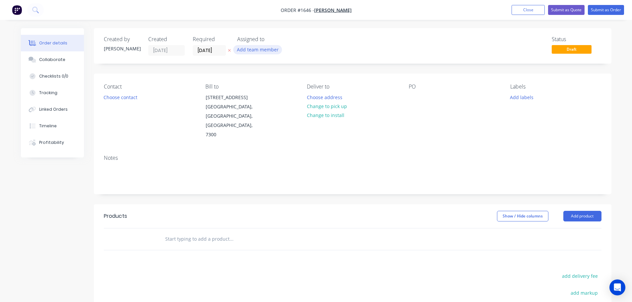
click at [247, 51] on button "Add team member" at bounding box center [257, 49] width 49 height 9
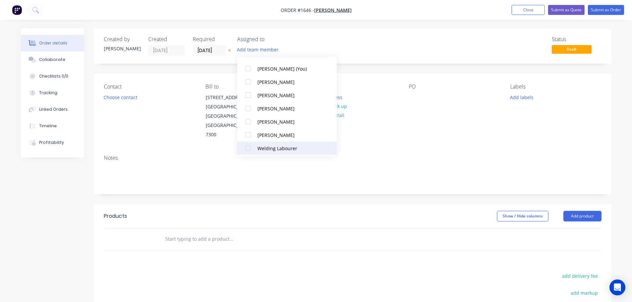
scroll to position [33, 0]
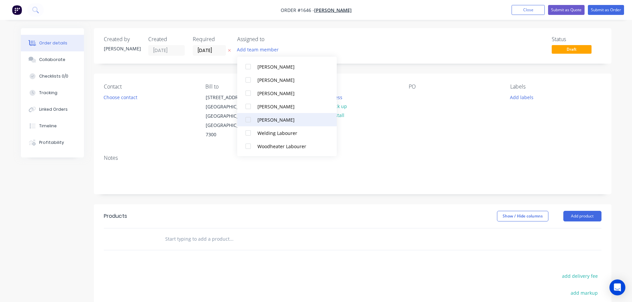
click at [250, 119] on div at bounding box center [248, 119] width 13 height 13
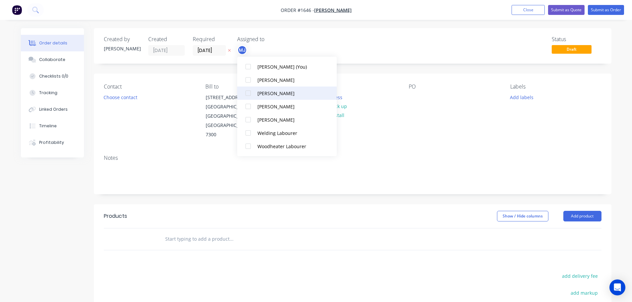
scroll to position [0, 0]
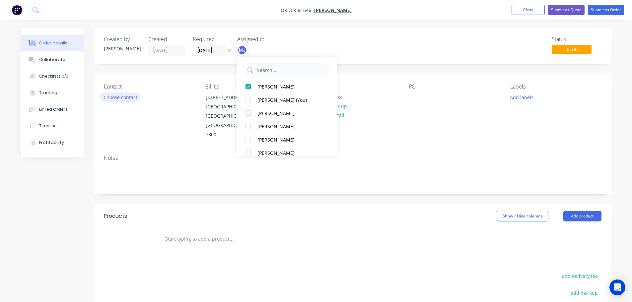
click at [118, 95] on button "Choose contact" at bounding box center [120, 97] width 41 height 9
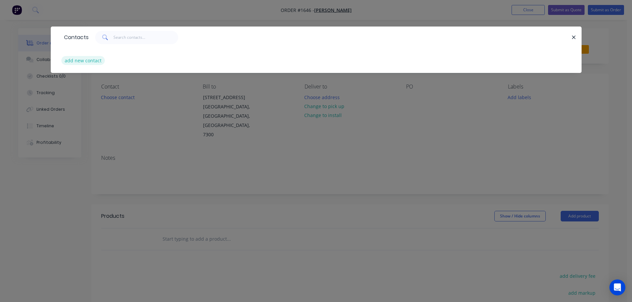
click at [91, 63] on button "add new contact" at bounding box center [83, 60] width 44 height 9
select select "AU"
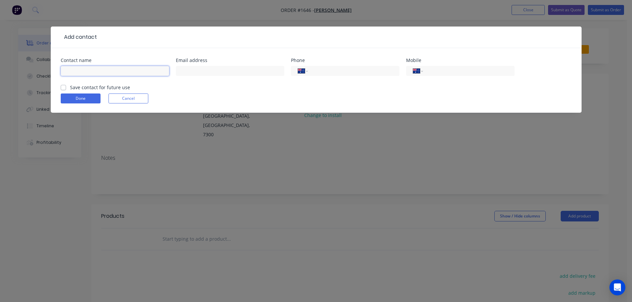
click at [98, 66] on input "text" at bounding box center [115, 71] width 109 height 10
type input "Stephen Duniam"
type input "sduniam@gmail.com"
type input "0438 322 614"
click at [70, 86] on label "Save contact for future use" at bounding box center [100, 87] width 60 height 7
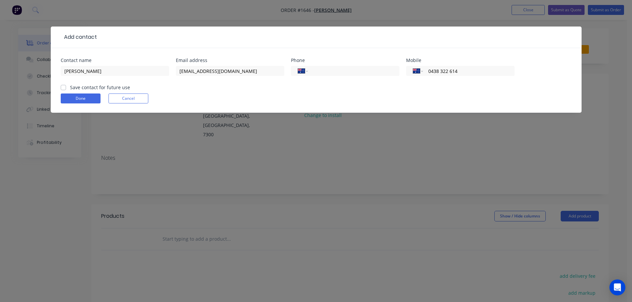
click at [64, 86] on input "Save contact for future use" at bounding box center [63, 87] width 5 height 6
checkbox input "true"
click at [74, 102] on button "Done" at bounding box center [81, 99] width 40 height 10
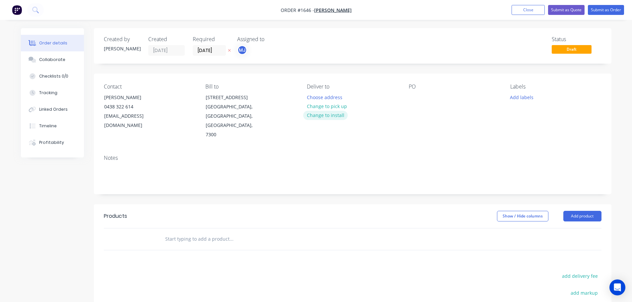
click at [323, 116] on button "Change to install" at bounding box center [325, 115] width 44 height 9
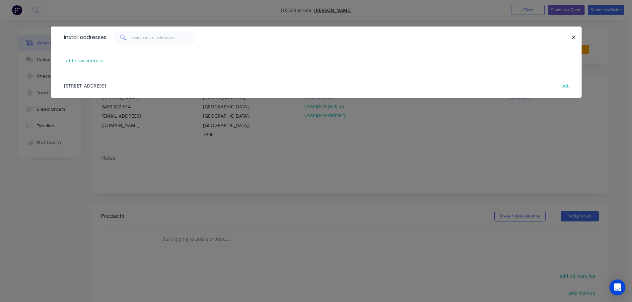
click at [114, 85] on div "30 Singline Avenue, Burnie, Tasmania, Australia, 7300 edit" at bounding box center [316, 85] width 511 height 25
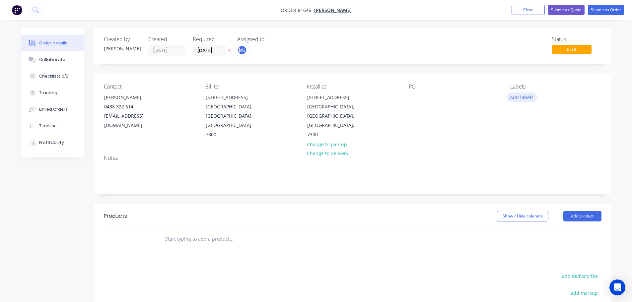
click at [520, 96] on button "Add labels" at bounding box center [522, 97] width 31 height 9
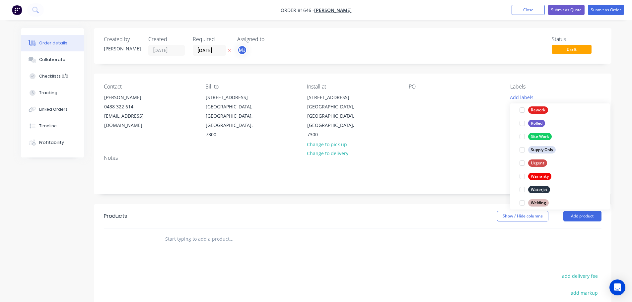
scroll to position [319, 0]
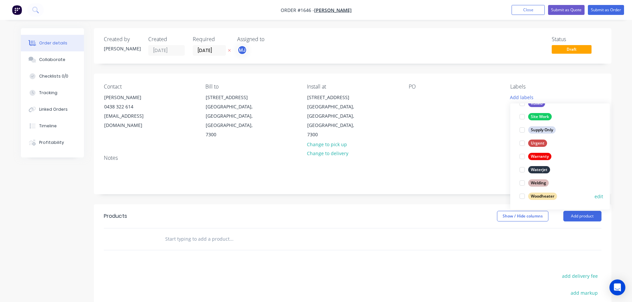
click at [522, 195] on div at bounding box center [522, 196] width 13 height 13
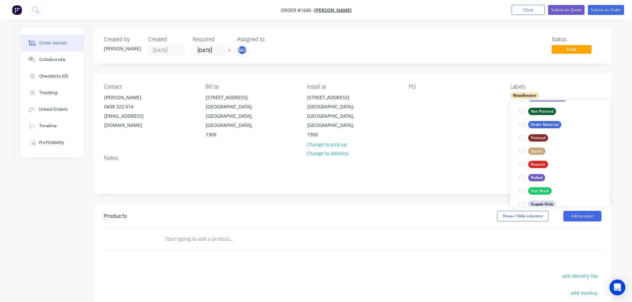
scroll to position [265, 0]
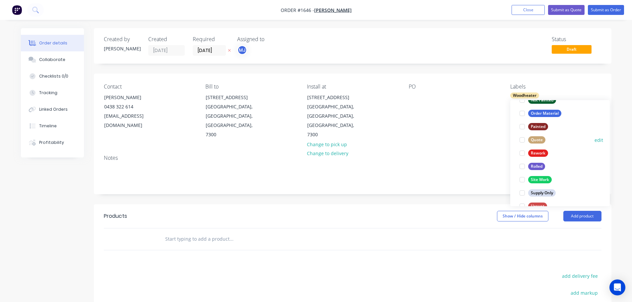
click at [523, 138] on div at bounding box center [522, 139] width 13 height 13
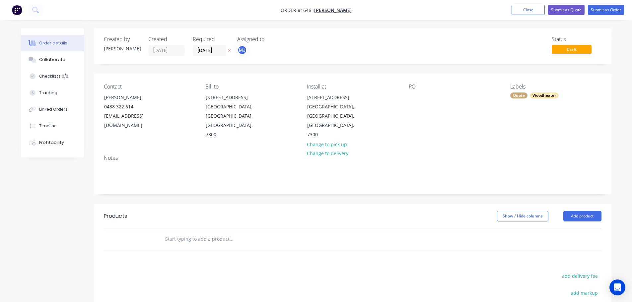
click at [467, 204] on header "Products Show / Hide columns Add product" at bounding box center [353, 216] width 518 height 24
click at [595, 211] on button "Add product" at bounding box center [582, 216] width 38 height 11
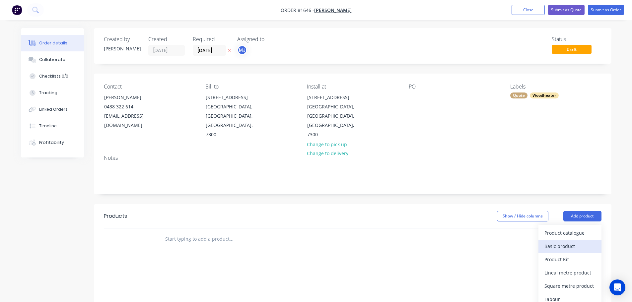
click at [576, 242] on div "Basic product" at bounding box center [570, 247] width 51 height 10
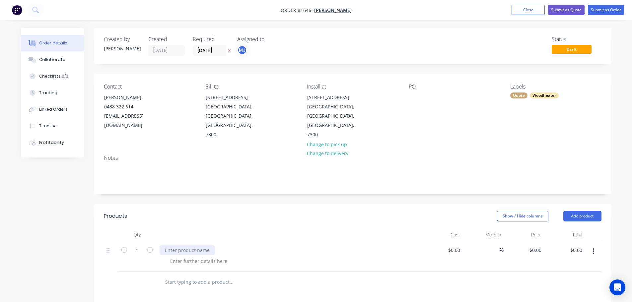
click at [203, 246] on div at bounding box center [187, 251] width 55 height 10
click at [416, 95] on div at bounding box center [414, 98] width 11 height 10
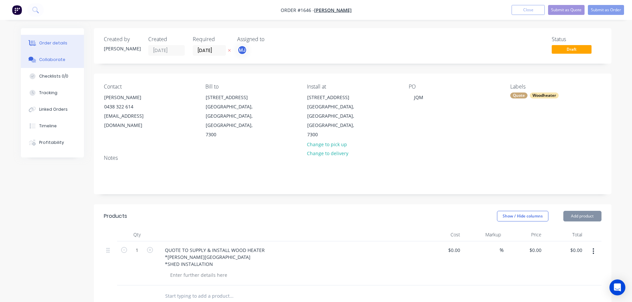
click at [46, 59] on div "Collaborate" at bounding box center [52, 60] width 26 height 6
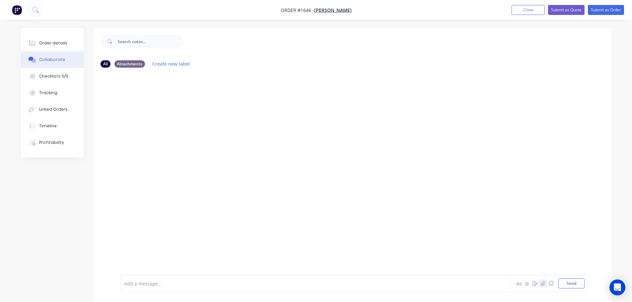
click at [544, 285] on icon "button" at bounding box center [543, 283] width 4 height 4
click at [569, 286] on button "Send" at bounding box center [571, 284] width 26 height 10
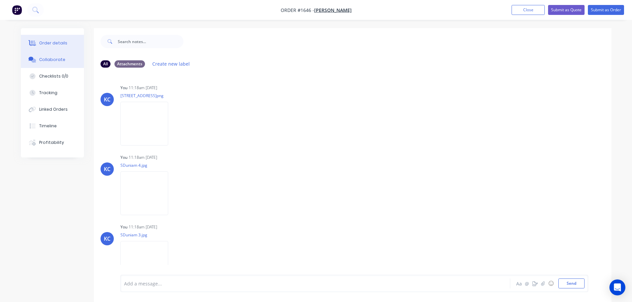
click at [50, 48] on button "Order details" at bounding box center [52, 43] width 63 height 17
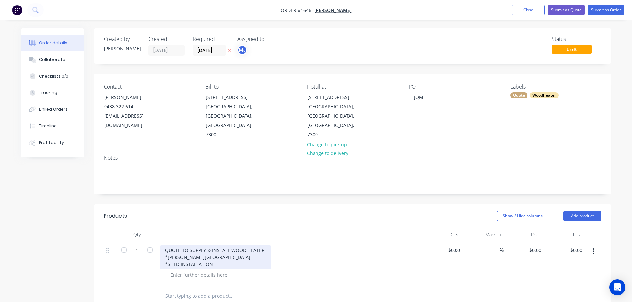
click at [215, 248] on div "QUOTE TO SUPPLY & INSTALL WOOD HEATER *KENT SOMERSET *SHED INSTALLATION" at bounding box center [216, 258] width 112 height 24
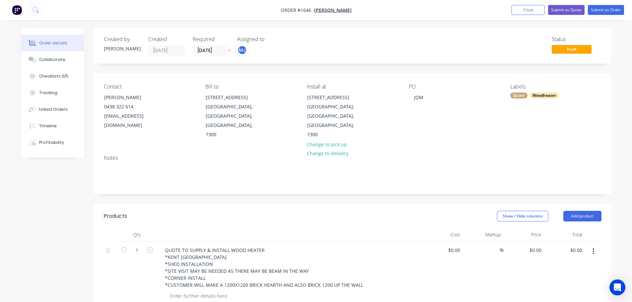
click at [378, 262] on div "QUOTE TO SUPPLY & INSTALL WOOD HEATER *KENT SOMERSET *SHED INSTALLATION *SITE V…" at bounding box center [290, 268] width 260 height 44
click at [604, 13] on button "Submit as Order" at bounding box center [606, 10] width 36 height 10
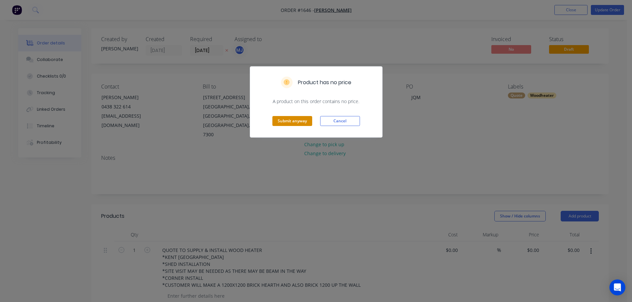
click at [295, 122] on button "Submit anyway" at bounding box center [292, 121] width 40 height 10
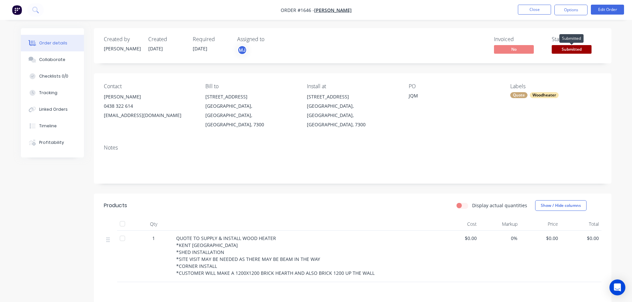
click at [579, 48] on span "Submitted" at bounding box center [572, 49] width 40 height 8
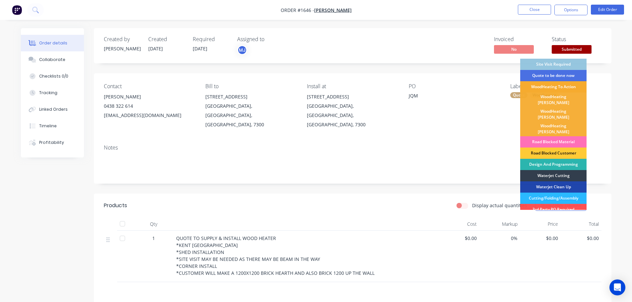
click at [567, 84] on div "WoodHeating To Action" at bounding box center [553, 86] width 66 height 11
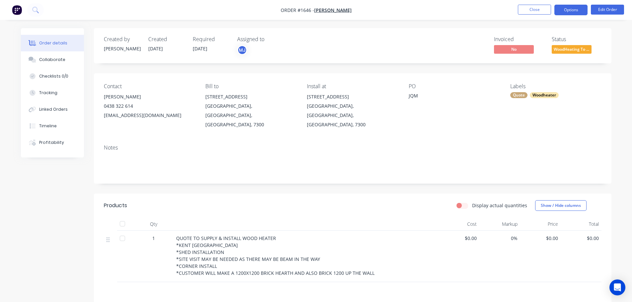
click at [574, 7] on button "Options" at bounding box center [570, 10] width 33 height 11
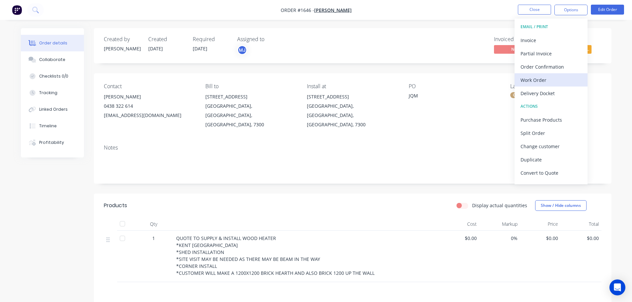
click at [544, 81] on div "Work Order" at bounding box center [551, 80] width 61 height 10
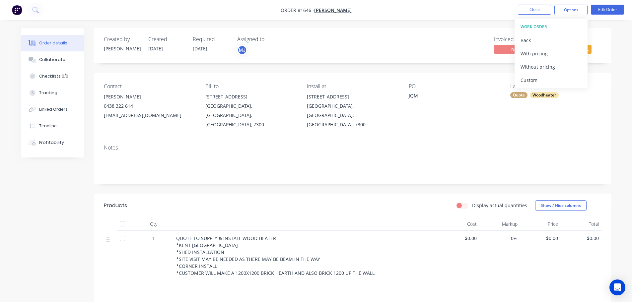
click at [535, 80] on div "Custom" at bounding box center [551, 80] width 61 height 10
click at [535, 68] on div "Without pricing" at bounding box center [551, 67] width 61 height 10
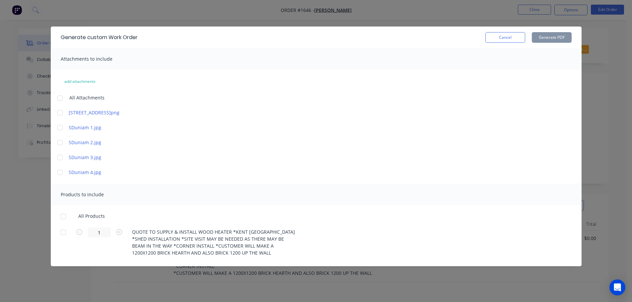
click at [59, 99] on div at bounding box center [59, 98] width 13 height 13
click at [63, 215] on div at bounding box center [63, 216] width 13 height 13
click at [543, 39] on button "Generate PDF" at bounding box center [552, 37] width 40 height 11
click at [514, 42] on button "Cancel" at bounding box center [505, 37] width 40 height 11
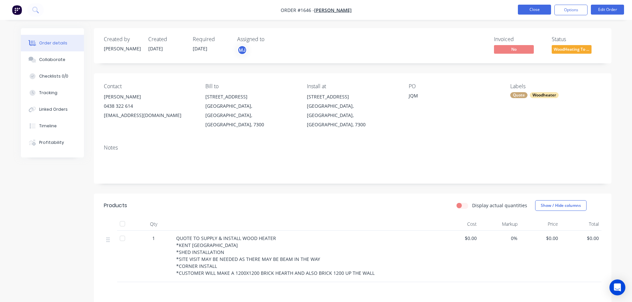
click at [533, 14] on button "Close" at bounding box center [534, 10] width 33 height 10
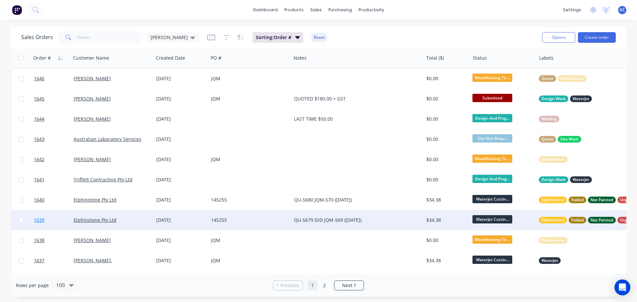
click at [38, 220] on span "1639" at bounding box center [39, 220] width 11 height 7
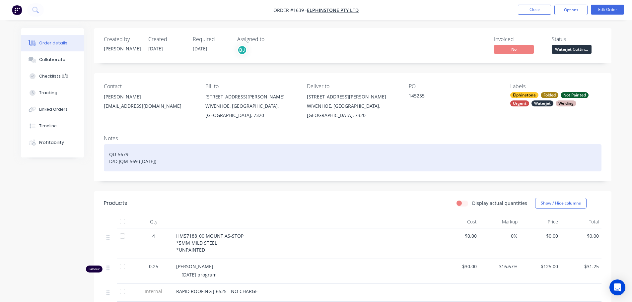
click at [113, 144] on div "QU-5679 D/D JQM-569 ([DATE])" at bounding box center [353, 157] width 498 height 27
click at [165, 154] on div "QU-5679 D/D JQM-569 ([DATE])" at bounding box center [353, 157] width 498 height 27
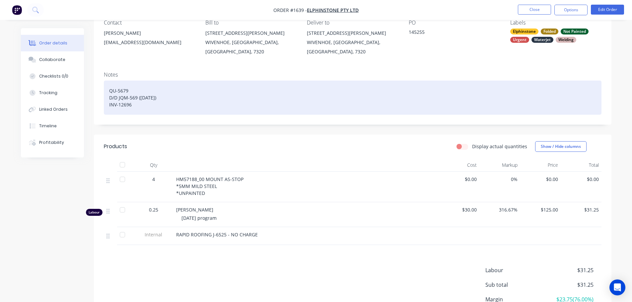
scroll to position [66, 0]
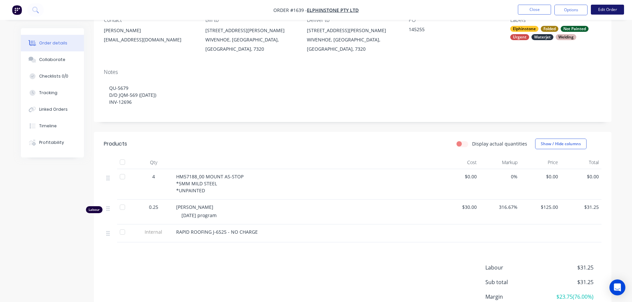
click at [605, 12] on button "Edit Order" at bounding box center [607, 10] width 33 height 10
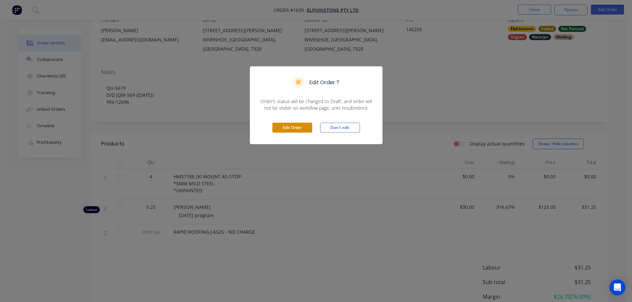
click at [306, 129] on button "Edit Order" at bounding box center [292, 128] width 40 height 10
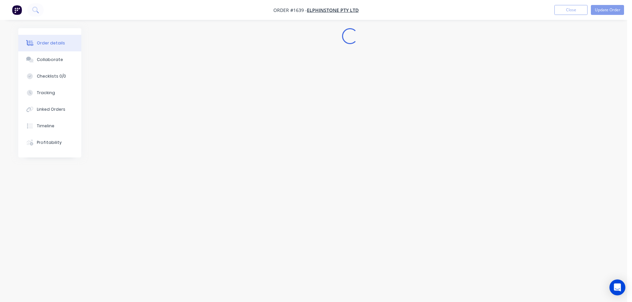
scroll to position [0, 0]
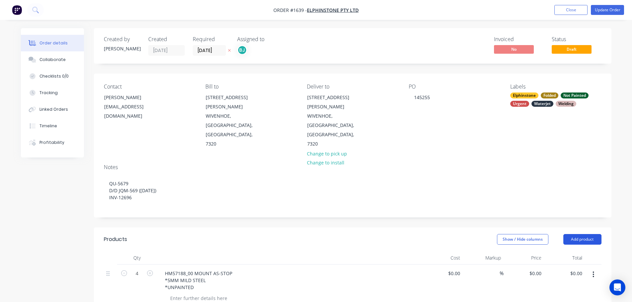
click at [568, 234] on button "Add product" at bounding box center [582, 239] width 38 height 11
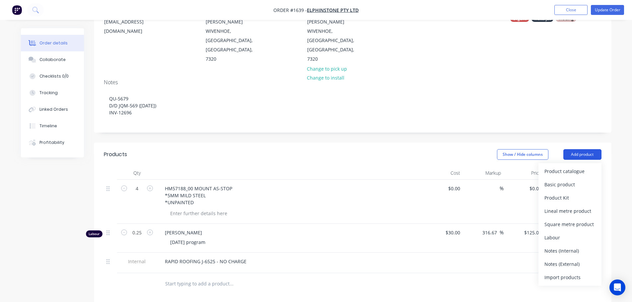
scroll to position [100, 0]
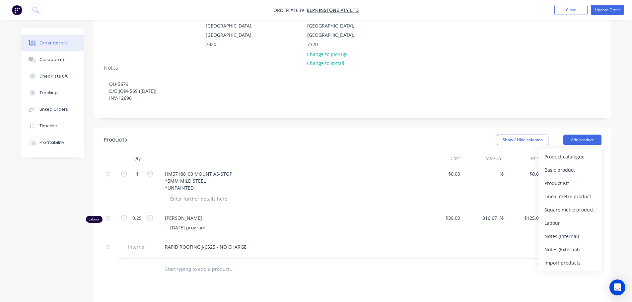
drag, startPoint x: 567, startPoint y: 209, endPoint x: 528, endPoint y: 209, distance: 39.2
click at [567, 232] on div "Notes (Internal)" at bounding box center [570, 237] width 51 height 10
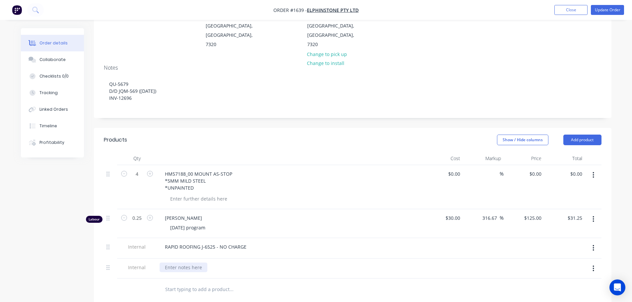
click at [190, 263] on div at bounding box center [184, 268] width 48 height 10
click at [260, 272] on div "5MM MILD STEEL - 149X44 X 4 5MM MILD STEEL - 127X35 X 4 5MM MILD STEEL - 66X28 …" at bounding box center [290, 285] width 260 height 44
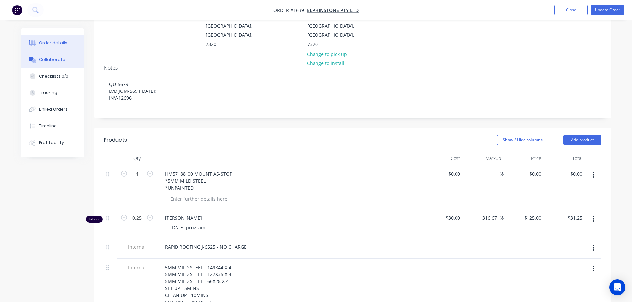
click at [61, 61] on div "Collaborate" at bounding box center [52, 60] width 26 height 6
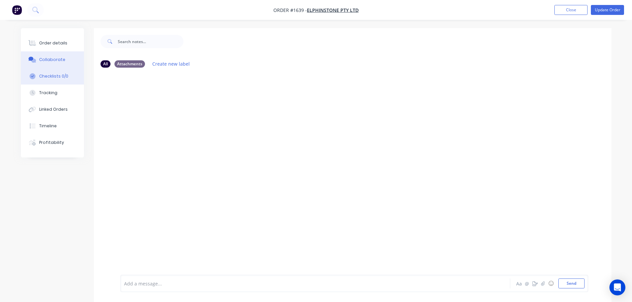
click at [56, 80] on button "Checklists 0/0" at bounding box center [52, 76] width 63 height 17
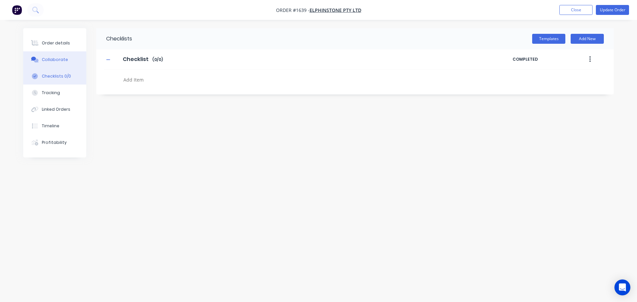
click at [52, 59] on div "Collaborate" at bounding box center [55, 60] width 26 height 6
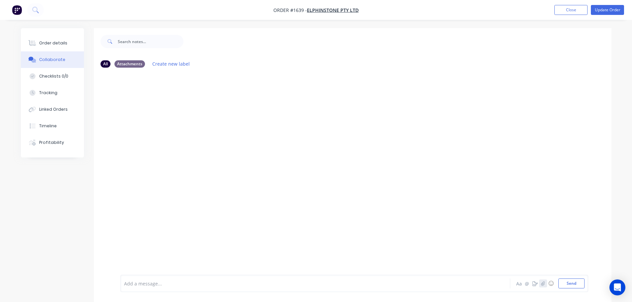
click at [541, 282] on icon "button" at bounding box center [543, 283] width 4 height 5
click at [573, 282] on button "Send" at bounding box center [571, 284] width 26 height 10
click at [543, 283] on icon "button" at bounding box center [543, 283] width 4 height 5
click at [569, 283] on button "Send" at bounding box center [571, 284] width 26 height 10
click at [606, 14] on button "Update Order" at bounding box center [607, 10] width 33 height 10
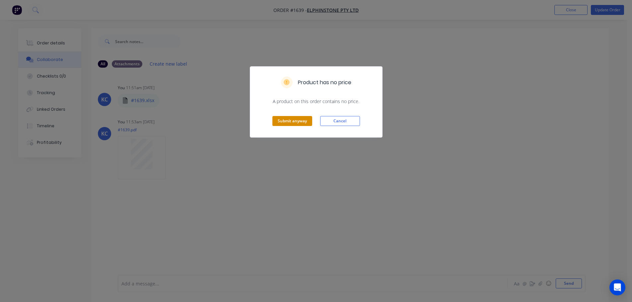
click at [303, 119] on button "Submit anyway" at bounding box center [292, 121] width 40 height 10
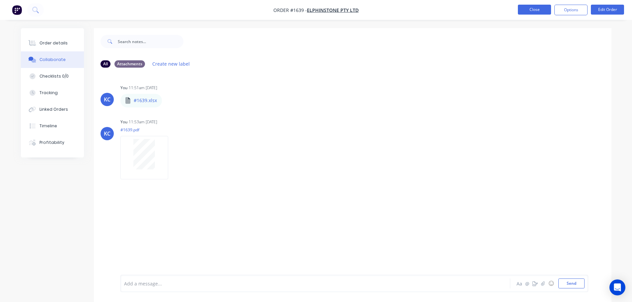
click at [525, 8] on button "Close" at bounding box center [534, 10] width 33 height 10
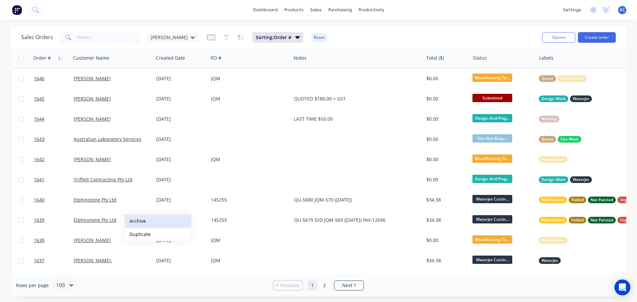
click at [135, 221] on button "Archive" at bounding box center [158, 221] width 66 height 13
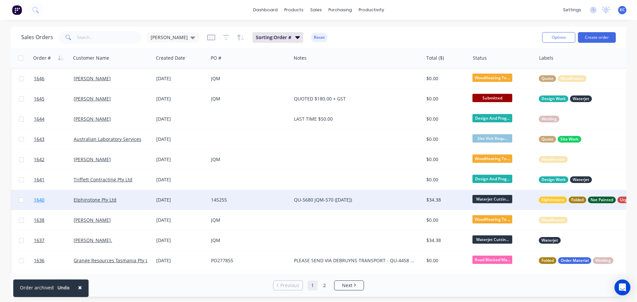
click at [40, 200] on span "1640" at bounding box center [39, 200] width 11 height 7
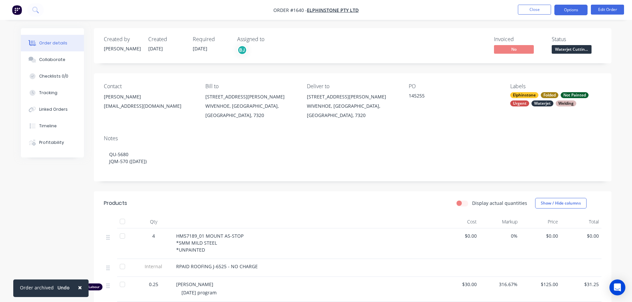
click at [578, 13] on button "Options" at bounding box center [570, 10] width 33 height 11
click at [622, 13] on button "Edit Order" at bounding box center [607, 10] width 33 height 10
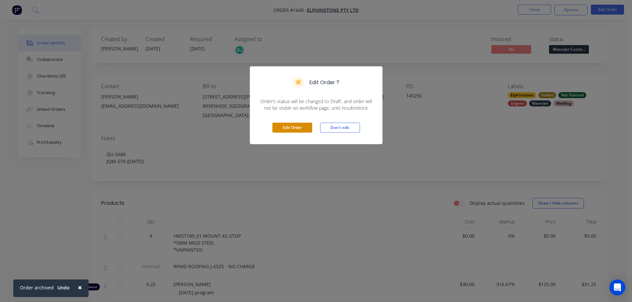
click at [293, 125] on button "Edit Order" at bounding box center [292, 128] width 40 height 10
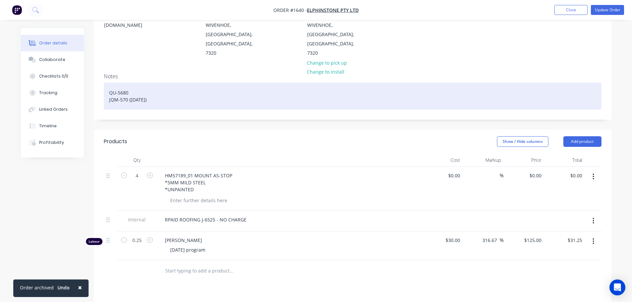
scroll to position [100, 0]
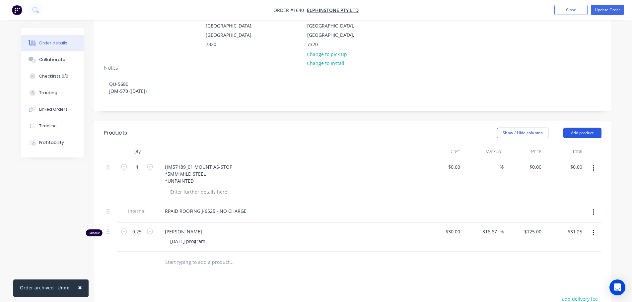
click at [578, 128] on button "Add product" at bounding box center [582, 133] width 38 height 11
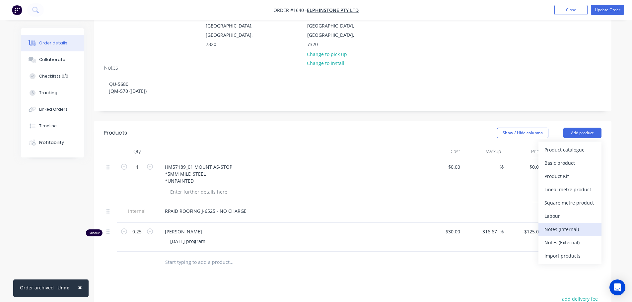
click at [559, 225] on div "Notes (Internal)" at bounding box center [570, 230] width 51 height 10
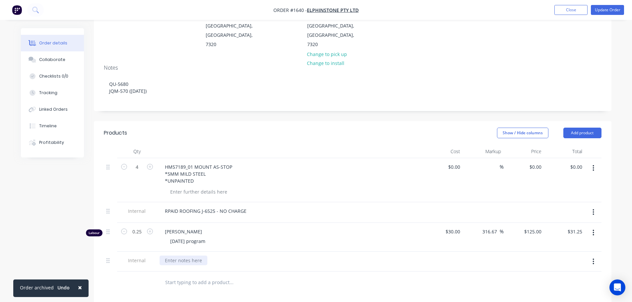
click at [185, 256] on div at bounding box center [184, 261] width 48 height 10
click at [268, 268] on div "5MM MILD STEEL - 141X75 X 4 5MM MILD STEEL - 90X36 X 4 SET UP - 5MINS CLEAN UP …" at bounding box center [289, 275] width 265 height 47
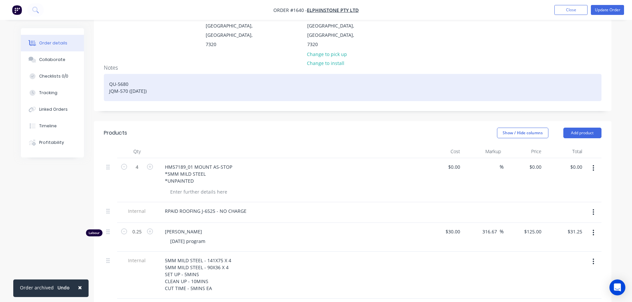
click at [159, 74] on div "QU-5680 JQM-570 ([DATE])" at bounding box center [353, 87] width 498 height 27
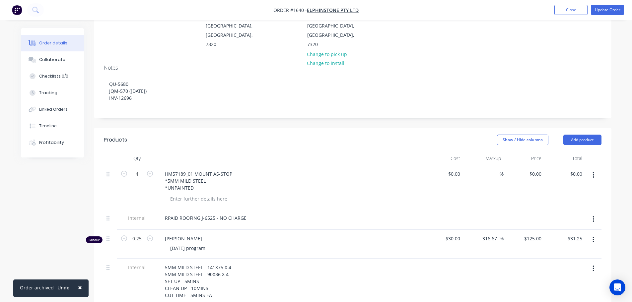
click at [218, 152] on div at bounding box center [289, 158] width 265 height 13
click at [53, 60] on div "Collaborate" at bounding box center [52, 60] width 26 height 6
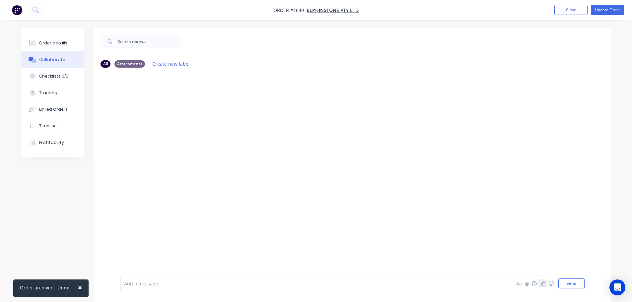
click at [540, 283] on button "button" at bounding box center [543, 284] width 8 height 8
click at [577, 282] on button "Send" at bounding box center [571, 284] width 26 height 10
click at [543, 282] on icon "button" at bounding box center [543, 283] width 4 height 5
click at [581, 283] on button "Send" at bounding box center [571, 284] width 26 height 10
click at [612, 11] on button "Update Order" at bounding box center [607, 10] width 33 height 10
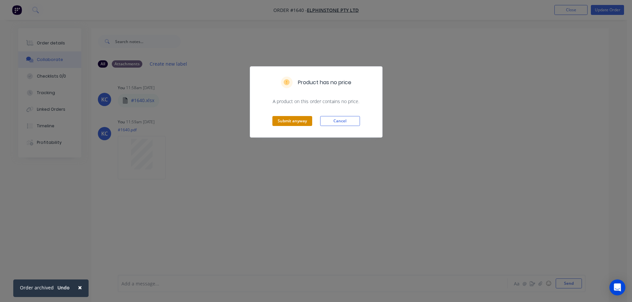
click at [282, 120] on button "Submit anyway" at bounding box center [292, 121] width 40 height 10
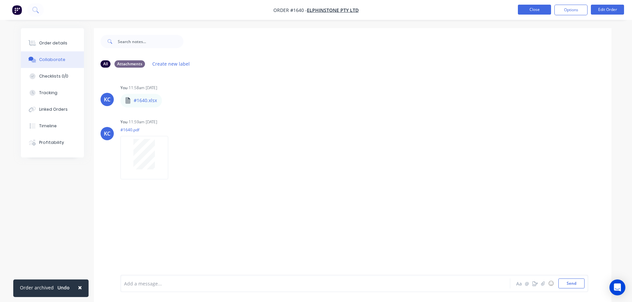
click at [538, 14] on button "Close" at bounding box center [534, 10] width 33 height 10
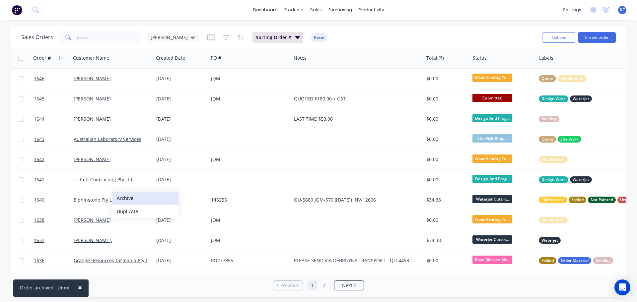
click at [124, 198] on button "Archive" at bounding box center [145, 198] width 66 height 13
